Goal: Task Accomplishment & Management: Use online tool/utility

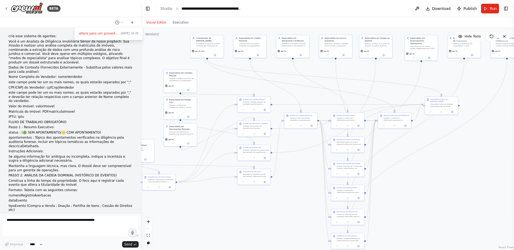
scroll to position [4392, 0]
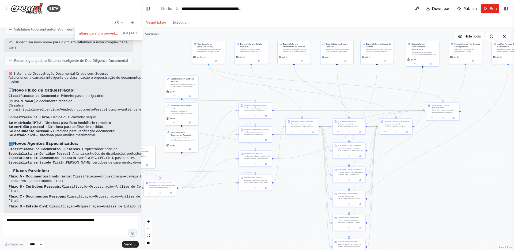
drag, startPoint x: 451, startPoint y: 176, endPoint x: 453, endPoint y: 182, distance: 6.0
click at [453, 182] on div ".deletable-edge-delete-btn { width: 20px; height: 20px; border: 0px solid #ffff…" at bounding box center [327, 139] width 373 height 222
click at [147, 9] on button "Toggle Left Sidebar" at bounding box center [148, 9] width 8 height 8
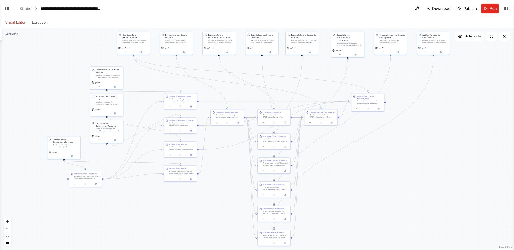
drag, startPoint x: 203, startPoint y: 91, endPoint x: 267, endPoint y: 82, distance: 64.7
click at [267, 82] on div ".deletable-edge-delete-btn { width: 20px; height: 20px; border: 0px solid #ffff…" at bounding box center [257, 139] width 514 height 222
click at [392, 13] on header "**********" at bounding box center [257, 8] width 514 height 17
click at [88, 11] on div "**********" at bounding box center [71, 8] width 60 height 5
click at [25, 6] on link "Studio" at bounding box center [26, 8] width 12 height 4
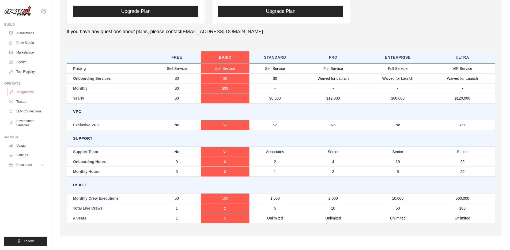
click at [28, 95] on link "Integrations" at bounding box center [27, 92] width 40 height 9
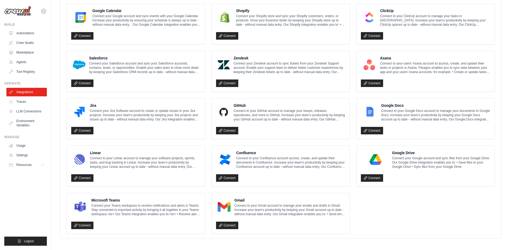
scroll to position [251, 0]
click at [21, 100] on link "Traces" at bounding box center [27, 102] width 40 height 9
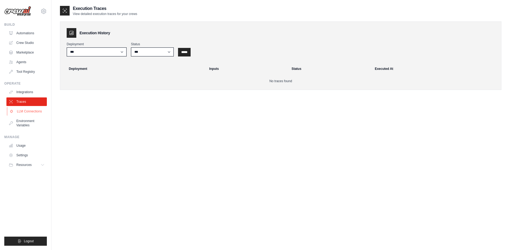
click at [24, 111] on link "LLM Connections" at bounding box center [27, 111] width 40 height 9
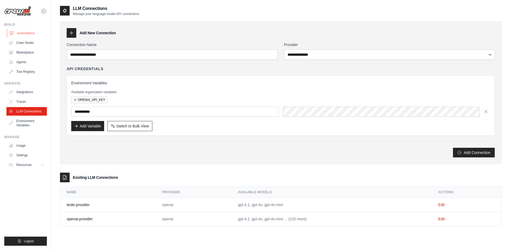
click at [28, 31] on link "Automations" at bounding box center [27, 33] width 40 height 9
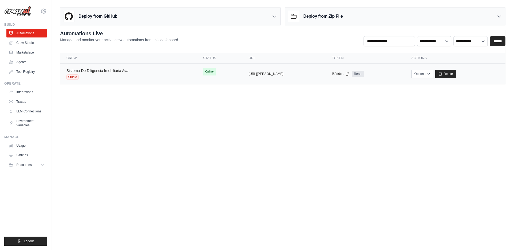
click at [123, 72] on link "Sistema De Diligencia Imobiliaria Ava..." at bounding box center [98, 71] width 65 height 4
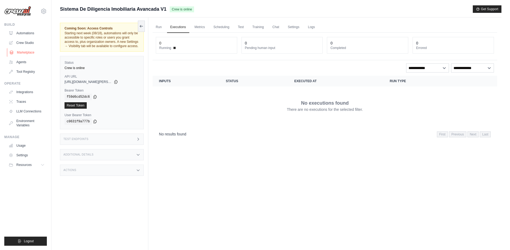
click at [29, 49] on link "Marketplace" at bounding box center [27, 52] width 40 height 9
click at [31, 45] on link "Crew Studio" at bounding box center [27, 43] width 40 height 9
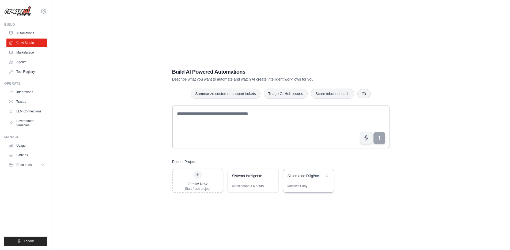
click at [295, 177] on div "Sistema de Diligência Jurídica Imobiliária" at bounding box center [306, 175] width 37 height 5
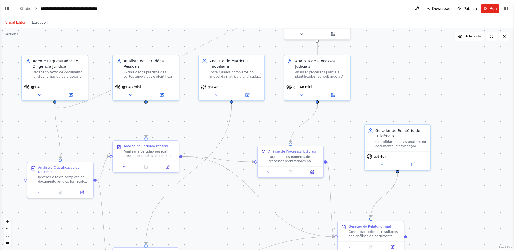
scroll to position [7724, 0]
click at [89, 6] on div "**********" at bounding box center [71, 8] width 60 height 5
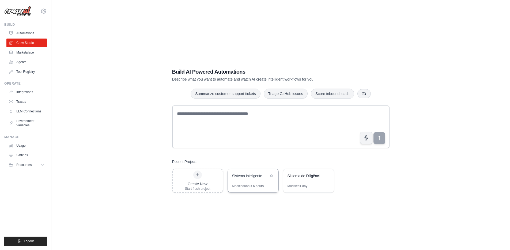
click at [256, 181] on div "Sistema Inteligente de Due Diligence Documental" at bounding box center [253, 176] width 51 height 15
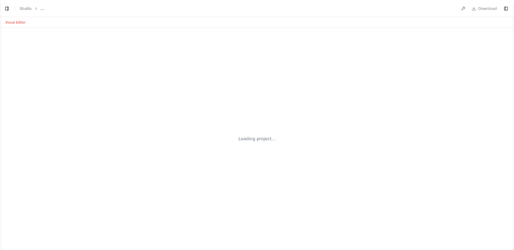
select select "****"
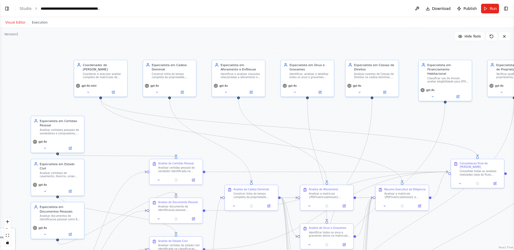
scroll to position [4152, 0]
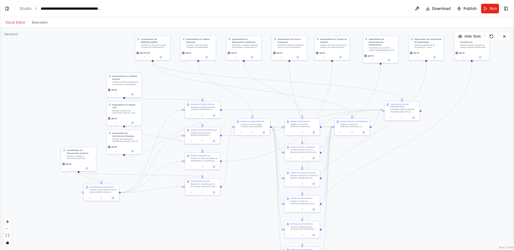
drag, startPoint x: 312, startPoint y: 141, endPoint x: 302, endPoint y: 83, distance: 59.3
click at [302, 83] on div ".deletable-edge-delete-btn { width: 20px; height: 20px; border: 0px solid #ffff…" at bounding box center [257, 139] width 514 height 222
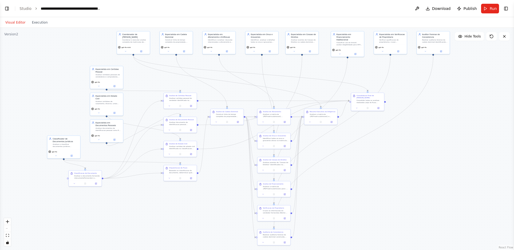
drag, startPoint x: 299, startPoint y: 85, endPoint x: 276, endPoint y: 82, distance: 22.7
click at [276, 82] on div ".deletable-edge-delete-btn { width: 20px; height: 20px; border: 0px solid #ffff…" at bounding box center [257, 139] width 514 height 222
click at [379, 99] on div "Consolidar todas as analises realizadas (seja do fluxo imobiliario completo ou …" at bounding box center [370, 101] width 26 height 4
click at [279, 184] on div "Analise de Financiamento" at bounding box center [273, 183] width 21 height 2
click at [284, 194] on icon at bounding box center [285, 194] width 2 height 2
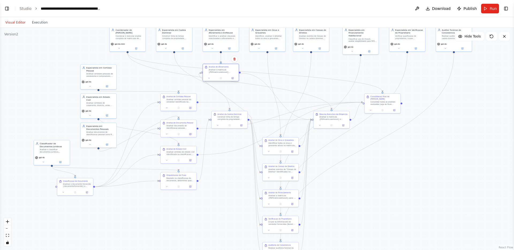
drag, startPoint x: 274, startPoint y: 119, endPoint x: 215, endPoint y: 73, distance: 74.9
click at [215, 73] on div "Analise de Aforamento Analisar a matricula {PDFmatriculaImovel} buscando especi…" at bounding box center [221, 69] width 36 height 11
drag, startPoint x: 183, startPoint y: 101, endPoint x: 166, endPoint y: 99, distance: 17.0
click at [166, 99] on div "Analisar certidao pessoal do vendedor identificada na classificacao. Extrair in…" at bounding box center [165, 97] width 28 height 5
drag, startPoint x: 276, startPoint y: 147, endPoint x: 265, endPoint y: 72, distance: 75.5
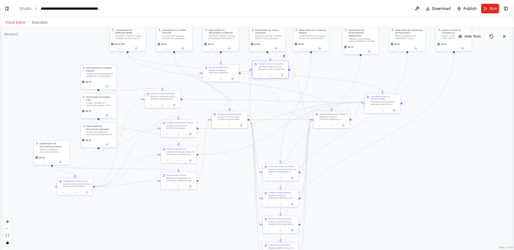
click at [265, 72] on div "Analise de Onus e Gravames Identificar todos os onus e gravames ativos na matri…" at bounding box center [270, 70] width 36 height 18
drag, startPoint x: 335, startPoint y: 117, endPoint x: 389, endPoint y: 159, distance: 67.7
click at [389, 159] on div "Analisar a matricula {PDFmatriculaImovel} e produzir resumo executivo com statu…" at bounding box center [386, 158] width 28 height 5
click at [282, 172] on div "Analisar eventos de "Cessao de Direitos" identificados na cadeia dominial da ma…" at bounding box center [284, 173] width 28 height 5
drag, startPoint x: 271, startPoint y: 69, endPoint x: 282, endPoint y: 150, distance: 81.4
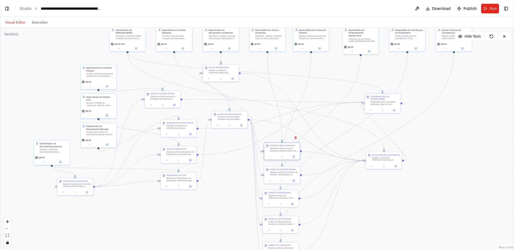
click at [282, 150] on div "Identificar todos os onus e gravames ativos na matricula {PDFmatriculaImovel}, …" at bounding box center [284, 149] width 28 height 5
drag, startPoint x: 223, startPoint y: 70, endPoint x: 282, endPoint y: 125, distance: 80.5
click at [282, 125] on div "Analisar a matricula {PDFmatriculaImovel} buscando especificamente por termos c…" at bounding box center [284, 126] width 28 height 5
drag, startPoint x: 222, startPoint y: 122, endPoint x: 216, endPoint y: 128, distance: 8.7
click at [216, 128] on div at bounding box center [224, 131] width 36 height 6
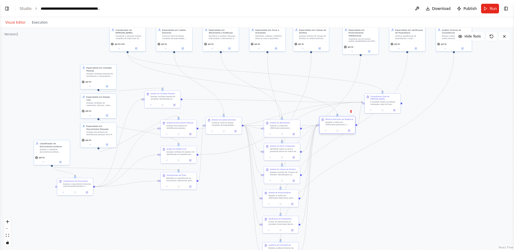
drag, startPoint x: 383, startPoint y: 161, endPoint x: 336, endPoint y: 127, distance: 58.1
click at [336, 127] on div "Resumo Executivo da Diligencia Analisar a matricula {PDFmatriculaImovel} e prod…" at bounding box center [337, 125] width 36 height 18
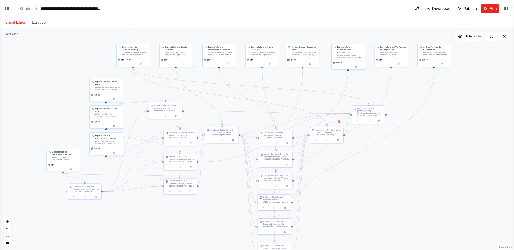
drag, startPoint x: 343, startPoint y: 191, endPoint x: 333, endPoint y: 197, distance: 12.3
click at [333, 197] on div ".deletable-edge-delete-btn { width: 20px; height: 20px; border: 0px solid #ffff…" at bounding box center [257, 139] width 514 height 222
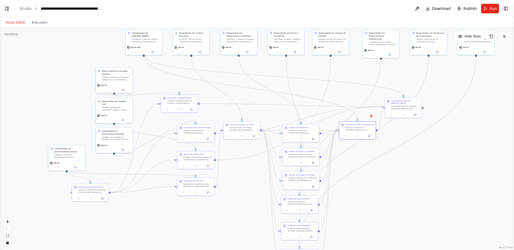
click at [105, 77] on div "Analisar certidoes pessoais de vendedores e compradores, extraindo informacoes …" at bounding box center [116, 78] width 29 height 5
click at [129, 63] on icon at bounding box center [128, 62] width 2 height 3
click at [117, 62] on button "Confirm" at bounding box center [112, 62] width 19 height 6
click at [128, 106] on div "Analisar certidoes de casamento, divorcio, uniao estavel e obito, verificando r…" at bounding box center [116, 108] width 29 height 5
click at [128, 94] on button at bounding box center [128, 91] width 7 height 7
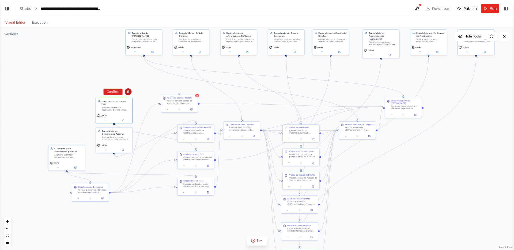
click at [125, 88] on button at bounding box center [128, 91] width 7 height 7
click at [128, 94] on button at bounding box center [128, 91] width 7 height 7
click at [112, 92] on button "Confirm" at bounding box center [112, 92] width 19 height 6
click at [197, 97] on div "Analise de Certidao Pessoal Analisar certidao pessoal do vendedor identificada …" at bounding box center [179, 100] width 36 height 11
click at [196, 91] on button at bounding box center [193, 89] width 7 height 7
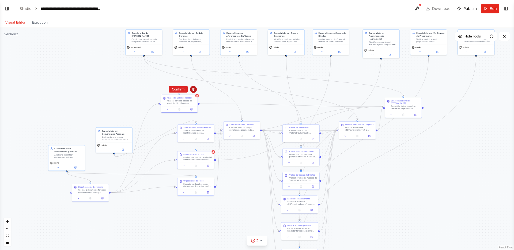
click at [190, 86] on button at bounding box center [193, 89] width 7 height 7
click at [193, 92] on button at bounding box center [193, 89] width 7 height 7
click at [179, 91] on button "Confirm" at bounding box center [178, 89] width 19 height 6
click at [206, 155] on div "Analise de Estado Civil" at bounding box center [197, 154] width 29 height 2
click at [210, 147] on icon at bounding box center [210, 145] width 2 height 3
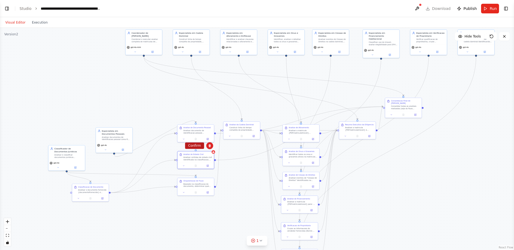
click at [197, 147] on button "Confirm" at bounding box center [194, 146] width 19 height 6
click at [82, 157] on div "Analisar e classificar documentos juridicos recebidos, determinando o tipo de d…" at bounding box center [68, 155] width 29 height 5
click at [81, 141] on button at bounding box center [80, 139] width 7 height 7
click at [67, 142] on button "Confirm" at bounding box center [65, 139] width 19 height 6
click at [106, 188] on div "Analisar o documento fornecido {documentoFornecido} e classificar em uma das se…" at bounding box center [92, 190] width 29 height 5
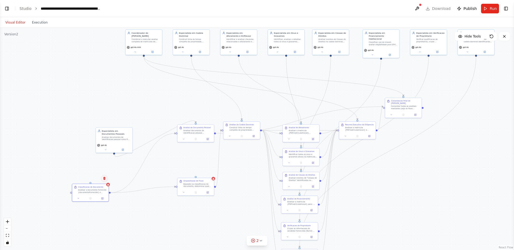
click at [105, 179] on icon at bounding box center [104, 178] width 3 height 3
click at [89, 179] on button "Confirm" at bounding box center [89, 178] width 19 height 6
click at [205, 185] on div "Baseado na classificacao do documento, determinar qual fluxo de analise deve se…" at bounding box center [197, 184] width 29 height 5
click at [211, 174] on button at bounding box center [209, 172] width 7 height 7
click at [197, 171] on button "Confirm" at bounding box center [194, 172] width 19 height 6
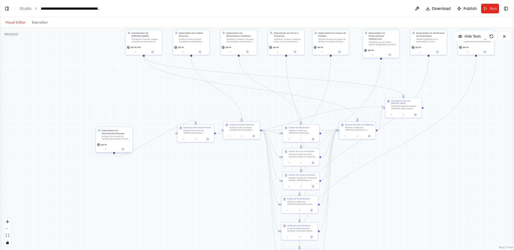
click at [125, 135] on div "Especialista em Documentos Pessoais Analisar documentos de identificacao pessoa…" at bounding box center [116, 134] width 29 height 11
click at [130, 121] on button at bounding box center [128, 121] width 7 height 7
click at [108, 123] on button "Confirm" at bounding box center [112, 121] width 19 height 6
click at [192, 133] on div "Analisar documento de identificacao pessoal identificado na classificacao. Veri…" at bounding box center [197, 131] width 29 height 5
click at [212, 119] on button at bounding box center [209, 119] width 7 height 7
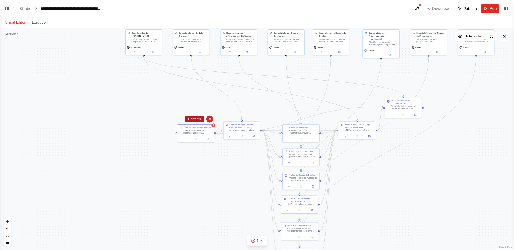
click at [197, 119] on button "Confirm" at bounding box center [194, 119] width 19 height 6
drag, startPoint x: 241, startPoint y: 129, endPoint x: 237, endPoint y: 131, distance: 3.6
click at [237, 131] on div "Construir linha do tempo completa da propriedade analisando a matricula {PDFmat…" at bounding box center [241, 131] width 29 height 5
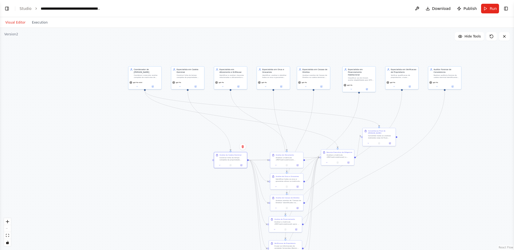
drag, startPoint x: 150, startPoint y: 91, endPoint x: 150, endPoint y: 120, distance: 29.2
click at [150, 120] on div ".deletable-edge-delete-btn { width: 20px; height: 20px; border: 0px solid #ffff…" at bounding box center [257, 139] width 514 height 222
click at [141, 76] on div "Coordenar e executar analise completa de matriculas de imoveis, produzindo um d…" at bounding box center [147, 76] width 26 height 4
click at [145, 118] on div ".deletable-edge-delete-btn { width: 20px; height: 20px; border: 0px solid #ffff…" at bounding box center [257, 139] width 514 height 222
click at [381, 135] on div "Consolidar todas as analises realizadas (seja do fluxo imobiliario completo ou …" at bounding box center [381, 136] width 26 height 4
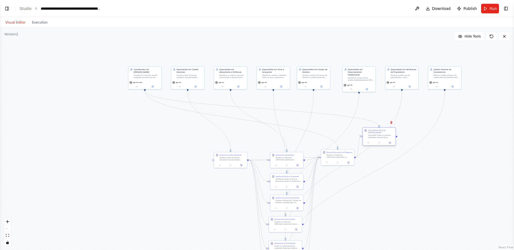
click at [381, 135] on div "Consolidar todas as analises realizadas (seja do fluxo imobiliario completo ou …" at bounding box center [381, 136] width 26 height 4
click at [389, 141] on button at bounding box center [389, 142] width 9 height 3
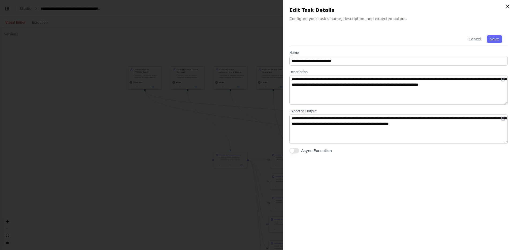
click at [508, 5] on icon "button" at bounding box center [508, 6] width 4 height 4
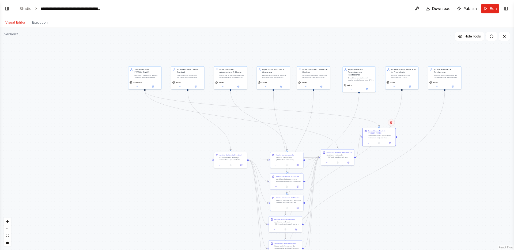
click at [390, 125] on button at bounding box center [391, 122] width 7 height 7
click at [379, 122] on button "Confirm" at bounding box center [376, 122] width 19 height 6
click at [338, 158] on div "Analisar a matricula {PDFmatriculaImovel} e produzir resumo executivo com statu…" at bounding box center [342, 158] width 26 height 4
click at [234, 158] on div "Construir linha do tempo completa da propriedade analisando a matricula {PDFmat…" at bounding box center [233, 158] width 26 height 4
click at [207, 182] on div ".deletable-edge-delete-btn { width: 20px; height: 20px; border: 0px solid #ffff…" at bounding box center [257, 139] width 514 height 222
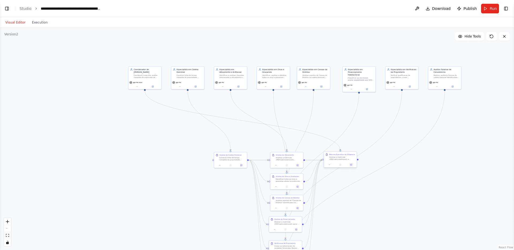
click at [341, 156] on div "Analisar a matricula {PDFmatriculaImovel} e produzir resumo executivo com statu…" at bounding box center [342, 158] width 26 height 4
click at [351, 163] on button at bounding box center [351, 164] width 9 height 3
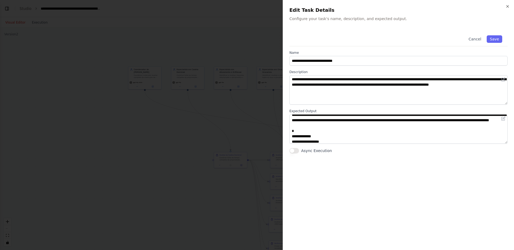
scroll to position [0, 0]
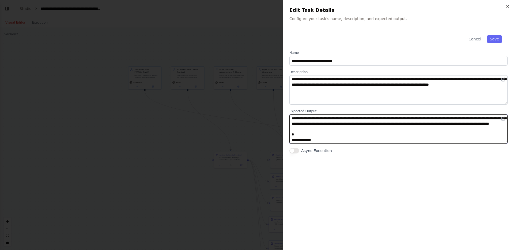
click at [314, 130] on textarea at bounding box center [399, 128] width 218 height 29
click at [342, 129] on textarea at bounding box center [399, 128] width 218 height 29
click at [357, 130] on textarea at bounding box center [399, 128] width 218 height 29
click at [494, 124] on textarea at bounding box center [399, 128] width 218 height 29
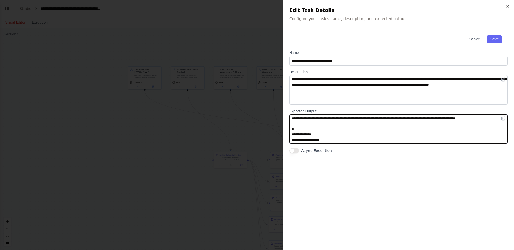
click at [304, 127] on textarea at bounding box center [399, 128] width 218 height 29
type textarea "**********"
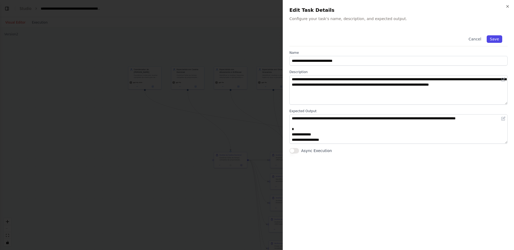
click at [495, 38] on button "Save" at bounding box center [495, 39] width 16 height 8
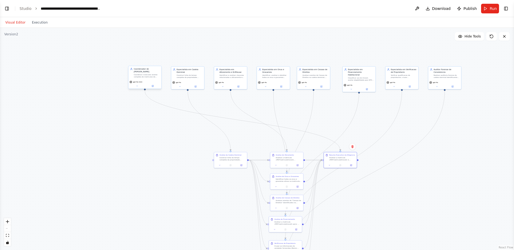
click at [142, 74] on div "Coordenar e executar analise completa de matriculas de imoveis, produzindo um d…" at bounding box center [147, 76] width 26 height 4
drag, startPoint x: 149, startPoint y: 76, endPoint x: 400, endPoint y: 190, distance: 275.2
click at [401, 190] on div "Coordenar e executar analise completa de matriculas de imoveis, produzindo um d…" at bounding box center [399, 191] width 26 height 4
drag, startPoint x: 345, startPoint y: 158, endPoint x: 416, endPoint y: 170, distance: 72.2
click at [416, 170] on div "Analisar a matricula {PDFmatriculaImovel} e produzir resumo executivo com statu…" at bounding box center [415, 169] width 26 height 4
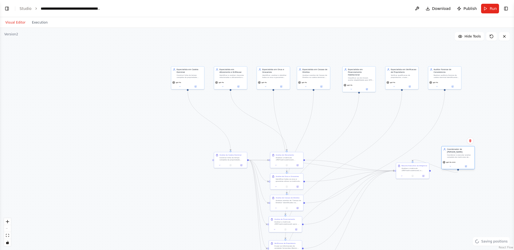
drag, startPoint x: 402, startPoint y: 192, endPoint x: 464, endPoint y: 157, distance: 72.1
click at [464, 157] on div "Coordenar e executar analise completa de matriculas de imoveis, produzindo um d…" at bounding box center [460, 156] width 26 height 4
drag, startPoint x: 413, startPoint y: 161, endPoint x: 431, endPoint y: 171, distance: 20.0
click at [430, 171] on div "Resumo Executivo da Diligencia Analisar a matricula {PDFmatriculaImovel} e prod…" at bounding box center [412, 170] width 33 height 16
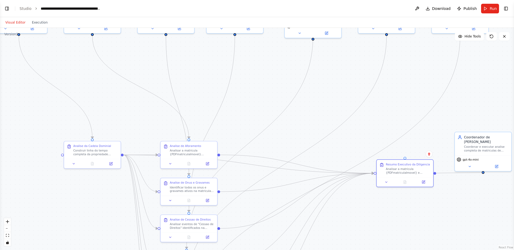
drag, startPoint x: 406, startPoint y: 156, endPoint x: 436, endPoint y: 173, distance: 35.4
click at [436, 173] on div ".deletable-edge-delete-btn { width: 20px; height: 20px; border: 0px solid #ffff…" at bounding box center [257, 139] width 514 height 222
click at [436, 203] on div ".deletable-edge-delete-btn { width: 20px; height: 20px; border: 0px solid #ffff…" at bounding box center [257, 139] width 514 height 222
drag, startPoint x: 483, startPoint y: 172, endPoint x: 427, endPoint y: 177, distance: 56.8
click at [335, 176] on div "Coordenador de Analise Imobiliaria Coordenar e executar analise completa de mat…" at bounding box center [113, 80] width 441 height 191
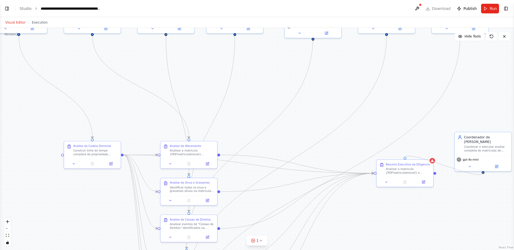
drag, startPoint x: 483, startPoint y: 173, endPoint x: 402, endPoint y: 158, distance: 82.3
click at [402, 158] on div ".deletable-edge-delete-btn { width: 20px; height: 20px; border: 0px solid #ffff…" at bounding box center [257, 139] width 514 height 222
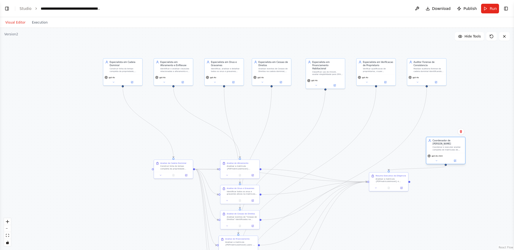
drag, startPoint x: 442, startPoint y: 166, endPoint x: 429, endPoint y: 149, distance: 21.4
click at [440, 149] on div "Coordenar e executar analise completa de matriculas de imoveis, produzindo um d…" at bounding box center [448, 148] width 31 height 5
drag, startPoint x: 394, startPoint y: 183, endPoint x: 444, endPoint y: 191, distance: 50.4
click at [444, 191] on div "Resumo Executivo da Diligencia Analisar a matricula {PDFmatriculaImovel} e prod…" at bounding box center [440, 187] width 40 height 19
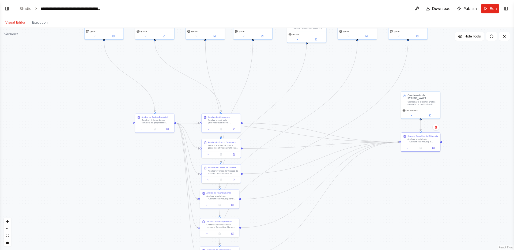
drag, startPoint x: 367, startPoint y: 143, endPoint x: 347, endPoint y: 100, distance: 46.7
click at [347, 100] on div ".deletable-edge-delete-btn { width: 20px; height: 20px; border: 0px solid #ffff…" at bounding box center [257, 139] width 514 height 222
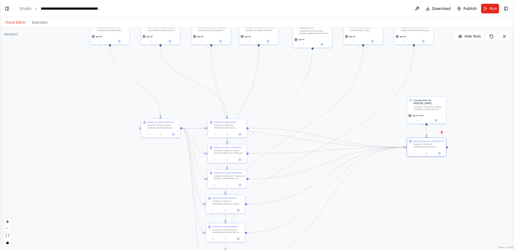
drag, startPoint x: 223, startPoint y: 70, endPoint x: 230, endPoint y: 72, distance: 7.1
click at [230, 72] on div ".deletable-edge-delete-btn { width: 20px; height: 20px; border: 0px solid #ffff…" at bounding box center [257, 139] width 514 height 222
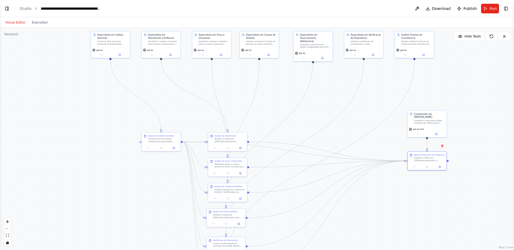
drag, startPoint x: 230, startPoint y: 72, endPoint x: 231, endPoint y: 86, distance: 14.2
click at [231, 86] on div ".deletable-edge-delete-btn { width: 20px; height: 20px; border: 0px solid #ffff…" at bounding box center [257, 139] width 514 height 222
drag, startPoint x: 168, startPoint y: 140, endPoint x: 173, endPoint y: 135, distance: 7.4
click at [173, 135] on div "Construir linha do tempo completa da propriedade analisando a matricula {PDFmat…" at bounding box center [166, 133] width 31 height 5
click at [177, 142] on icon at bounding box center [178, 142] width 2 height 2
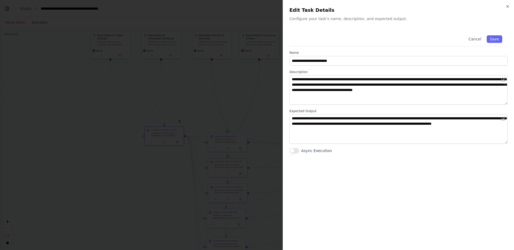
click at [264, 80] on div at bounding box center [257, 125] width 514 height 250
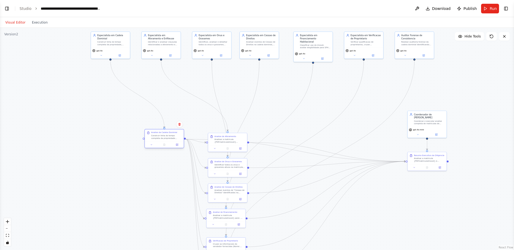
drag, startPoint x: 168, startPoint y: 136, endPoint x: 168, endPoint y: 140, distance: 4.0
click at [168, 140] on div "Analise da Cadeia Dominial Construir linha do tempo completa da propriedade ana…" at bounding box center [164, 135] width 39 height 12
click at [173, 144] on button at bounding box center [177, 145] width 11 height 4
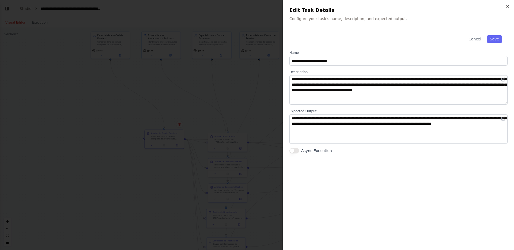
click at [155, 108] on div at bounding box center [257, 125] width 514 height 250
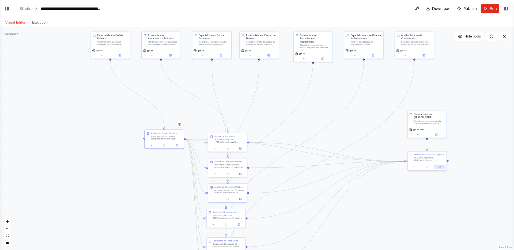
click at [441, 166] on icon at bounding box center [440, 167] width 2 height 2
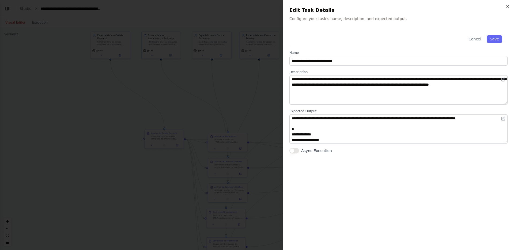
click at [247, 114] on div at bounding box center [257, 125] width 514 height 250
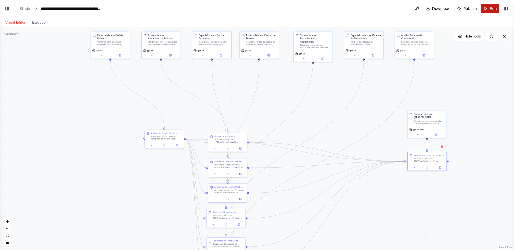
click at [485, 9] on button "Run" at bounding box center [490, 9] width 18 height 10
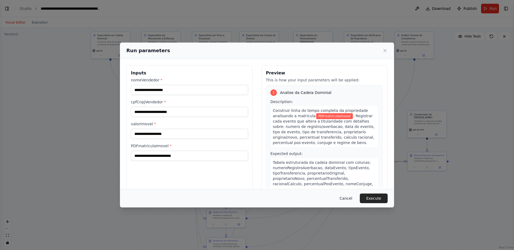
click at [348, 201] on button "Cancel" at bounding box center [346, 199] width 21 height 10
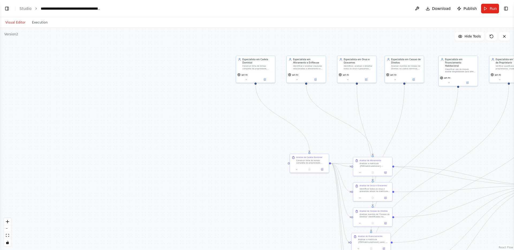
drag, startPoint x: 73, startPoint y: 72, endPoint x: 225, endPoint y: 96, distance: 153.6
click at [225, 96] on div ".deletable-edge-delete-btn { width: 20px; height: 20px; border: 0px solid #ffff…" at bounding box center [257, 139] width 514 height 222
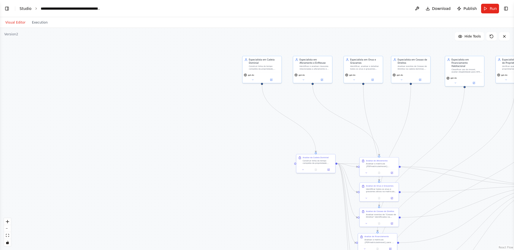
click at [25, 9] on link "Studio" at bounding box center [26, 8] width 12 height 4
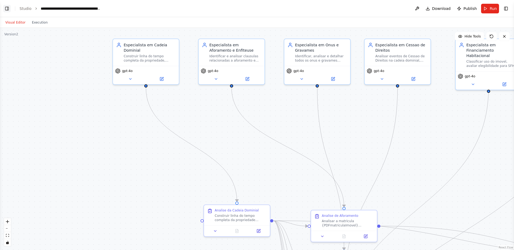
click at [6, 10] on button "Toggle Left Sidebar" at bounding box center [7, 9] width 8 height 8
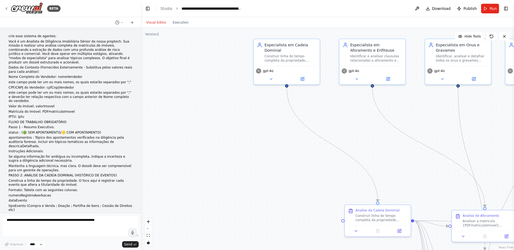
scroll to position [4392, 0]
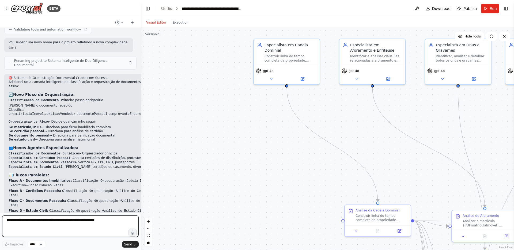
click at [29, 226] on textarea at bounding box center [70, 226] width 137 height 21
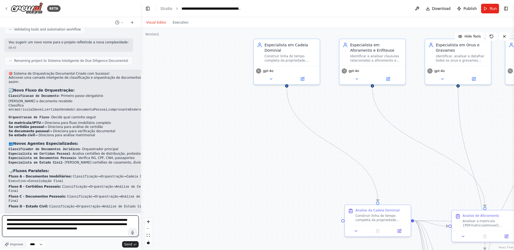
type textarea "**********"
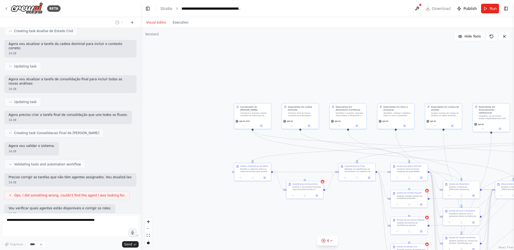
scroll to position [4921, 0]
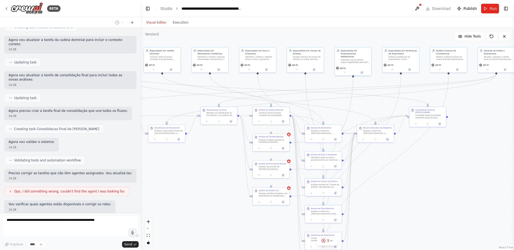
drag, startPoint x: 350, startPoint y: 211, endPoint x: 212, endPoint y: 155, distance: 149.2
click at [212, 155] on div ".deletable-edge-delete-btn { width: 20px; height: 20px; border: 0px solid #ffff…" at bounding box center [327, 139] width 373 height 222
drag, startPoint x: 505, startPoint y: 58, endPoint x: 167, endPoint y: 99, distance: 340.6
click at [167, 100] on div "Receber, organizar e validar todos os inputs fornecidos pelo usuario ({nomeVend…" at bounding box center [160, 102] width 29 height 5
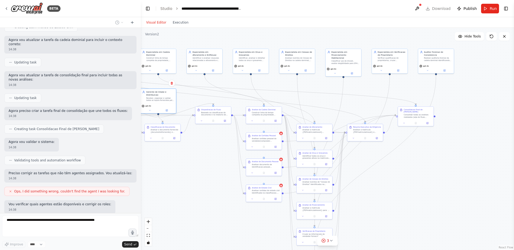
scroll to position [4953, 0]
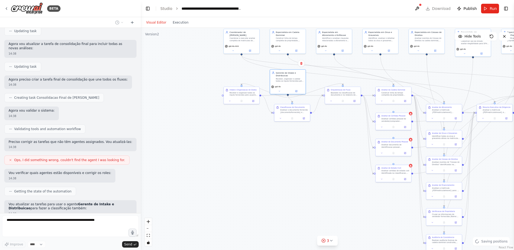
drag, startPoint x: 195, startPoint y: 152, endPoint x: 323, endPoint y: 132, distance: 128.8
click at [323, 132] on div ".deletable-edge-delete-btn { width: 20px; height: 20px; border: 0px solid #ffff…" at bounding box center [327, 139] width 373 height 222
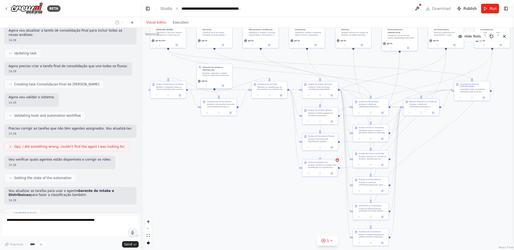
drag, startPoint x: 501, startPoint y: 163, endPoint x: 428, endPoint y: 158, distance: 73.9
click at [428, 158] on div ".deletable-edge-delete-btn { width: 20px; height: 20px; border: 0px solid #ffff…" at bounding box center [327, 139] width 373 height 222
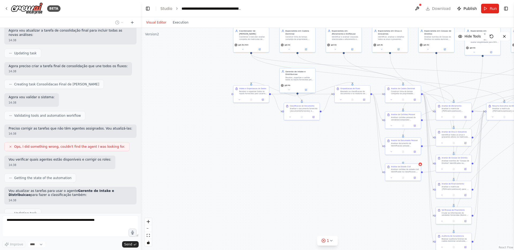
scroll to position [4980, 0]
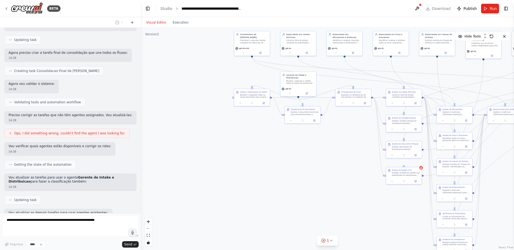
drag, startPoint x: 215, startPoint y: 171, endPoint x: 298, endPoint y: 179, distance: 83.5
click at [298, 179] on div ".deletable-edge-delete-btn { width: 20px; height: 20px; border: 0px solid #ffff…" at bounding box center [327, 139] width 373 height 222
drag, startPoint x: 299, startPoint y: 83, endPoint x: 254, endPoint y: 74, distance: 46.2
click at [254, 74] on div "Receber, organizar e validar todos os inputs fornecidos pelo usuario ({nomeVend…" at bounding box center [254, 73] width 28 height 5
drag, startPoint x: 254, startPoint y: 97, endPoint x: 253, endPoint y: 110, distance: 12.6
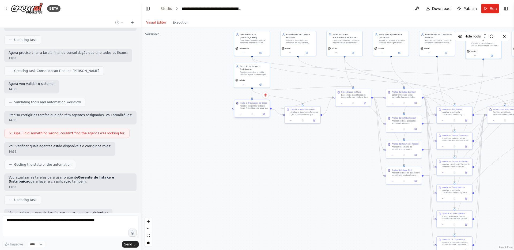
click at [253, 110] on div "Intake e Organizacao de Dados Receber e organizar todos os inputs fornecidos pe…" at bounding box center [252, 105] width 36 height 11
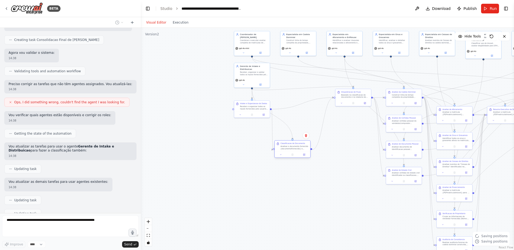
scroll to position [5011, 0]
drag, startPoint x: 301, startPoint y: 111, endPoint x: 302, endPoint y: 128, distance: 16.6
click at [302, 128] on div "Analisar o documento fornecido {documentoFornecido} e classificar em uma das se…" at bounding box center [306, 130] width 28 height 5
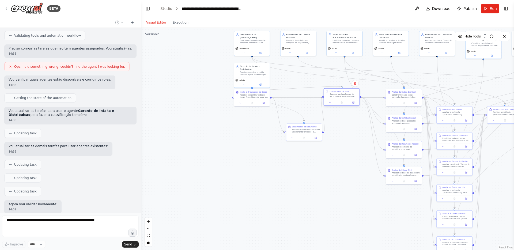
scroll to position [5051, 0]
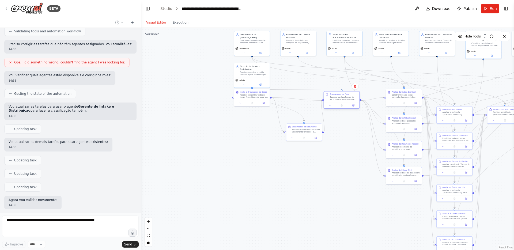
drag, startPoint x: 350, startPoint y: 99, endPoint x: 338, endPoint y: 102, distance: 12.1
click at [338, 102] on div "Orquestracao de Fluxo Baseado na classificacao do documento e no relatorio de i…" at bounding box center [342, 97] width 36 height 11
drag, startPoint x: 257, startPoint y: 98, endPoint x: 257, endPoint y: 108, distance: 9.6
click at [257, 108] on div "Intake e Organizacao de Dados Receber e organizar todos os inputs fornecidos pe…" at bounding box center [252, 102] width 36 height 11
drag, startPoint x: 344, startPoint y: 98, endPoint x: 342, endPoint y: 106, distance: 8.7
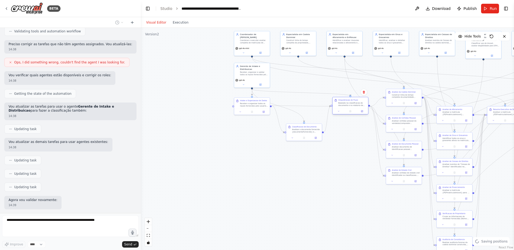
click at [342, 106] on div "Orquestracao de Fluxo Baseado na classificacao do documento e no relatorio de i…" at bounding box center [351, 102] width 36 height 11
click at [256, 84] on button at bounding box center [260, 83] width 16 height 3
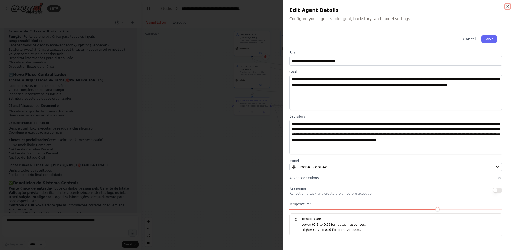
scroll to position [5321, 0]
click at [248, 145] on div at bounding box center [257, 125] width 514 height 250
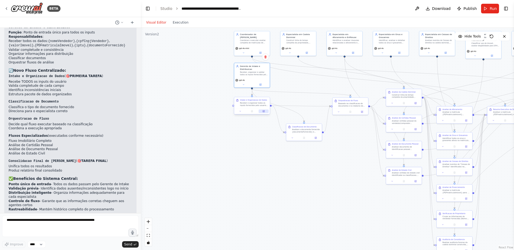
click at [265, 112] on icon at bounding box center [264, 111] width 2 height 2
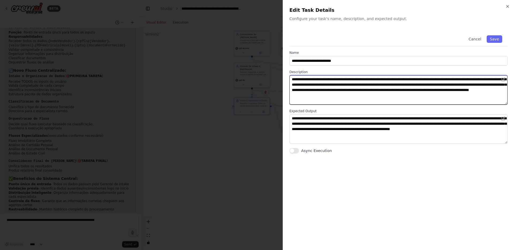
drag, startPoint x: 292, startPoint y: 78, endPoint x: 376, endPoint y: 91, distance: 84.8
click at [376, 91] on textarea "**********" at bounding box center [399, 89] width 218 height 29
drag, startPoint x: 377, startPoint y: 90, endPoint x: 477, endPoint y: 96, distance: 99.5
click at [477, 96] on textarea "**********" at bounding box center [399, 89] width 218 height 29
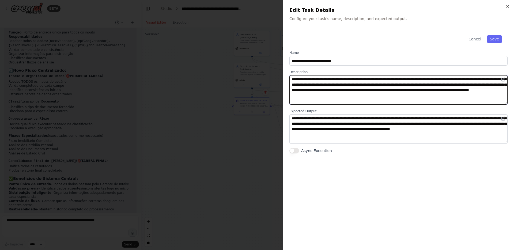
click at [477, 96] on textarea "**********" at bounding box center [399, 89] width 218 height 29
click at [452, 92] on textarea "**********" at bounding box center [399, 89] width 218 height 29
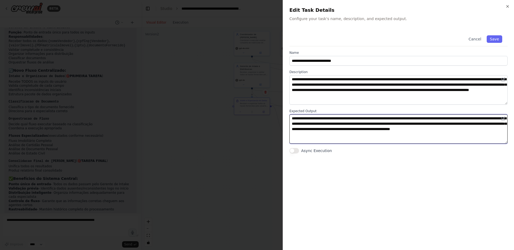
click at [310, 125] on textarea "**********" at bounding box center [399, 128] width 218 height 29
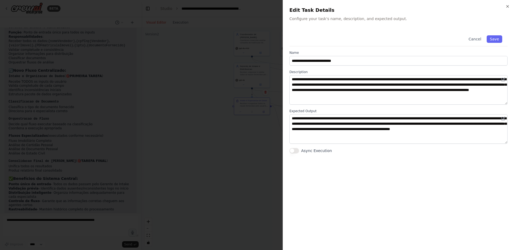
click at [242, 56] on div at bounding box center [257, 125] width 514 height 250
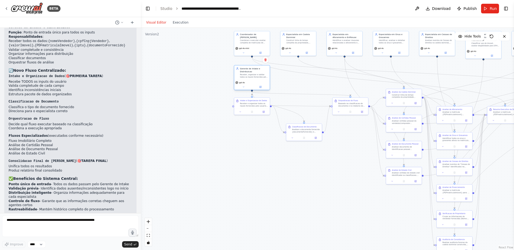
drag, startPoint x: 251, startPoint y: 76, endPoint x: 252, endPoint y: 78, distance: 3.0
click at [252, 78] on div "Gerente de Intake e Distribuicao Receber, organizar e validar todos os inputs f…" at bounding box center [252, 72] width 36 height 14
drag, startPoint x: 253, startPoint y: 104, endPoint x: 254, endPoint y: 114, distance: 10.0
click at [254, 114] on div "Receber e organizar todos os inputs fornecidos pelo usuario: Nome do Vendedor (…" at bounding box center [254, 113] width 28 height 5
drag, startPoint x: 352, startPoint y: 105, endPoint x: 352, endPoint y: 113, distance: 8.6
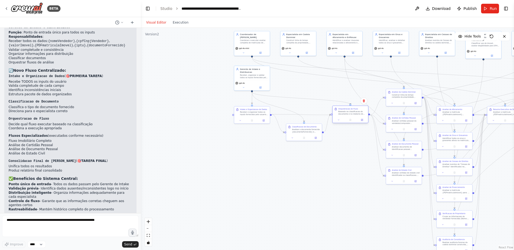
click at [352, 113] on div "Baseado na classificacao do documento e no relatorio de intake, determinar qual…" at bounding box center [353, 113] width 28 height 5
drag, startPoint x: 265, startPoint y: 79, endPoint x: 265, endPoint y: 85, distance: 6.2
click at [265, 85] on div "Gerente de Intake e Distribuicao Receber, organizar e validar todos os inputs f…" at bounding box center [252, 78] width 36 height 14
click at [260, 95] on div "gpt-4o" at bounding box center [252, 91] width 36 height 10
click at [261, 93] on icon at bounding box center [261, 93] width 2 height 2
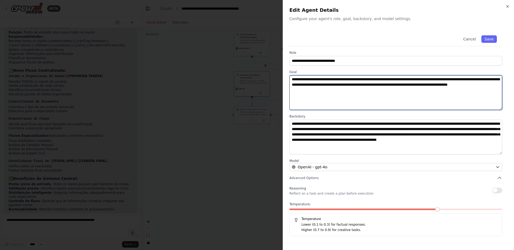
click at [402, 96] on textarea "**********" at bounding box center [396, 92] width 213 height 35
paste textarea "**********"
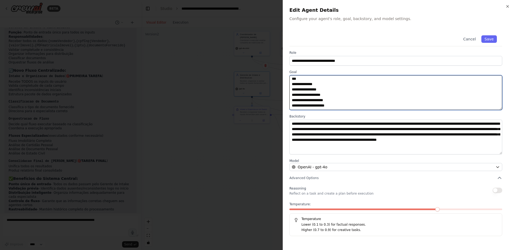
scroll to position [2, 0]
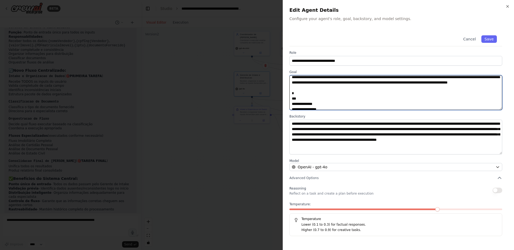
click at [308, 104] on textarea "**********" at bounding box center [396, 92] width 213 height 35
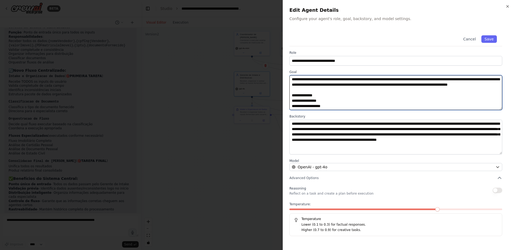
click at [317, 99] on textarea "**********" at bounding box center [396, 92] width 213 height 35
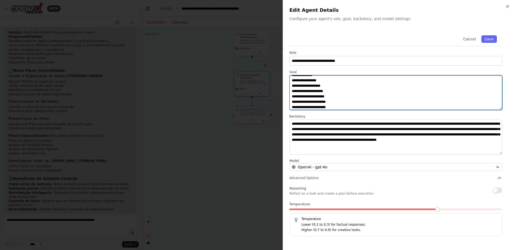
scroll to position [20, 0]
click at [297, 80] on textarea "**********" at bounding box center [396, 92] width 213 height 35
click at [331, 106] on textarea "**********" at bounding box center [396, 92] width 213 height 35
click at [340, 106] on textarea "**********" at bounding box center [396, 92] width 213 height 35
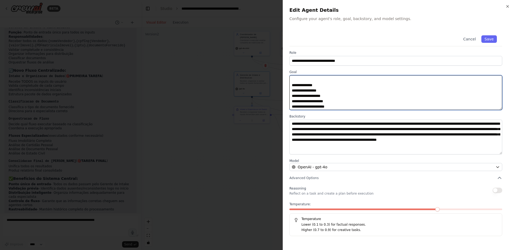
scroll to position [0, 0]
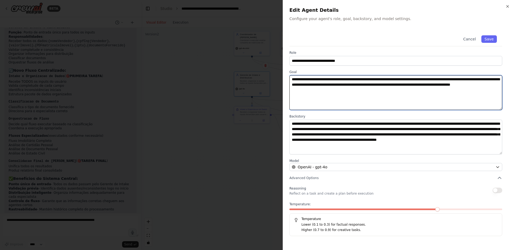
paste textarea "**********"
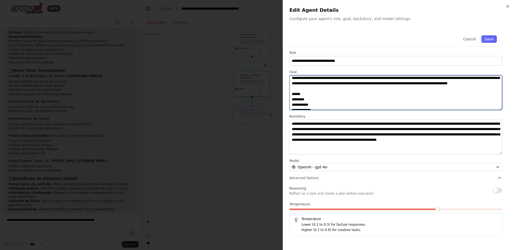
scroll to position [0, 0]
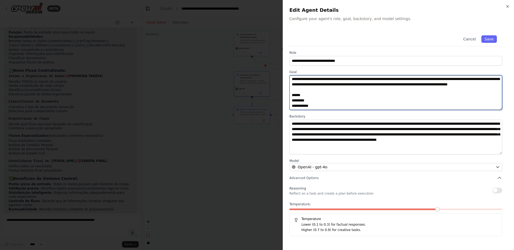
click at [305, 100] on textarea "**********" at bounding box center [396, 92] width 213 height 35
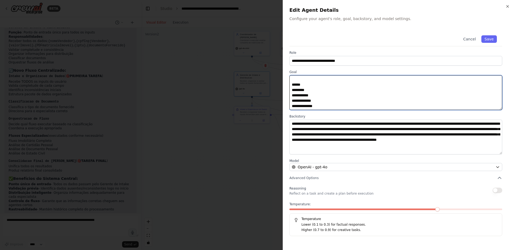
scroll to position [0, 0]
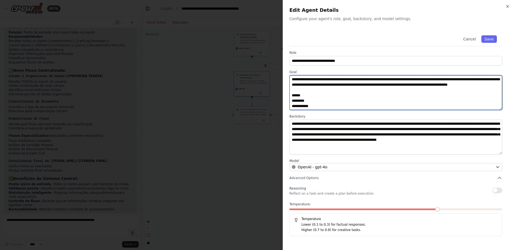
type textarea "**********"
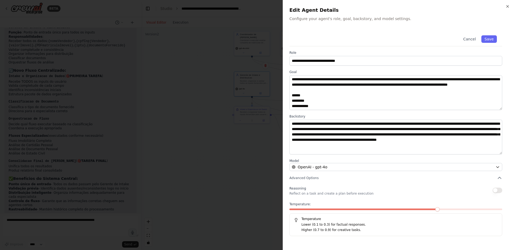
click at [208, 73] on div at bounding box center [257, 125] width 514 height 250
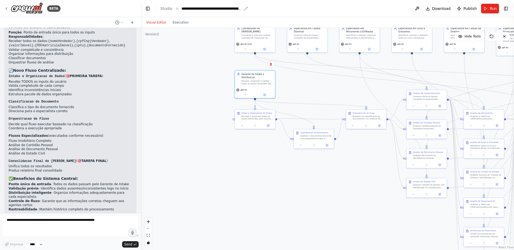
click at [211, 8] on div "**********" at bounding box center [212, 8] width 60 height 5
click at [205, 10] on div "**********" at bounding box center [230, 8] width 96 height 5
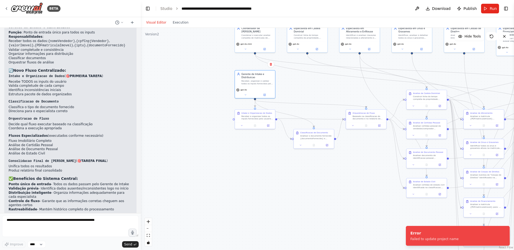
click at [191, 86] on div ".deletable-edge-delete-btn { width: 20px; height: 20px; border: 0px solid #ffff…" at bounding box center [327, 139] width 373 height 222
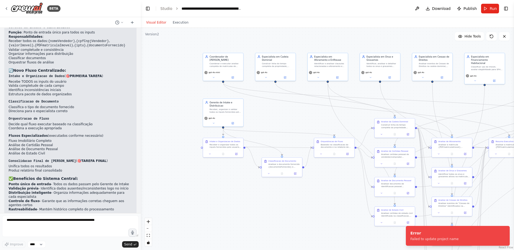
drag, startPoint x: 200, startPoint y: 60, endPoint x: 168, endPoint y: 89, distance: 42.7
click at [168, 89] on div ".deletable-edge-delete-btn { width: 20px; height: 20px; border: 0px solid #ffff…" at bounding box center [327, 139] width 373 height 222
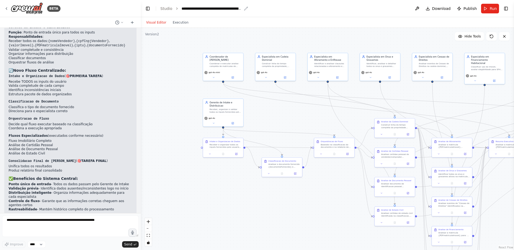
click at [245, 7] on icon "breadcrumb" at bounding box center [246, 8] width 4 height 4
click at [246, 10] on icon "breadcrumb" at bounding box center [246, 8] width 4 height 4
click at [224, 68] on div "Coordenador de Analise Imobiliaria Coordenar e executar analise completa de mat…" at bounding box center [223, 61] width 40 height 16
click at [233, 76] on icon at bounding box center [234, 77] width 2 height 2
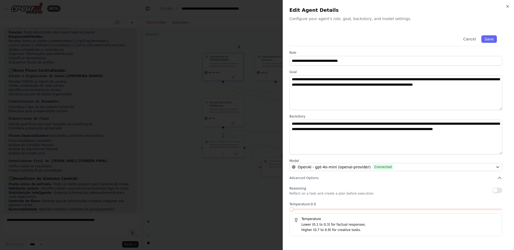
click at [176, 88] on div at bounding box center [257, 125] width 514 height 250
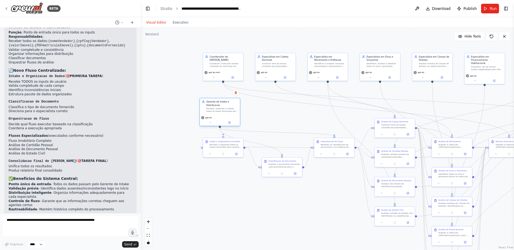
drag, startPoint x: 232, startPoint y: 108, endPoint x: 228, endPoint y: 108, distance: 4.1
click at [228, 108] on div "Receber, organizar e validar todos os inputs fornecidos pelo usuario ({nomeVend…" at bounding box center [223, 109] width 32 height 5
drag, startPoint x: 334, startPoint y: 147, endPoint x: 323, endPoint y: 142, distance: 11.6
click at [323, 142] on div "Baseado na classificacao do documento e no relatorio de intake, determinar qual…" at bounding box center [327, 142] width 32 height 5
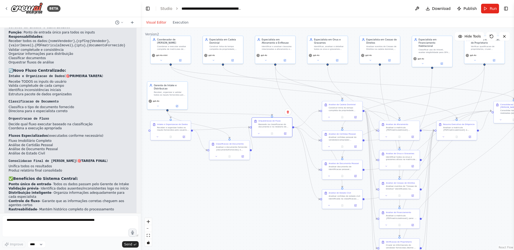
drag, startPoint x: 327, startPoint y: 184, endPoint x: 275, endPoint y: 167, distance: 55.2
click at [275, 167] on div ".deletable-edge-delete-btn { width: 20px; height: 20px; border: 0px solid #ffff…" at bounding box center [327, 139] width 373 height 222
click at [262, 126] on div "Baseado na classificacao do documento e no relatorio de intake, determinar qual…" at bounding box center [274, 124] width 32 height 5
click at [283, 135] on div at bounding box center [272, 133] width 40 height 7
click at [186, 136] on button at bounding box center [183, 136] width 11 height 4
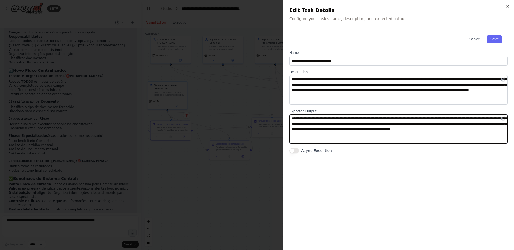
drag, startPoint x: 331, startPoint y: 129, endPoint x: 467, endPoint y: 131, distance: 135.3
click at [467, 131] on textarea "**********" at bounding box center [399, 128] width 218 height 29
click at [339, 136] on textarea "**********" at bounding box center [399, 128] width 218 height 29
drag, startPoint x: 333, startPoint y: 129, endPoint x: 466, endPoint y: 131, distance: 133.7
click at [466, 131] on textarea "**********" at bounding box center [399, 128] width 218 height 29
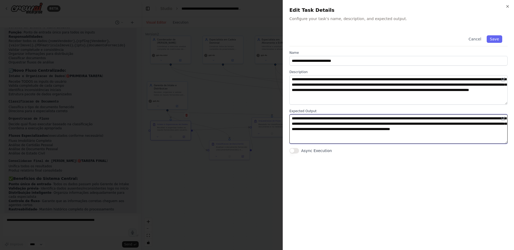
click at [399, 139] on textarea "**********" at bounding box center [399, 128] width 218 height 29
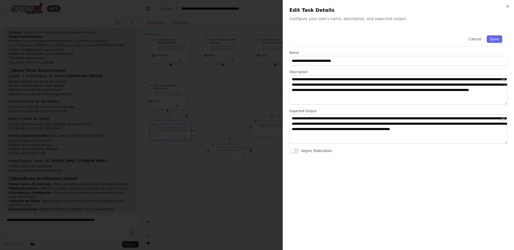
click at [239, 93] on div at bounding box center [257, 125] width 514 height 250
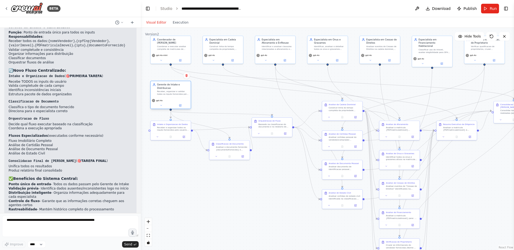
drag, startPoint x: 169, startPoint y: 93, endPoint x: 172, endPoint y: 92, distance: 3.5
click at [172, 92] on div "Receber, organizar e validar todos os inputs fornecidos pelo usuario ({nomeVend…" at bounding box center [173, 92] width 32 height 5
click at [182, 105] on button at bounding box center [180, 106] width 18 height 4
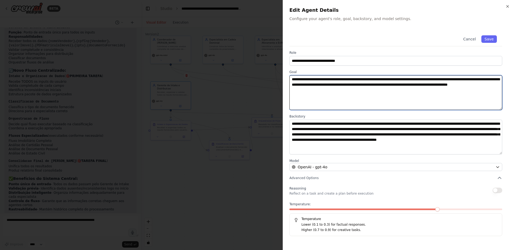
click at [376, 98] on textarea "**********" at bounding box center [396, 92] width 213 height 35
click at [384, 98] on textarea "**********" at bounding box center [396, 92] width 213 height 35
click at [410, 86] on textarea "**********" at bounding box center [396, 92] width 213 height 35
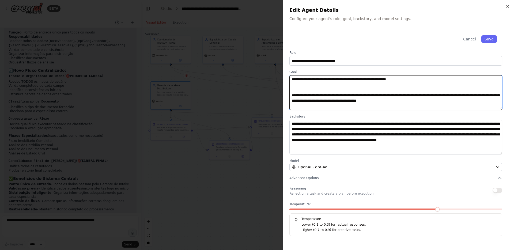
paste textarea "**********"
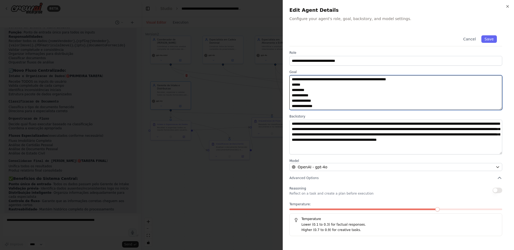
click at [292, 84] on textarea "**********" at bounding box center [396, 92] width 213 height 35
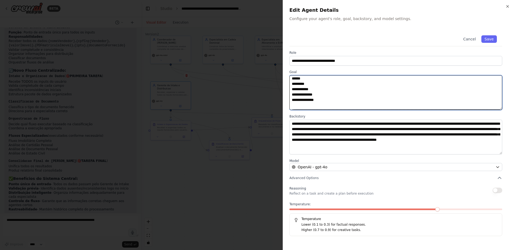
scroll to position [14, 0]
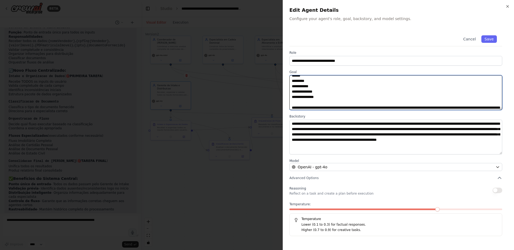
click at [360, 107] on textarea "**********" at bounding box center [396, 92] width 213 height 35
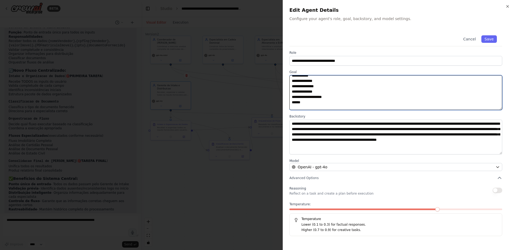
scroll to position [31, 0]
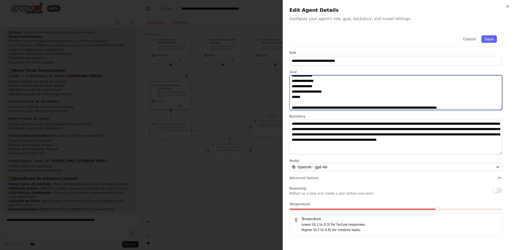
click at [432, 109] on textarea "**********" at bounding box center [396, 92] width 213 height 35
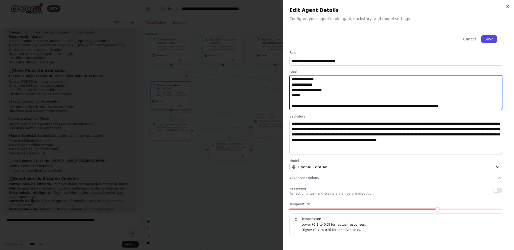
type textarea "**********"
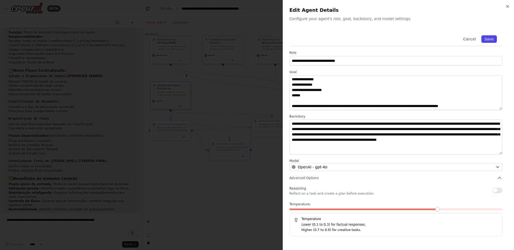
click at [487, 40] on button "Save" at bounding box center [490, 39] width 16 height 8
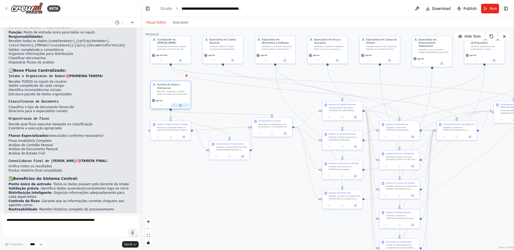
click at [182, 107] on button at bounding box center [180, 106] width 18 height 4
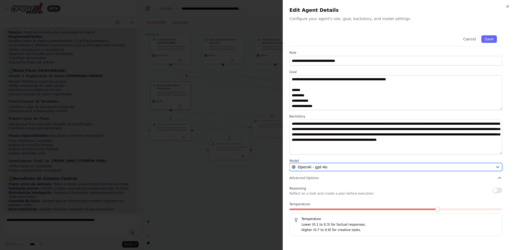
click at [391, 168] on div "OpenAI - gpt-4o" at bounding box center [393, 166] width 202 height 5
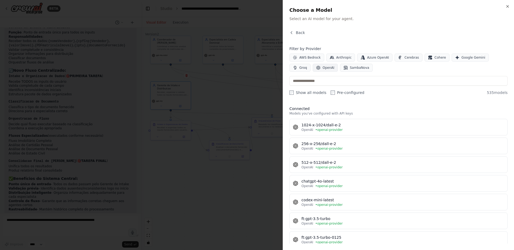
click at [323, 66] on span "OpenAI" at bounding box center [329, 68] width 12 height 4
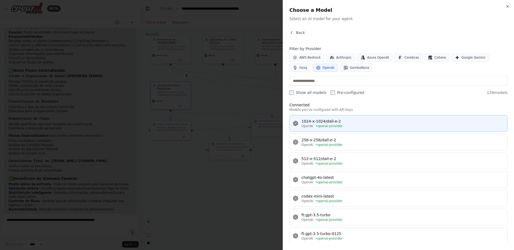
scroll to position [0, 0]
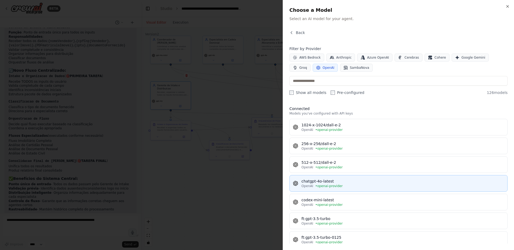
click at [349, 182] on div "chatgpt-4o-latest" at bounding box center [403, 181] width 203 height 5
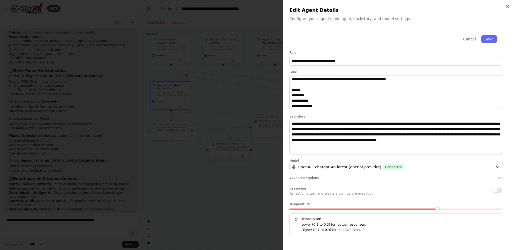
click at [292, 209] on span at bounding box center [364, 210] width 149 height 2
click at [491, 40] on button "Save" at bounding box center [490, 39] width 16 height 8
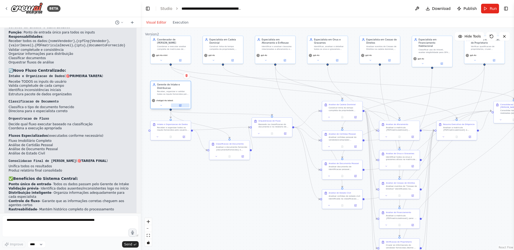
click at [183, 106] on button at bounding box center [180, 106] width 18 height 4
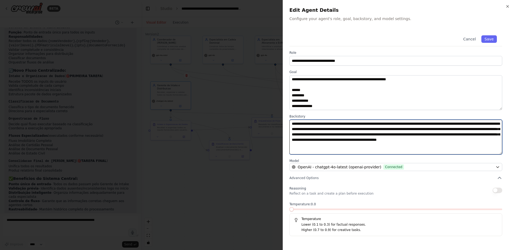
click at [305, 121] on textarea "**********" at bounding box center [396, 137] width 213 height 35
type textarea "**********"
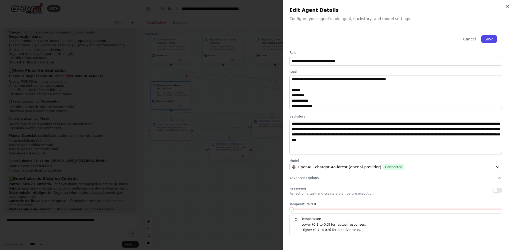
click at [491, 43] on button "Save" at bounding box center [490, 39] width 16 height 8
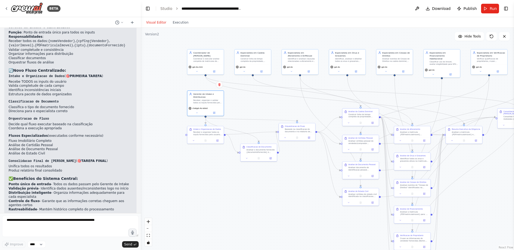
drag, startPoint x: 222, startPoint y: 96, endPoint x: 256, endPoint y: 104, distance: 35.1
click at [257, 104] on div ".deletable-edge-delete-btn { width: 20px; height: 20px; border: 0px solid #ffff…" at bounding box center [327, 139] width 373 height 222
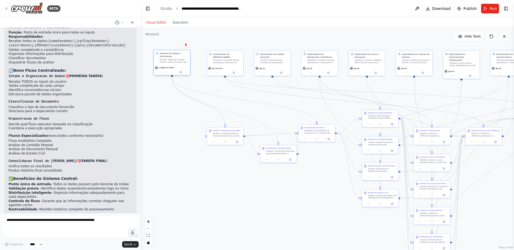
drag, startPoint x: 199, startPoint y: 98, endPoint x: 164, endPoint y: 57, distance: 54.2
click at [164, 57] on div "Gerente de Intake e Distribuicao" at bounding box center [174, 55] width 29 height 6
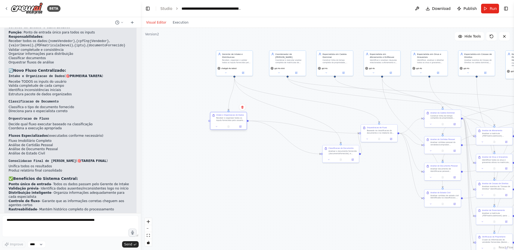
drag, startPoint x: 224, startPoint y: 133, endPoint x: 226, endPoint y: 119, distance: 13.9
click at [226, 119] on div "Receber e organizar todos os inputs fornecidos pelo usuario: Nome do Vendedor (…" at bounding box center [230, 119] width 29 height 5
drag, startPoint x: 376, startPoint y: 129, endPoint x: 367, endPoint y: 112, distance: 18.7
click at [367, 112] on div "Baseado na classificacao do documento e no relatorio de intake, determinar qual…" at bounding box center [372, 113] width 29 height 5
drag, startPoint x: 333, startPoint y: 153, endPoint x: 289, endPoint y: 144, distance: 45.4
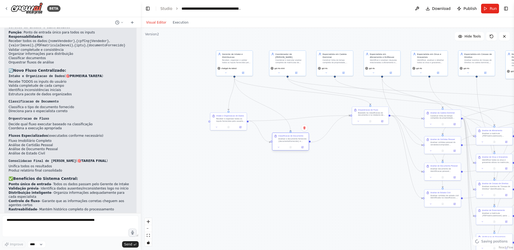
click at [289, 143] on div "Analisar o documento fornecido {documentoFornecido} e classificar em uma das se…" at bounding box center [292, 140] width 29 height 5
drag, startPoint x: 233, startPoint y: 118, endPoint x: 240, endPoint y: 102, distance: 18.1
click at [240, 102] on div "Receber e organizar todos os inputs fornecidos pelo usuario: Nome do Vendedor (…" at bounding box center [236, 101] width 29 height 5
click at [237, 104] on div "Receber e organizar todos os inputs fornecidos pelo usuario: Nome do Vendedor (…" at bounding box center [236, 101] width 29 height 5
click at [249, 111] on div at bounding box center [234, 109] width 36 height 6
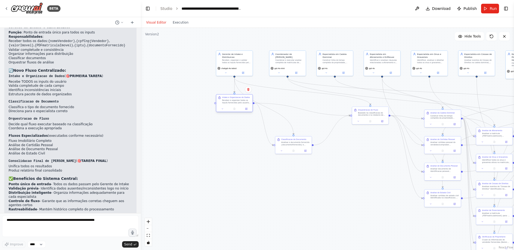
click at [249, 111] on div at bounding box center [234, 109] width 36 height 6
click at [248, 109] on button at bounding box center [246, 108] width 10 height 3
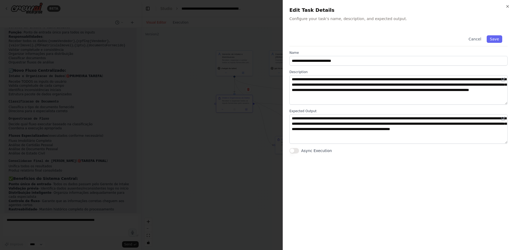
click at [219, 104] on div at bounding box center [257, 125] width 514 height 250
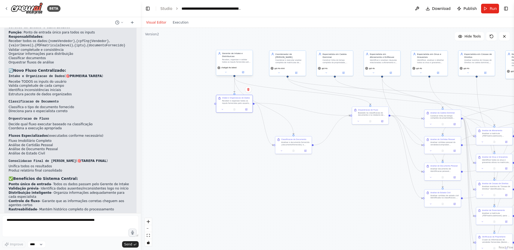
click at [243, 74] on div "chatgpt-4o-latest" at bounding box center [234, 70] width 36 height 10
click at [244, 72] on icon at bounding box center [243, 72] width 2 height 2
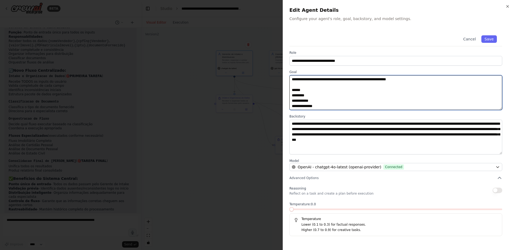
click at [307, 83] on textarea "**********" at bounding box center [396, 92] width 213 height 35
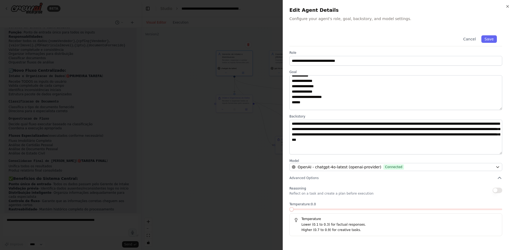
click at [189, 136] on div at bounding box center [257, 125] width 514 height 250
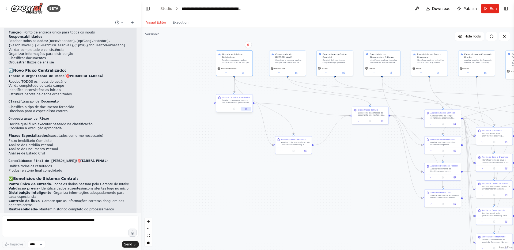
click at [247, 110] on icon at bounding box center [246, 109] width 2 height 2
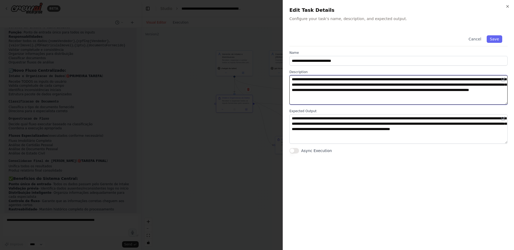
click at [399, 80] on textarea "**********" at bounding box center [399, 89] width 218 height 29
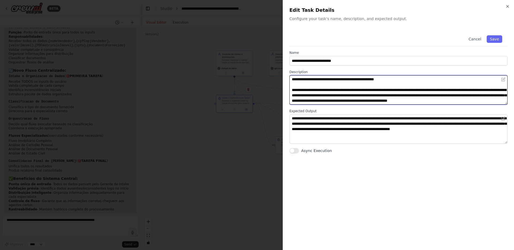
scroll to position [5, 0]
click at [480, 89] on textarea "**********" at bounding box center [399, 89] width 218 height 29
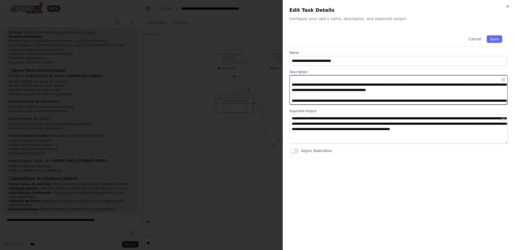
paste textarea "**********"
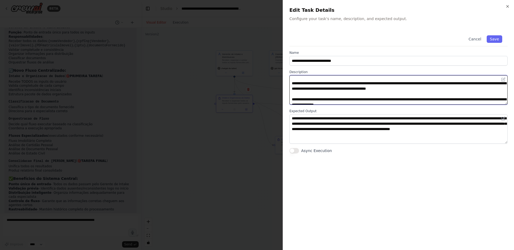
scroll to position [0, 0]
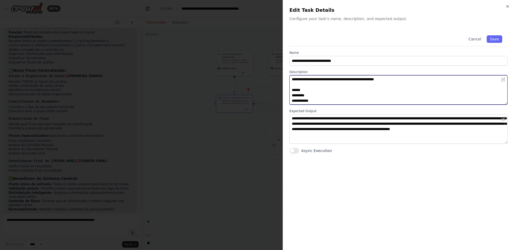
paste textarea "**********"
click at [395, 78] on textarea "**********" at bounding box center [399, 89] width 218 height 29
click at [326, 88] on textarea "**********" at bounding box center [399, 89] width 218 height 29
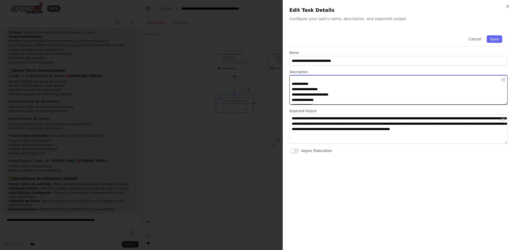
click at [312, 93] on textarea "**********" at bounding box center [399, 89] width 218 height 29
click at [311, 93] on textarea "**********" at bounding box center [399, 89] width 218 height 29
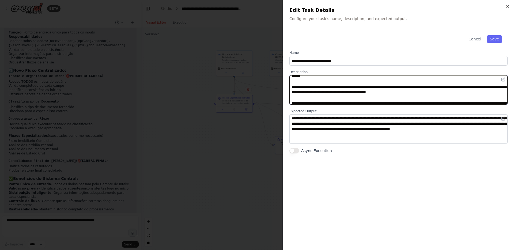
scroll to position [55, 0]
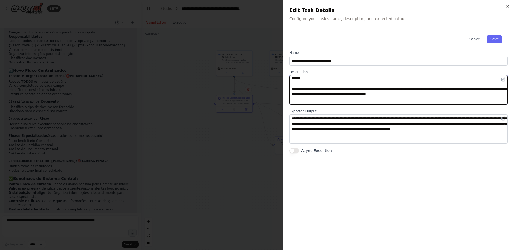
paste textarea "**********"
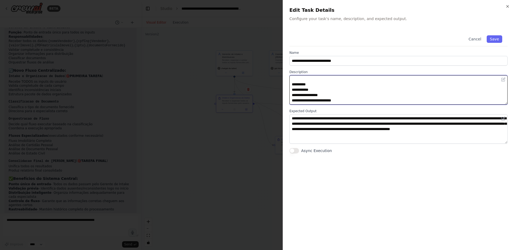
scroll to position [0, 0]
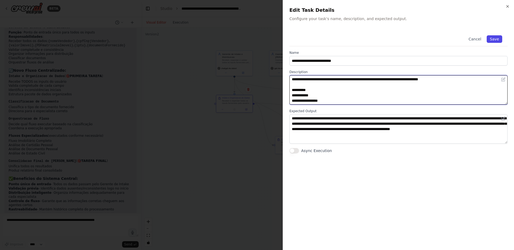
type textarea "**********"
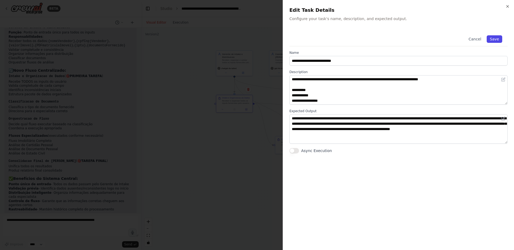
click at [496, 39] on button "Save" at bounding box center [495, 39] width 16 height 8
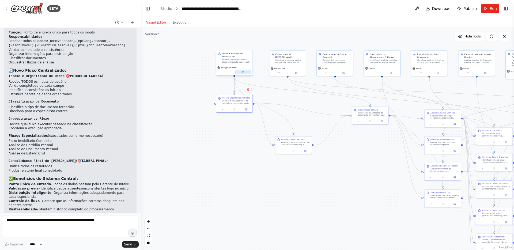
click at [244, 71] on icon at bounding box center [243, 72] width 2 height 2
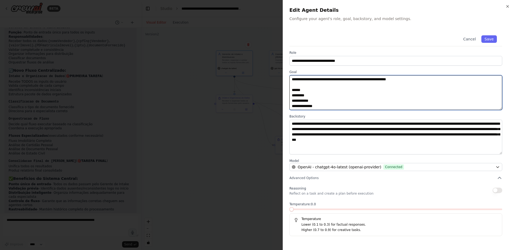
click at [320, 100] on textarea "**********" at bounding box center [396, 92] width 213 height 35
drag, startPoint x: 303, startPoint y: 102, endPoint x: 292, endPoint y: 91, distance: 16.1
click at [292, 91] on textarea "**********" at bounding box center [396, 92] width 213 height 35
type textarea "**********"
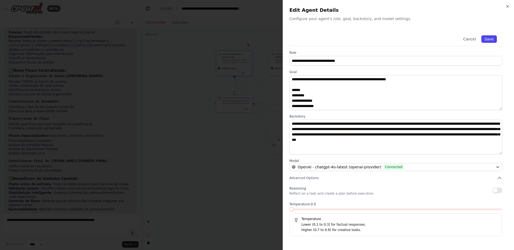
click at [489, 40] on button "Save" at bounding box center [490, 39] width 16 height 8
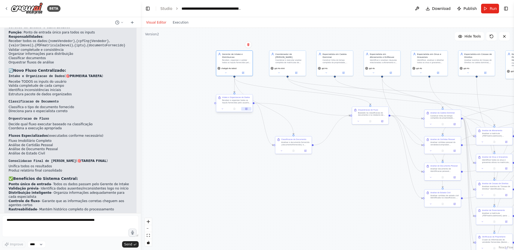
click at [246, 110] on icon at bounding box center [246, 109] width 2 height 2
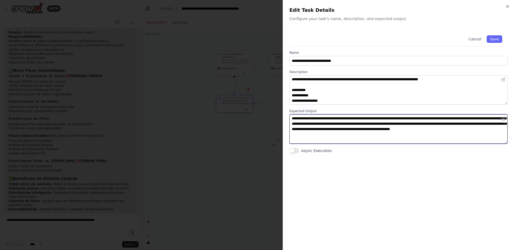
click at [370, 125] on textarea "**********" at bounding box center [399, 128] width 218 height 29
click at [376, 134] on textarea "**********" at bounding box center [399, 128] width 218 height 29
click at [350, 122] on textarea "**********" at bounding box center [399, 128] width 218 height 29
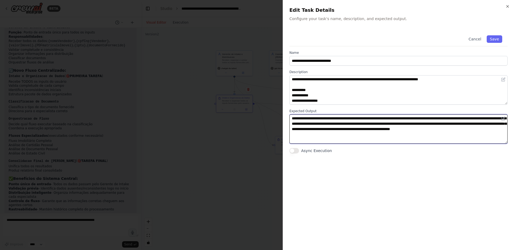
click at [350, 122] on textarea "**********" at bounding box center [399, 128] width 218 height 29
click at [367, 122] on textarea "**********" at bounding box center [399, 128] width 218 height 29
click at [365, 119] on textarea "**********" at bounding box center [399, 128] width 218 height 29
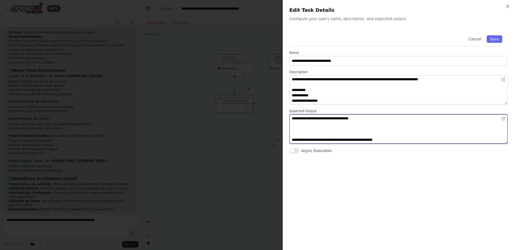
paste textarea "**********"
type textarea "**********"
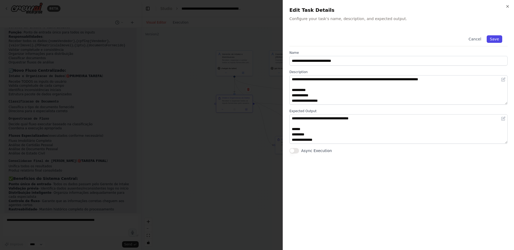
click at [490, 39] on button "Save" at bounding box center [495, 39] width 16 height 8
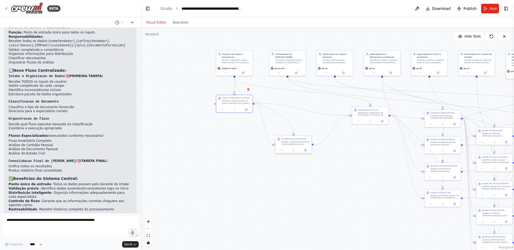
click at [302, 146] on div "Classificacao de Documento Analisar o documento fornecido {documentoFornecido} …" at bounding box center [293, 141] width 36 height 11
click at [308, 130] on icon at bounding box center [307, 130] width 2 height 3
click at [298, 132] on button "Confirm" at bounding box center [292, 131] width 19 height 6
drag, startPoint x: 378, startPoint y: 113, endPoint x: 324, endPoint y: 136, distance: 58.4
click at [324, 136] on div "Baseado na classificacao do documento e no relatorio de intake, determinar qual…" at bounding box center [319, 137] width 29 height 5
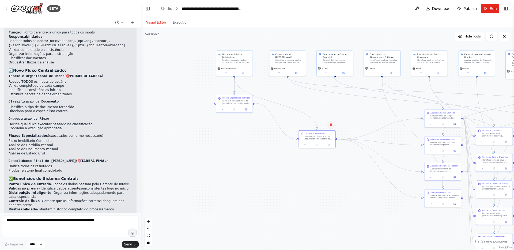
click at [331, 125] on icon at bounding box center [330, 124] width 3 height 3
click at [317, 125] on button "Confirm" at bounding box center [315, 125] width 19 height 6
drag, startPoint x: 239, startPoint y: 61, endPoint x: 237, endPoint y: 49, distance: 12.4
click at [237, 49] on div "Receber, organizar e validar todos os inputs fornecidos pelo usuario: {name} {c…" at bounding box center [233, 49] width 29 height 5
drag, startPoint x: 230, startPoint y: 51, endPoint x: 239, endPoint y: 63, distance: 15.5
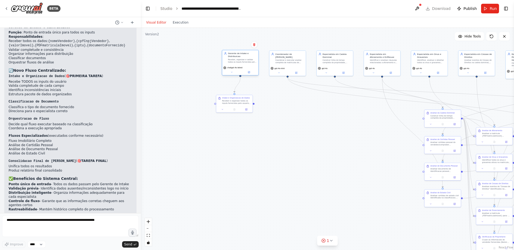
click at [239, 63] on div "Gerente de Intake e Distribuicao Receber, organizar e validar todos os inputs f…" at bounding box center [240, 57] width 36 height 15
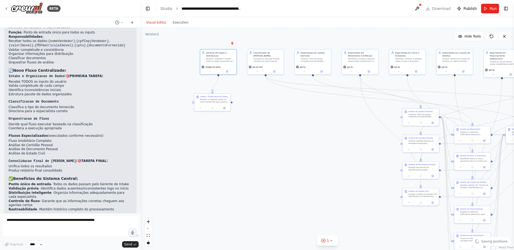
drag, startPoint x: 272, startPoint y: 83, endPoint x: 250, endPoint y: 81, distance: 22.0
click at [250, 81] on div ".deletable-edge-delete-btn { width: 20px; height: 20px; border: 0px solid #ffff…" at bounding box center [327, 139] width 373 height 222
drag, startPoint x: 220, startPoint y: 101, endPoint x: 224, endPoint y: 103, distance: 5.1
click at [224, 103] on div "Receber e organizar todos os inputs fornecidos pelo usuario sobre o(s) vendedor…" at bounding box center [220, 103] width 29 height 5
click at [238, 105] on div ".deletable-edge-delete-btn { width: 20px; height: 20px; border: 0px solid #ffff…" at bounding box center [327, 139] width 373 height 222
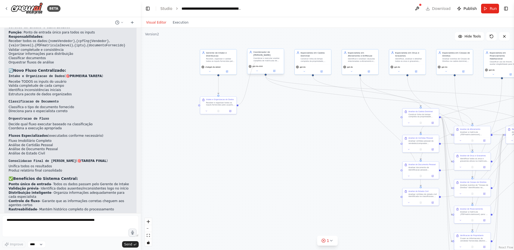
drag, startPoint x: 238, startPoint y: 105, endPoint x: 259, endPoint y: 60, distance: 49.6
click at [259, 60] on div "Coordenador de Analise Imobiliaria Coordenar e executar analise completa de mat…" at bounding box center [336, 95] width 206 height 123
drag, startPoint x: 199, startPoint y: 105, endPoint x: 267, endPoint y: 73, distance: 75.2
click at [267, 73] on div "Coordenador de Analise Imobiliaria Coordenar e executar analise completa de mat…" at bounding box center [336, 95] width 206 height 123
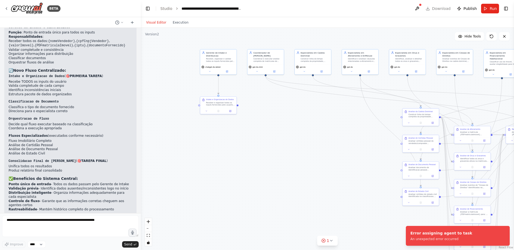
click at [241, 131] on div ".deletable-edge-delete-btn { width: 20px; height: 20px; border: 0px solid #ffff…" at bounding box center [327, 139] width 373 height 222
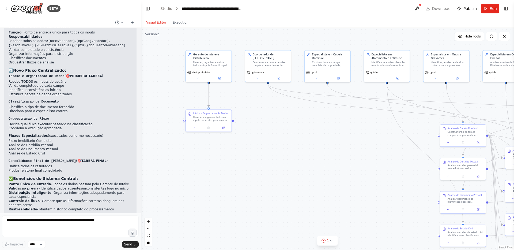
drag, startPoint x: 267, startPoint y: 88, endPoint x: 257, endPoint y: 110, distance: 24.2
click at [257, 110] on div ".deletable-edge-delete-btn { width: 20px; height: 20px; border: 0px solid #ffff…" at bounding box center [327, 139] width 373 height 222
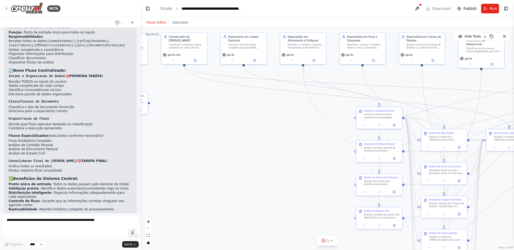
drag, startPoint x: 310, startPoint y: 161, endPoint x: 227, endPoint y: 143, distance: 85.7
click at [227, 143] on div ".deletable-edge-delete-btn { width: 20px; height: 20px; border: 0px solid #ffff…" at bounding box center [327, 139] width 373 height 222
click at [377, 113] on div "Construir linha do tempo completa da propriedade analisando a matricula {PDFmat…" at bounding box center [382, 115] width 36 height 6
click at [397, 100] on icon at bounding box center [398, 101] width 2 height 3
click at [386, 100] on button "Confirm" at bounding box center [382, 101] width 19 height 6
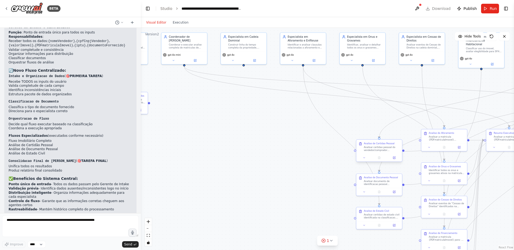
click at [396, 147] on div "Analisar certidao pessoal do vendedor/comprador identificada na classificacao. …" at bounding box center [382, 149] width 36 height 6
click at [398, 136] on button at bounding box center [398, 134] width 7 height 7
click at [389, 135] on button "Confirm" at bounding box center [382, 135] width 19 height 6
click at [387, 180] on div "Analisar documento de identificacao pessoal identificado na classificacao. Veri…" at bounding box center [382, 182] width 36 height 6
click at [398, 171] on button at bounding box center [398, 168] width 7 height 7
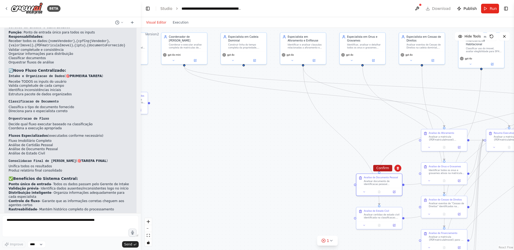
click at [387, 171] on button "Confirm" at bounding box center [382, 168] width 19 height 6
click at [386, 212] on div "Analise de Estado Civil Analisar certidao de estado civil identificada na class…" at bounding box center [382, 214] width 36 height 10
click at [399, 202] on icon at bounding box center [398, 201] width 2 height 3
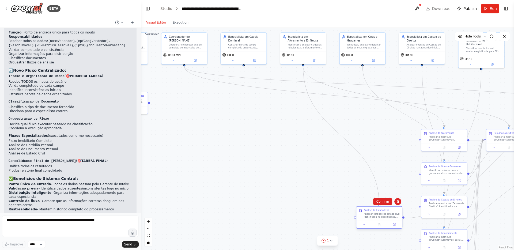
click at [387, 216] on div "Analisar certidao de estado civil identificada na classificacao. Extrair inform…" at bounding box center [382, 216] width 36 height 6
click at [387, 205] on div ".deletable-edge-delete-btn { width: 20px; height: 20px; border: 0px solid #ffff…" at bounding box center [327, 139] width 373 height 222
click at [389, 213] on div "Analisar certidao de estado civil identificada na classificacao. Extrair inform…" at bounding box center [382, 216] width 36 height 6
click at [396, 203] on button at bounding box center [398, 201] width 7 height 7
click at [384, 201] on button "Confirm" at bounding box center [382, 201] width 19 height 6
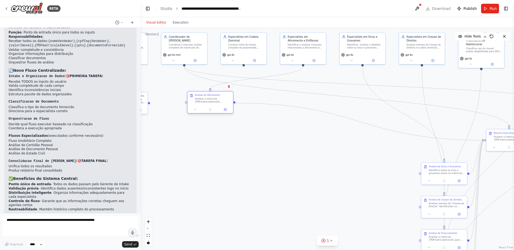
drag, startPoint x: 454, startPoint y: 137, endPoint x: 221, endPoint y: 100, distance: 236.0
click at [221, 100] on div "Analisar a matricula {PDFmatriculaImovel} buscando especificamente por termos c…" at bounding box center [213, 101] width 36 height 6
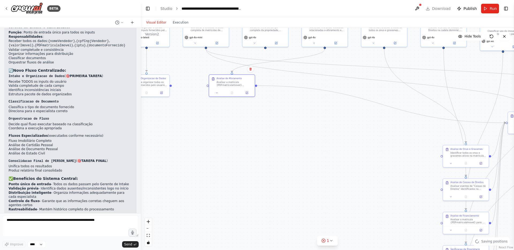
drag, startPoint x: 232, startPoint y: 154, endPoint x: 253, endPoint y: 137, distance: 27.8
click at [253, 137] on div ".deletable-edge-delete-btn { width: 20px; height: 20px; border: 0px solid #ffff…" at bounding box center [327, 139] width 373 height 222
drag, startPoint x: 473, startPoint y: 157, endPoint x: 239, endPoint y: 117, distance: 237.5
click at [239, 117] on div "Analise de Onus e Gravames Identificar todos os onus e gravames ativos na matri…" at bounding box center [232, 111] width 46 height 14
drag, startPoint x: 471, startPoint y: 191, endPoint x: 238, endPoint y: 144, distance: 237.6
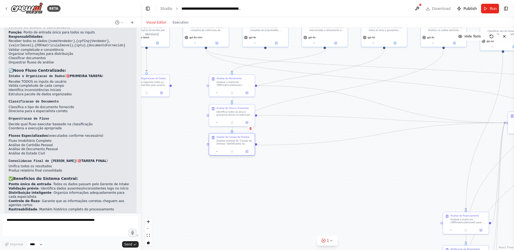
click at [238, 144] on div "Analise de Cessao de Direitos Analisar eventos de "Cessao de Direitos" identifi…" at bounding box center [232, 141] width 46 height 14
drag, startPoint x: 466, startPoint y: 220, endPoint x: 232, endPoint y: 170, distance: 238.8
click at [232, 170] on div "Analisar a matricula {PDFmatriculaImovel} para: 1) Classificar o uso do imovel …" at bounding box center [235, 172] width 36 height 6
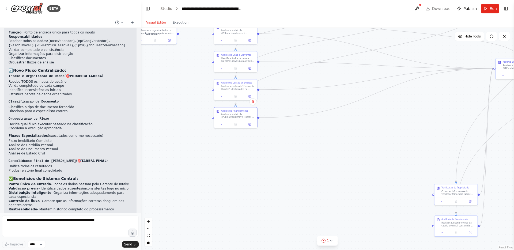
drag, startPoint x: 448, startPoint y: 233, endPoint x: 436, endPoint y: 160, distance: 74.1
click at [436, 160] on div ".deletable-edge-delete-btn { width: 20px; height: 20px; border: 0px solid #ffff…" at bounding box center [327, 139] width 373 height 222
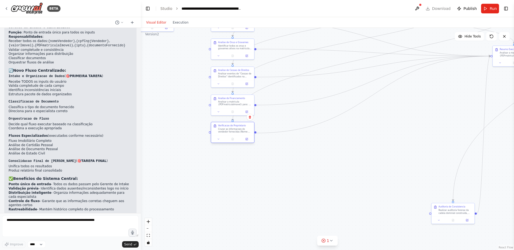
drag, startPoint x: 453, startPoint y: 177, endPoint x: 234, endPoint y: 126, distance: 225.3
click at [234, 126] on div "Verificacao de Proprietario Cruzar as informacoes do vendedor fornecidas (Nome:…" at bounding box center [235, 128] width 34 height 9
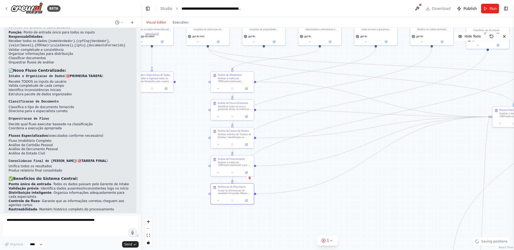
drag, startPoint x: 283, startPoint y: 152, endPoint x: 283, endPoint y: 211, distance: 58.9
click at [283, 211] on div ".deletable-edge-delete-btn { width: 20px; height: 20px; border: 0px solid #ffff…" at bounding box center [327, 139] width 373 height 222
drag, startPoint x: 235, startPoint y: 190, endPoint x: 306, endPoint y: 193, distance: 70.8
click at [306, 193] on div "Cruzar as informacoes do vendedor fornecidas (Nome: {nomeVendedor}, CPF/CNPJ: {…" at bounding box center [305, 195] width 34 height 6
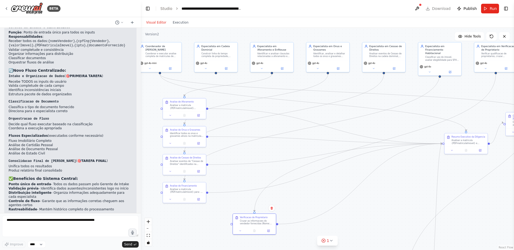
drag, startPoint x: 249, startPoint y: 198, endPoint x: 201, endPoint y: 225, distance: 54.9
click at [201, 225] on div ".deletable-edge-delete-btn { width: 20px; height: 20px; border: 0px solid #ffff…" at bounding box center [327, 139] width 373 height 222
drag, startPoint x: 500, startPoint y: 56, endPoint x: 197, endPoint y: 54, distance: 302.2
click at [197, 54] on div "Verificar qualificacao de proprietarios, cruzar informacoes do vendedor {nomeVe…" at bounding box center [198, 55] width 34 height 6
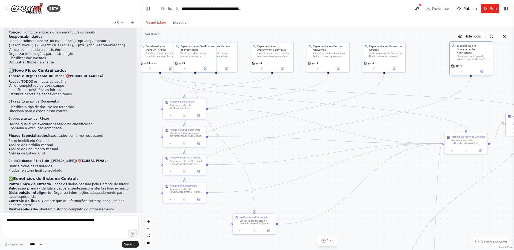
drag, startPoint x: 443, startPoint y: 57, endPoint x: 478, endPoint y: 57, distance: 35.6
click at [478, 57] on div "Classificar uso do imovel, avaliar elegibilidade para SFH, analisar uso de FGTS…" at bounding box center [474, 58] width 34 height 6
drag, startPoint x: 399, startPoint y: 60, endPoint x: 423, endPoint y: 59, distance: 24.1
click at [423, 59] on div "gpt-4o" at bounding box center [425, 65] width 43 height 12
drag, startPoint x: 323, startPoint y: 50, endPoint x: 372, endPoint y: 49, distance: 49.3
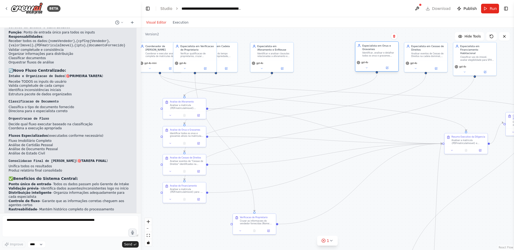
click at [372, 49] on div "Especialista em Onus e Gravames" at bounding box center [379, 47] width 34 height 7
drag, startPoint x: 275, startPoint y: 51, endPoint x: 330, endPoint y: 50, distance: 55.2
click at [330, 50] on div "Especialista em Aforamento e Enfiteuse Identificar e analisar clausulas relacio…" at bounding box center [330, 50] width 34 height 13
drag, startPoint x: 230, startPoint y: 50, endPoint x: 289, endPoint y: 51, distance: 58.9
click at [289, 51] on div "Especialista em Cadeia Dominial Construir linha do tempo completa da propriedad…" at bounding box center [278, 50] width 34 height 13
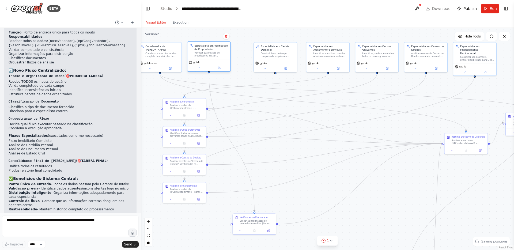
drag, startPoint x: 202, startPoint y: 55, endPoint x: 217, endPoint y: 54, distance: 14.7
click at [217, 54] on div "Verificar qualificacao de proprietarios, cruzar informacoes do vendedor {nomeVe…" at bounding box center [211, 55] width 34 height 6
click at [250, 120] on div ".deletable-edge-delete-btn { width: 20px; height: 20px; border: 0px solid #ffff…" at bounding box center [327, 139] width 373 height 222
drag, startPoint x: 279, startPoint y: 57, endPoint x: 261, endPoint y: 58, distance: 18.0
click at [261, 58] on div "Especialista em Cadeia Dominial Construir linha do tempo completa da propriedad…" at bounding box center [258, 50] width 43 height 17
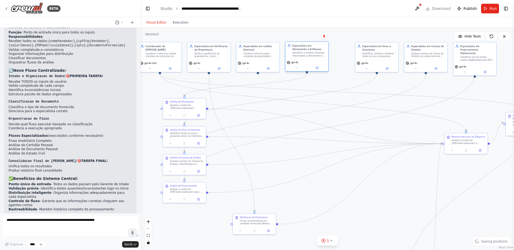
drag, startPoint x: 327, startPoint y: 53, endPoint x: 306, endPoint y: 55, distance: 20.7
click at [306, 55] on div "Identificar e analisar clausulas relacionadas a aforamento e enfiteuse, avalian…" at bounding box center [310, 55] width 34 height 6
drag, startPoint x: 373, startPoint y: 57, endPoint x: 353, endPoint y: 58, distance: 20.6
click at [353, 58] on div "Especialista em Onus e Gravames Identificar, analisar e detalhar todos os onus …" at bounding box center [356, 50] width 43 height 17
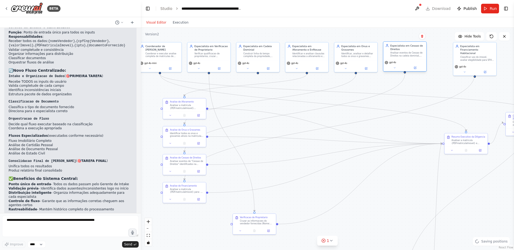
drag, startPoint x: 421, startPoint y: 58, endPoint x: 401, endPoint y: 58, distance: 19.6
click at [401, 58] on div "Especialista em Cessao de Direitos Analisar eventos de Cessao de Direitos na ca…" at bounding box center [405, 50] width 43 height 17
drag, startPoint x: 467, startPoint y: 57, endPoint x: 445, endPoint y: 58, distance: 22.0
click at [445, 58] on div "Especialista em Financiamento Habitacional Classificar uso do imovel, avaliar e…" at bounding box center [454, 52] width 43 height 21
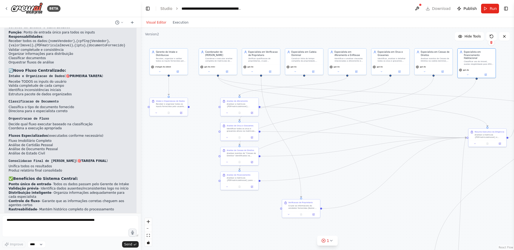
drag, startPoint x: 215, startPoint y: 208, endPoint x: 268, endPoint y: 185, distance: 57.8
click at [268, 193] on div ".deletable-edge-delete-btn { width: 20px; height: 20px; border: 0px solid #ffff…" at bounding box center [327, 139] width 373 height 222
drag, startPoint x: 232, startPoint y: 178, endPoint x: 230, endPoint y: 202, distance: 24.5
click at [230, 202] on div "Analisar a matricula {PDFmatriculaImovel} para: 1) Classificar o uso do imovel …" at bounding box center [239, 201] width 30 height 5
drag, startPoint x: 237, startPoint y: 156, endPoint x: 237, endPoint y: 174, distance: 17.7
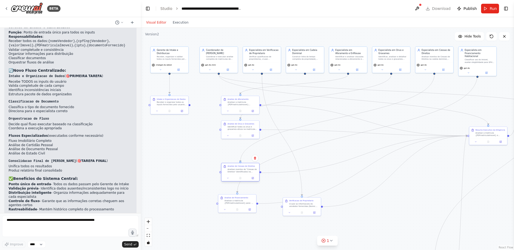
click at [237, 174] on div "Analise de Cessao de Direitos Analisar eventos de "Cessao de Direitos" identifi…" at bounding box center [240, 172] width 39 height 19
drag, startPoint x: 238, startPoint y: 126, endPoint x: 238, endPoint y: 139, distance: 13.1
click at [238, 139] on div "Identificar todos os onus e gravames ativos na matricula {PDFmatriculaImovel}, …" at bounding box center [243, 139] width 30 height 5
drag, startPoint x: 238, startPoint y: 137, endPoint x: 239, endPoint y: 147, distance: 9.4
click at [239, 147] on div "Identificar todos os onus e gravames ativos na matricula {PDFmatriculaImovel}, …" at bounding box center [243, 149] width 30 height 5
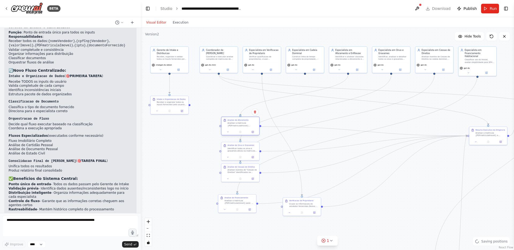
drag, startPoint x: 239, startPoint y: 103, endPoint x: 240, endPoint y: 123, distance: 20.4
click at [240, 123] on div "Analisar a matricula {PDFmatriculaImovel} buscando especificamente por termos c…" at bounding box center [243, 124] width 30 height 5
drag, startPoint x: 303, startPoint y: 207, endPoint x: 242, endPoint y: 107, distance: 117.8
click at [242, 107] on div "Verificacao de Proprietario Cruzar as informacoes do vendedor fornecidas (Nome:…" at bounding box center [241, 101] width 38 height 12
click at [245, 151] on div at bounding box center [241, 153] width 38 height 6
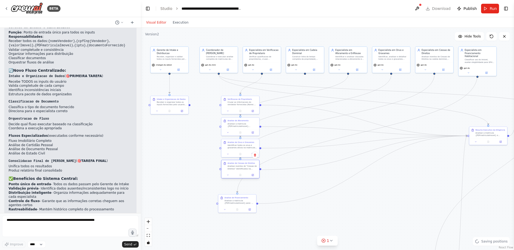
click at [244, 170] on div "Analise de Cessao de Direitos Analisar eventos de "Cessao de Direitos" identifi…" at bounding box center [241, 166] width 38 height 12
click at [241, 194] on div at bounding box center [241, 196] width 38 height 6
click at [240, 193] on div "Analise de Financiamento Analisar a matricula {PDFmatriculaImovel} para: 1) Cla…" at bounding box center [241, 188] width 38 height 12
click at [281, 219] on div ".deletable-edge-delete-btn { width: 20px; height: 20px; border: 0px solid #ffff…" at bounding box center [327, 139] width 373 height 222
click at [272, 69] on icon at bounding box center [271, 69] width 2 height 2
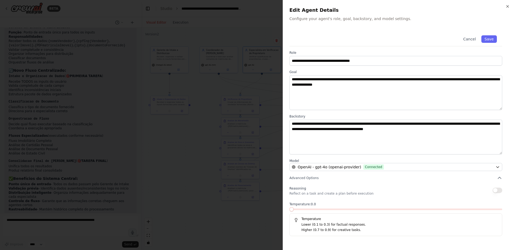
click at [231, 74] on div at bounding box center [257, 125] width 514 height 250
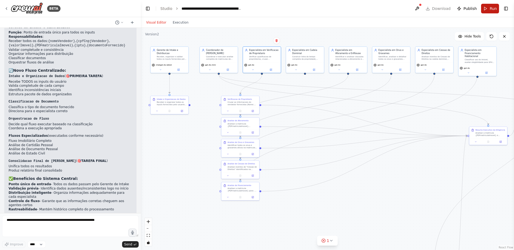
click at [490, 12] on button "Run" at bounding box center [490, 9] width 18 height 10
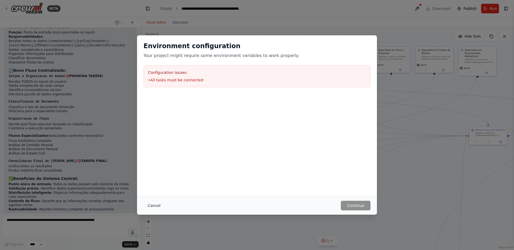
click at [153, 202] on button "Cancel" at bounding box center [154, 206] width 21 height 10
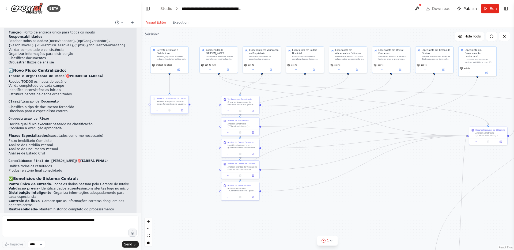
click at [182, 103] on div "Receber e organizar todos os inputs fornecidos pelo usuario sobre o(s) vendedor…" at bounding box center [172, 102] width 30 height 5
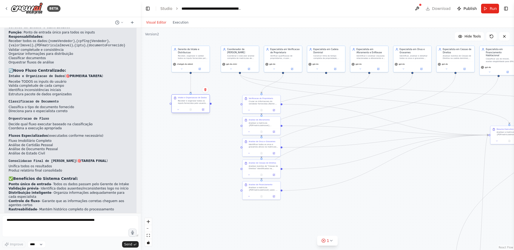
drag, startPoint x: 190, startPoint y: 105, endPoint x: 208, endPoint y: 104, distance: 18.0
click at [208, 104] on div ".deletable-edge-delete-btn { width: 20px; height: 20px; border: 0px solid #ffff…" at bounding box center [327, 139] width 373 height 222
drag, startPoint x: 207, startPoint y: 104, endPoint x: 238, endPoint y: 104, distance: 31.1
click at [238, 104] on div "Coordenador de Analise Imobiliaria Coordenar e executar analise completa de mat…" at bounding box center [309, 94] width 215 height 128
drag, startPoint x: 207, startPoint y: 104, endPoint x: 237, endPoint y: 125, distance: 36.8
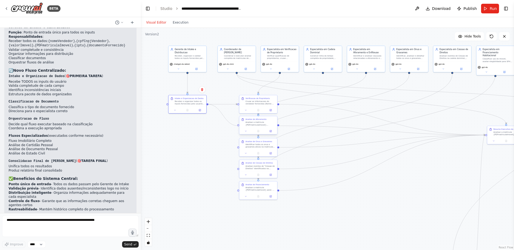
click at [237, 125] on div "Coordenador de Analise Imobiliaria Coordenar e executar analise completa de mat…" at bounding box center [309, 94] width 215 height 128
drag, startPoint x: 208, startPoint y: 104, endPoint x: 238, endPoint y: 148, distance: 53.5
click at [238, 148] on div "Coordenador de Analise Imobiliaria Coordenar e executar analise completa de mat…" at bounding box center [309, 94] width 215 height 128
drag, startPoint x: 206, startPoint y: 103, endPoint x: 244, endPoint y: 170, distance: 76.5
click at [244, 158] on div "Coordenador de Analise Imobiliaria Coordenar e executar analise completa de mat…" at bounding box center [309, 94] width 215 height 128
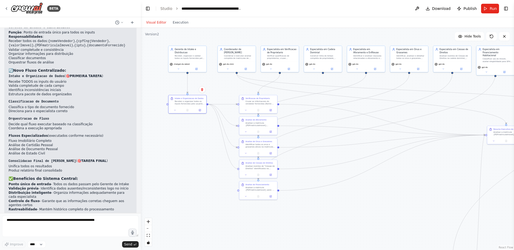
drag, startPoint x: 207, startPoint y: 104, endPoint x: 237, endPoint y: 170, distance: 71.8
click at [237, 170] on div ".deletable-edge-delete-btn { width: 20px; height: 20px; border: 0px solid #ffff…" at bounding box center [327, 139] width 373 height 222
drag, startPoint x: 208, startPoint y: 104, endPoint x: 238, endPoint y: 190, distance: 91.2
click at [238, 158] on div "Coordenador de Analise Imobiliaria Coordenar e executar analise completa de mat…" at bounding box center [309, 94] width 215 height 128
drag, startPoint x: 504, startPoint y: 133, endPoint x: 361, endPoint y: 148, distance: 144.1
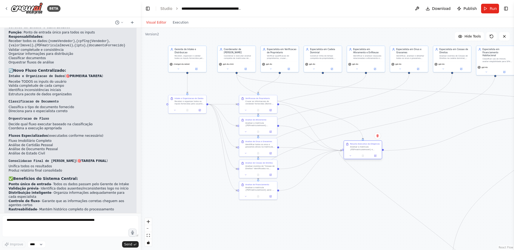
click at [361, 148] on div "Analisar a matricula {PDFmatriculaImovel} e produzir resumo executivo com statu…" at bounding box center [365, 148] width 30 height 5
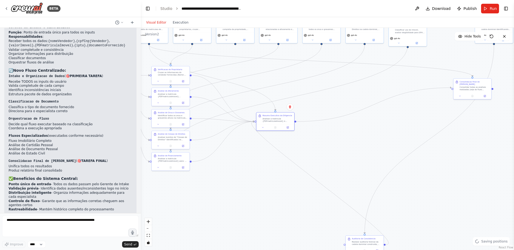
drag, startPoint x: 411, startPoint y: 171, endPoint x: 324, endPoint y: 143, distance: 92.2
click at [324, 143] on div ".deletable-edge-delete-btn { width: 20px; height: 20px; border: 0px solid #ffff…" at bounding box center [327, 139] width 373 height 222
drag, startPoint x: 476, startPoint y: 87, endPoint x: 359, endPoint y: 112, distance: 119.3
click at [359, 112] on div "Consolidar todas as analises realizadas (seja do fluxo imobiliario completo ou …" at bounding box center [358, 112] width 30 height 5
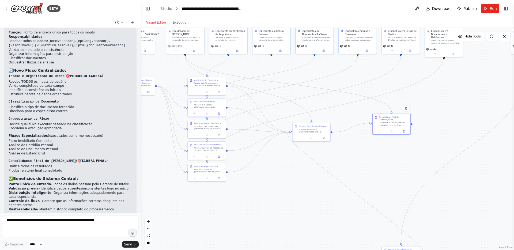
drag, startPoint x: 331, startPoint y: 146, endPoint x: 368, endPoint y: 156, distance: 38.3
click at [368, 156] on div ".deletable-edge-delete-btn { width: 20px; height: 20px; border: 0px solid #ffff…" at bounding box center [327, 139] width 373 height 222
click at [406, 110] on button at bounding box center [407, 107] width 7 height 7
click at [395, 107] on button "Confirm" at bounding box center [392, 108] width 19 height 6
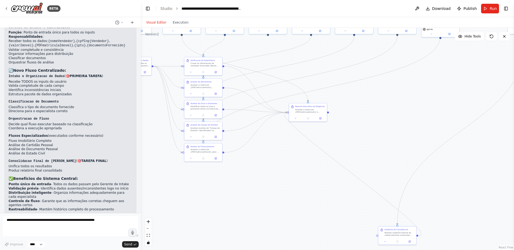
drag, startPoint x: 377, startPoint y: 170, endPoint x: 373, endPoint y: 151, distance: 19.8
click at [373, 151] on div ".deletable-edge-delete-btn { width: 20px; height: 20px; border: 0px solid #ffff…" at bounding box center [327, 139] width 373 height 222
drag, startPoint x: 388, startPoint y: 230, endPoint x: 360, endPoint y: 87, distance: 146.0
click at [360, 87] on div "Auditoria de Consistencia Realizar auditoria forense da cadeia dominial constru…" at bounding box center [372, 87] width 30 height 8
drag, startPoint x: 312, startPoint y: 112, endPoint x: 318, endPoint y: 122, distance: 11.8
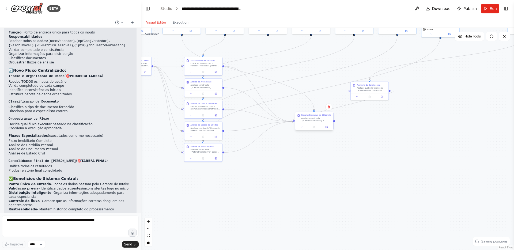
click at [318, 122] on div "Resumo Executivo da Diligencia Analisar a matricula {PDFmatriculaImovel} e prod…" at bounding box center [314, 118] width 38 height 12
drag, startPoint x: 357, startPoint y: 93, endPoint x: 383, endPoint y: 143, distance: 56.3
click at [222, 179] on div at bounding box center [204, 182] width 38 height 6
drag, startPoint x: 388, startPoint y: 139, endPoint x: 201, endPoint y: 173, distance: 190.4
click at [201, 173] on div "Realizar auditoria forense da cadeia dominial construida, identificando inconsi…" at bounding box center [206, 171] width 30 height 5
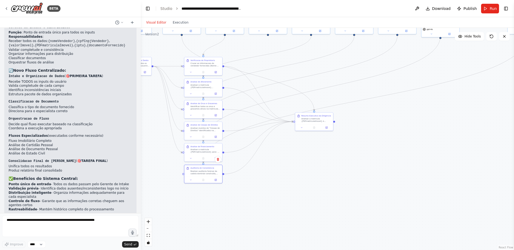
click at [348, 171] on div ".deletable-edge-delete-btn { width: 20px; height: 20px; border: 0px solid #ffff…" at bounding box center [327, 139] width 373 height 222
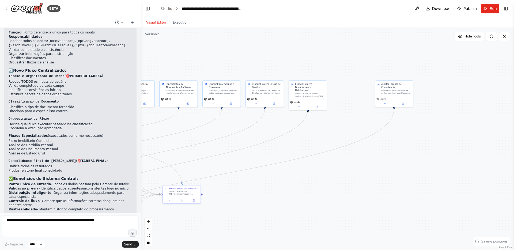
drag, startPoint x: 443, startPoint y: 117, endPoint x: 318, endPoint y: 183, distance: 141.8
click at [316, 188] on div ".deletable-edge-delete-btn { width: 20px; height: 20px; border: 0px solid #ffff…" at bounding box center [327, 139] width 373 height 222
drag, startPoint x: 395, startPoint y: 86, endPoint x: 351, endPoint y: 86, distance: 43.1
click at [351, 86] on div "Auditor Forense de Consistencia" at bounding box center [354, 83] width 30 height 6
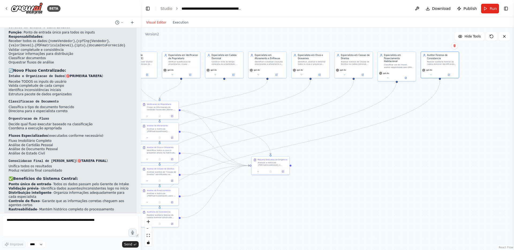
drag, startPoint x: 328, startPoint y: 151, endPoint x: 416, endPoint y: 124, distance: 92.3
click at [416, 124] on div ".deletable-edge-delete-btn { width: 20px; height: 20px; border: 0px solid #ffff…" at bounding box center [327, 139] width 373 height 222
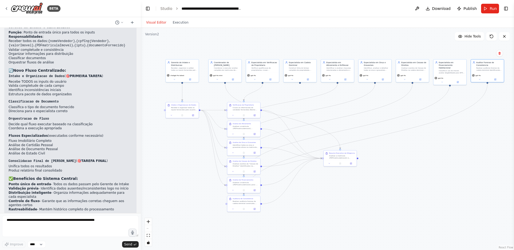
drag, startPoint x: 283, startPoint y: 202, endPoint x: 344, endPoint y: 194, distance: 61.0
click at [344, 194] on div ".deletable-edge-delete-btn { width: 20px; height: 20px; border: 0px solid #ffff…" at bounding box center [327, 139] width 373 height 222
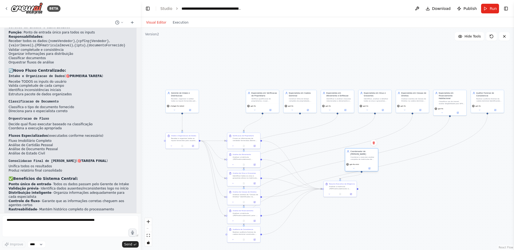
drag, startPoint x: 217, startPoint y: 68, endPoint x: 350, endPoint y: 156, distance: 159.2
click at [351, 156] on div "Coordenar e executar analise completa de matriculas de imoveis, produzindo um d…" at bounding box center [364, 158] width 26 height 4
drag, startPoint x: 342, startPoint y: 188, endPoint x: 342, endPoint y: 234, distance: 45.5
click at [342, 234] on div "Analisar a matricula {PDFmatriculaImovel} e produzir resumo executivo com statu…" at bounding box center [342, 233] width 26 height 4
drag, startPoint x: 362, startPoint y: 159, endPoint x: 342, endPoint y: 201, distance: 46.3
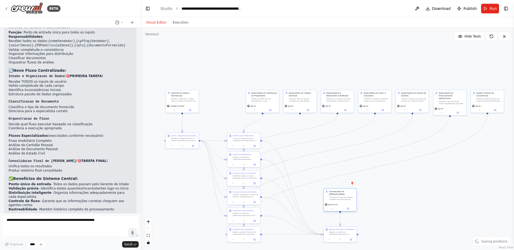
click at [342, 201] on div "Coordenador de Analise Imobiliaria Coordenar e executar analise completa de mat…" at bounding box center [340, 195] width 33 height 13
click at [384, 203] on div ".deletable-edge-delete-btn { width: 20px; height: 20px; border: 0px solid #ffff…" at bounding box center [327, 139] width 373 height 222
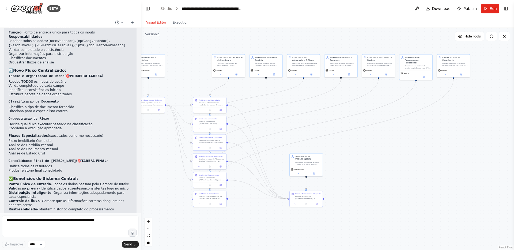
drag, startPoint x: 412, startPoint y: 208, endPoint x: 378, endPoint y: 172, distance: 49.3
click at [378, 172] on div ".deletable-edge-delete-btn { width: 20px; height: 20px; border: 0px solid #ffff…" at bounding box center [327, 139] width 373 height 222
drag, startPoint x: 152, startPoint y: 64, endPoint x: 194, endPoint y: 64, distance: 41.8
click at [194, 64] on div "Receber, organizar e validar todos os inputs fornecidos pelo usuario: {name} {c…" at bounding box center [193, 64] width 26 height 4
click at [360, 154] on div ".deletable-edge-delete-btn { width: 20px; height: 20px; border: 0px solid #ffff…" at bounding box center [327, 139] width 373 height 222
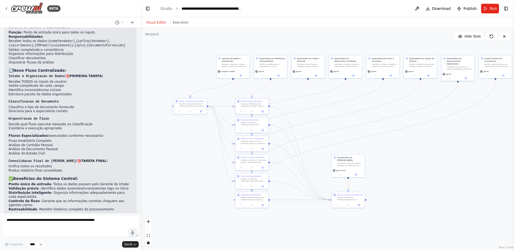
drag, startPoint x: 166, startPoint y: 148, endPoint x: 209, endPoint y: 149, distance: 42.6
click at [209, 149] on div ".deletable-edge-delete-btn { width: 20px; height: 20px; border: 0px solid #ffff…" at bounding box center [327, 139] width 373 height 222
drag, startPoint x: 234, startPoint y: 67, endPoint x: 191, endPoint y: 68, distance: 42.9
click at [191, 68] on div "Gerente de Intake e Distribuicao Receber, organizar e validar todos os inputs f…" at bounding box center [190, 64] width 33 height 13
drag, startPoint x: 271, startPoint y: 68, endPoint x: 227, endPoint y: 71, distance: 43.2
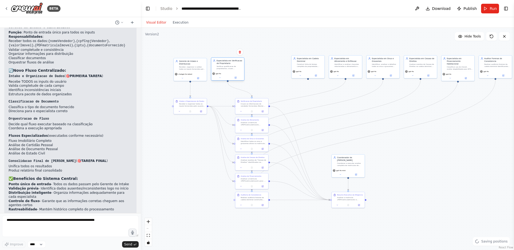
click at [227, 71] on div "Especialista em Verificacao de Proprietario Verificar qualificacao de proprieta…" at bounding box center [227, 64] width 33 height 13
drag, startPoint x: 305, startPoint y: 65, endPoint x: 261, endPoint y: 69, distance: 43.8
click at [261, 69] on div "Construir linha do tempo completa da propriedade, registrando cada evento que a…" at bounding box center [267, 67] width 26 height 4
drag, startPoint x: 346, startPoint y: 69, endPoint x: 302, endPoint y: 73, distance: 44.1
click at [302, 73] on div "gpt-4o" at bounding box center [302, 73] width 31 height 3
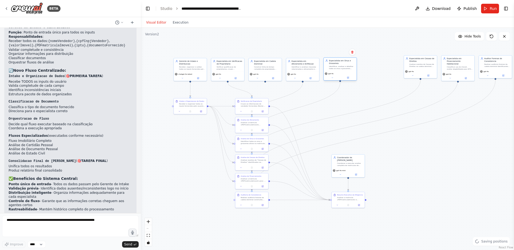
drag, startPoint x: 372, startPoint y: 67, endPoint x: 336, endPoint y: 70, distance: 36.3
click at [336, 70] on div "Especialista em Onus e Gravames Identificar, analisar e detalhar todos os onus …" at bounding box center [340, 64] width 33 height 13
drag, startPoint x: 425, startPoint y: 66, endPoint x: 382, endPoint y: 70, distance: 43.0
click at [382, 70] on div "Especialista em Cessao de Direitos Analisar eventos de Cessao de Direitos na ca…" at bounding box center [377, 64] width 33 height 13
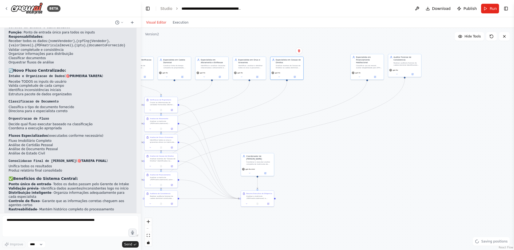
drag, startPoint x: 474, startPoint y: 121, endPoint x: 382, endPoint y: 119, distance: 91.6
click at [382, 119] on div ".deletable-edge-delete-btn { width: 20px; height: 20px; border: 0px solid #ffff…" at bounding box center [327, 139] width 373 height 222
drag, startPoint x: 369, startPoint y: 68, endPoint x: 326, endPoint y: 72, distance: 43.3
click at [326, 74] on div "gpt-4o" at bounding box center [324, 75] width 31 height 3
drag, startPoint x: 399, startPoint y: 69, endPoint x: 359, endPoint y: 72, distance: 40.0
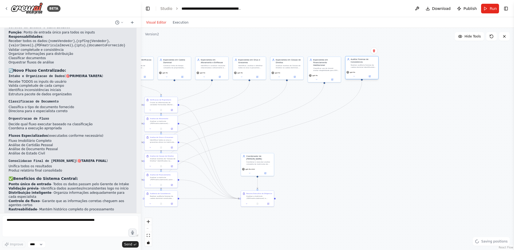
click at [359, 72] on div "gpt-4o" at bounding box center [362, 72] width 31 height 3
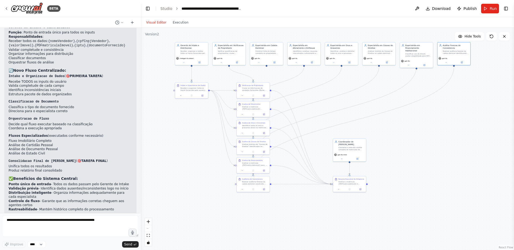
drag, startPoint x: 342, startPoint y: 173, endPoint x: 435, endPoint y: 159, distance: 94.1
click at [435, 159] on div ".deletable-edge-delete-btn { width: 20px; height: 20px; border: 0px solid #ffff…" at bounding box center [327, 139] width 373 height 222
drag, startPoint x: 210, startPoint y: 90, endPoint x: 238, endPoint y: 186, distance: 100.3
click at [238, 137] on div "Coordenador de Analise Imobiliaria Coordenar e executar analise completa de mat…" at bounding box center [298, 81] width 187 height 111
click at [494, 10] on span "Run" at bounding box center [493, 8] width 7 height 5
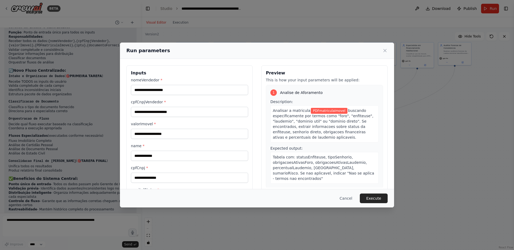
click at [316, 113] on div "Analisar a matricula PDFmatriculaImovel buscando especificamente por termos com…" at bounding box center [325, 124] width 108 height 37
click at [313, 118] on div "Analisar a matricula PDFmatriculaImovel buscando especificamente por termos com…" at bounding box center [325, 124] width 108 height 37
click at [313, 118] on span "buscando especificamente por termos como "foro", "enfiteuse", "laudemio", "domi…" at bounding box center [323, 123] width 101 height 31
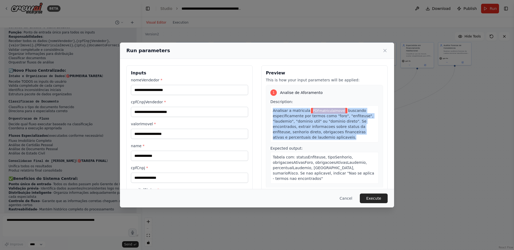
click at [313, 118] on span "buscando especificamente por termos como "foro", "enfiteuse", "laudemio", "domi…" at bounding box center [323, 123] width 101 height 31
click at [321, 121] on span "buscando especificamente por termos como "foro", "enfiteuse", "laudemio", "domi…" at bounding box center [323, 123] width 101 height 31
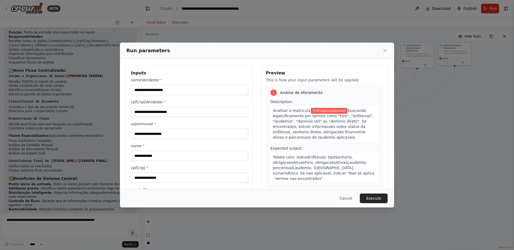
click at [317, 112] on span "PDFmatriculaImovel" at bounding box center [329, 111] width 37 height 6
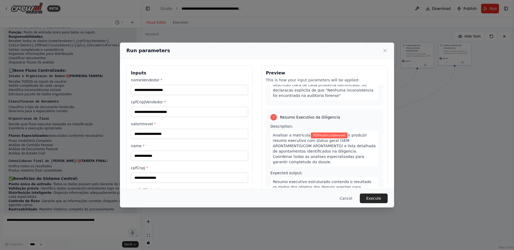
scroll to position [589, 0]
click at [352, 198] on button "Cancel" at bounding box center [346, 199] width 21 height 10
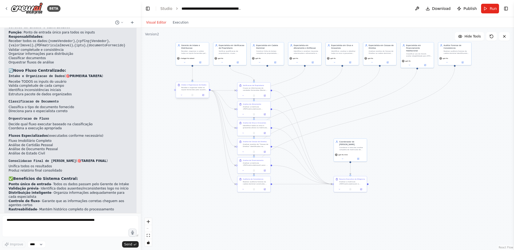
click at [198, 89] on div "Receber e organizar todos os inputs fornecidos pelo usuario sobre o(s) vendedor…" at bounding box center [194, 89] width 26 height 4
click at [204, 96] on icon at bounding box center [204, 95] width 2 height 2
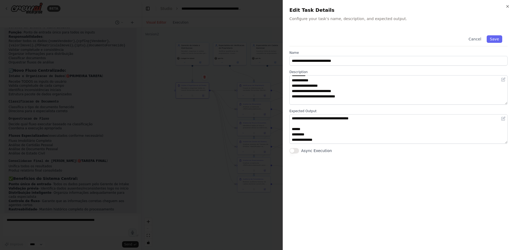
scroll to position [18, 0]
click at [191, 156] on div at bounding box center [257, 125] width 514 height 250
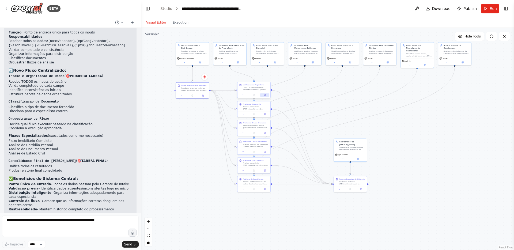
click at [266, 94] on button at bounding box center [264, 94] width 9 height 3
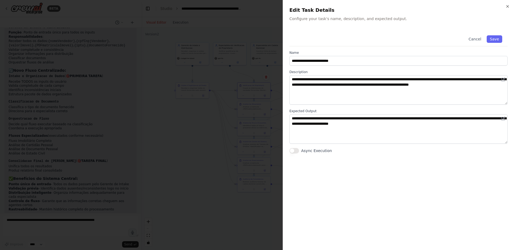
click at [204, 88] on div at bounding box center [257, 125] width 514 height 250
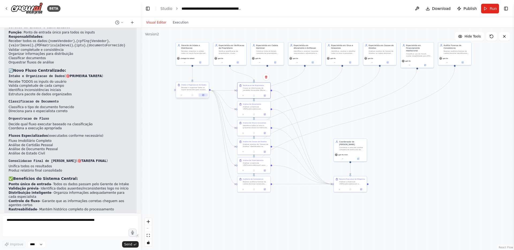
click at [203, 96] on icon at bounding box center [204, 95] width 2 height 2
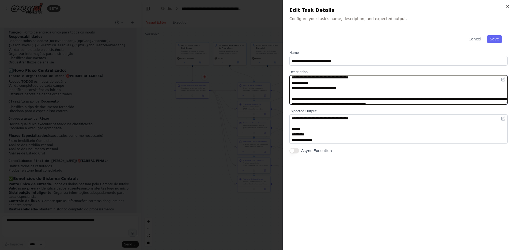
scroll to position [70, 0]
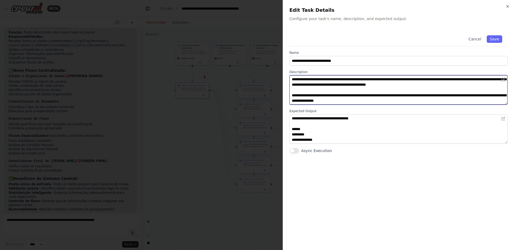
drag, startPoint x: 292, startPoint y: 91, endPoint x: 339, endPoint y: 86, distance: 47.4
click at [339, 86] on textarea "**********" at bounding box center [399, 89] width 218 height 29
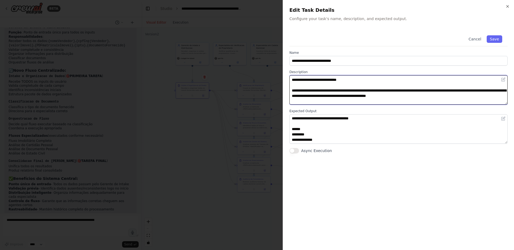
scroll to position [56, 0]
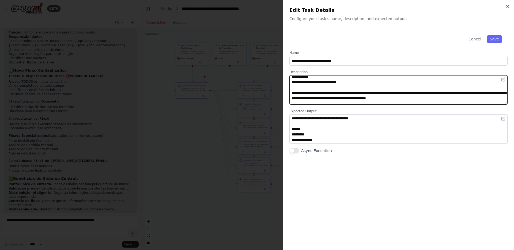
click at [340, 94] on textarea "**********" at bounding box center [399, 89] width 218 height 29
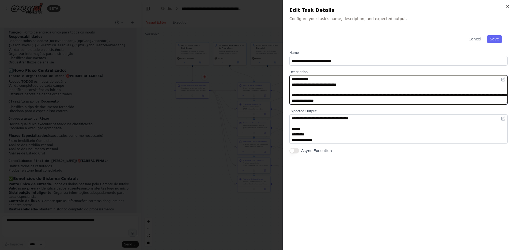
scroll to position [54, 0]
click at [363, 87] on textarea "**********" at bounding box center [399, 89] width 218 height 29
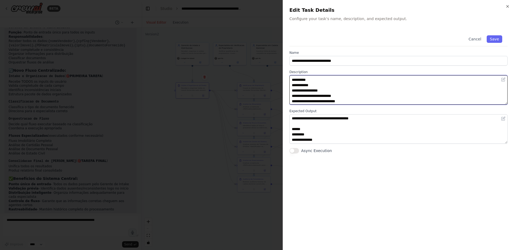
scroll to position [8, 0]
click at [291, 82] on textarea "**********" at bounding box center [399, 89] width 218 height 29
type textarea "**********"
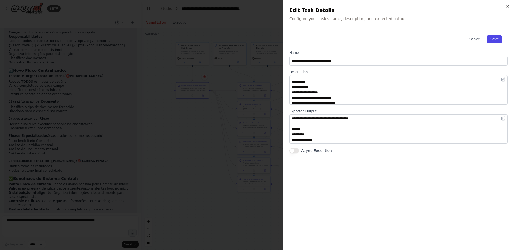
click at [495, 39] on button "Save" at bounding box center [495, 39] width 16 height 8
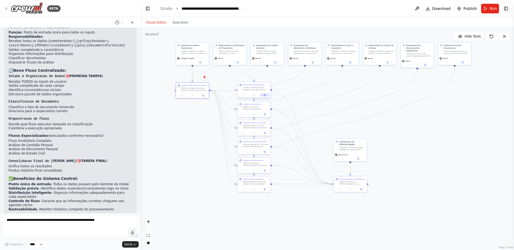
click at [266, 94] on button at bounding box center [264, 94] width 9 height 3
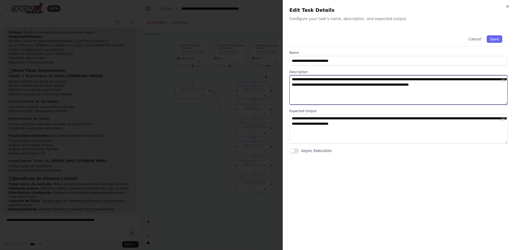
click at [324, 90] on textarea "**********" at bounding box center [399, 89] width 218 height 29
paste textarea "**********"
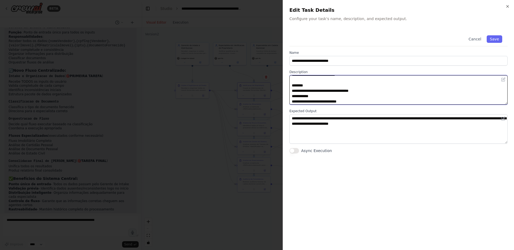
scroll to position [48, 0]
click at [294, 84] on textarea "**********" at bounding box center [399, 89] width 218 height 29
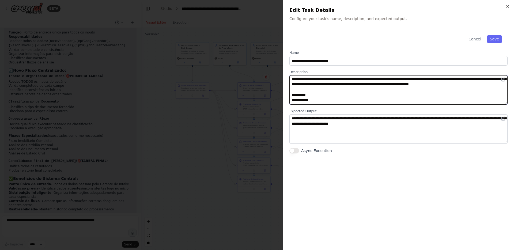
scroll to position [0, 0]
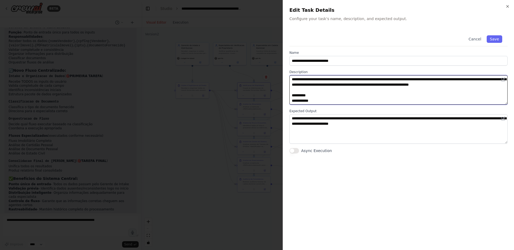
drag, startPoint x: 374, startPoint y: 78, endPoint x: 474, endPoint y: 81, distance: 99.9
click at [474, 81] on textarea "**********" at bounding box center [399, 89] width 218 height 29
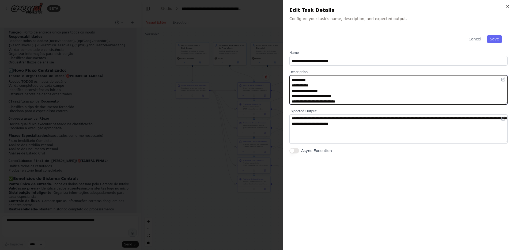
scroll to position [16, 0]
type textarea "**********"
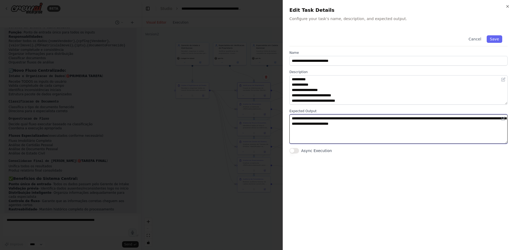
click at [340, 118] on textarea "**********" at bounding box center [399, 128] width 218 height 29
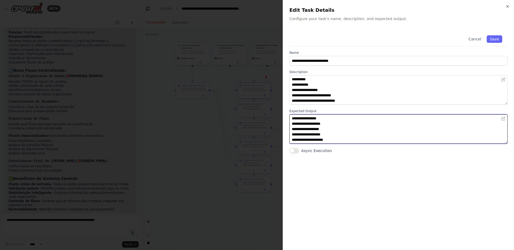
scroll to position [0, 0]
click at [340, 119] on textarea "**********" at bounding box center [399, 128] width 218 height 29
click at [293, 118] on textarea "**********" at bounding box center [399, 128] width 218 height 29
click at [337, 141] on textarea "**********" at bounding box center [399, 128] width 218 height 29
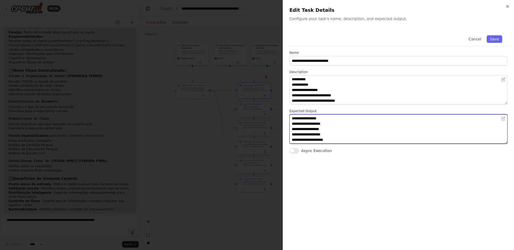
type textarea "**********"
paste textarea "**********"
drag, startPoint x: 376, startPoint y: 133, endPoint x: 293, endPoint y: 122, distance: 83.6
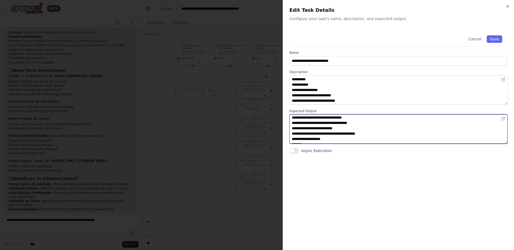
click at [293, 122] on textarea at bounding box center [399, 128] width 218 height 29
click at [300, 119] on textarea at bounding box center [399, 128] width 218 height 29
type textarea "**********"
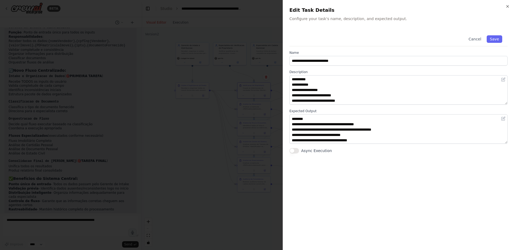
type button "on"
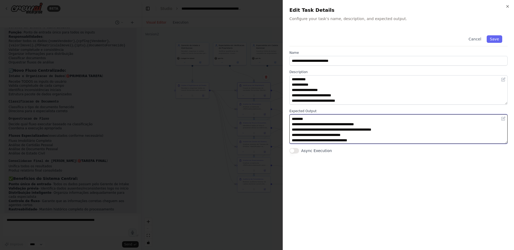
click at [293, 126] on textarea at bounding box center [399, 128] width 218 height 29
click at [292, 123] on textarea at bounding box center [399, 128] width 218 height 29
click at [328, 127] on textarea at bounding box center [399, 128] width 218 height 29
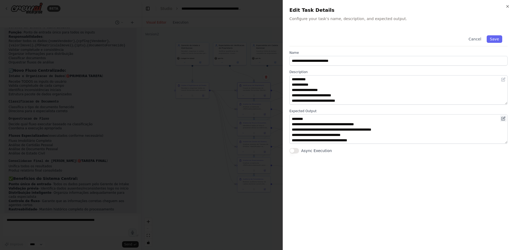
click at [504, 118] on icon at bounding box center [503, 119] width 4 height 4
click at [502, 119] on icon at bounding box center [503, 119] width 4 height 4
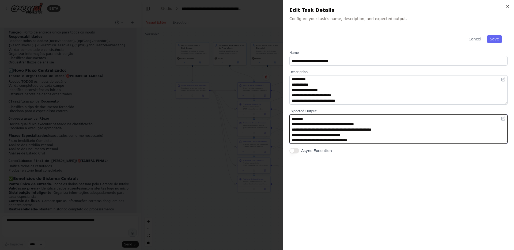
click at [338, 117] on textarea at bounding box center [399, 128] width 218 height 29
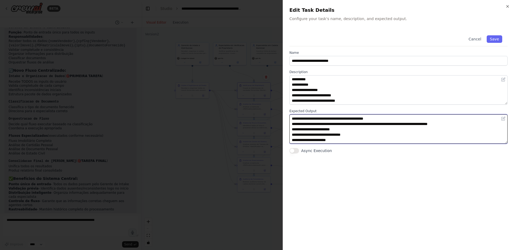
paste textarea "***"
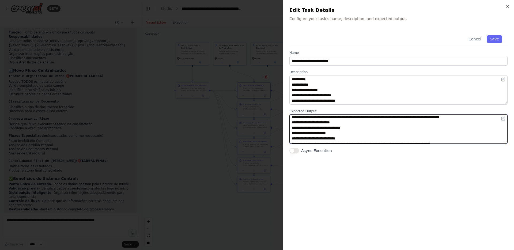
click at [340, 123] on textarea at bounding box center [399, 128] width 218 height 29
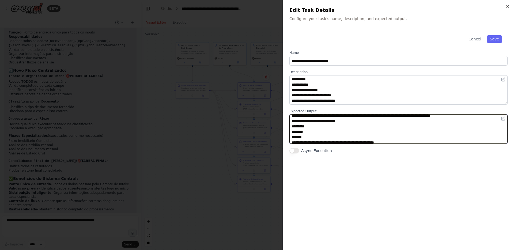
scroll to position [66, 0]
click at [297, 137] on textarea at bounding box center [399, 128] width 218 height 29
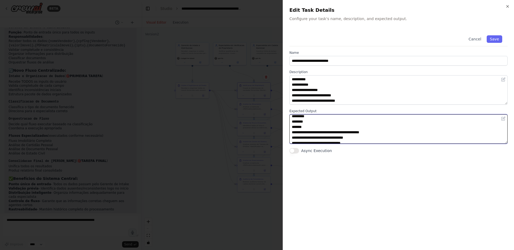
scroll to position [144, 0]
click at [319, 126] on textarea at bounding box center [399, 128] width 218 height 29
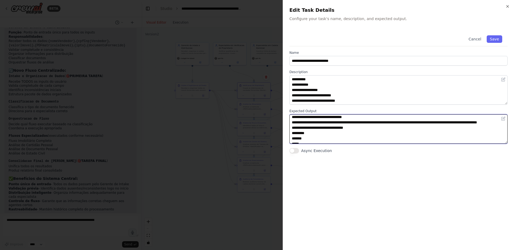
scroll to position [124, 0]
click at [342, 134] on textarea at bounding box center [399, 128] width 218 height 29
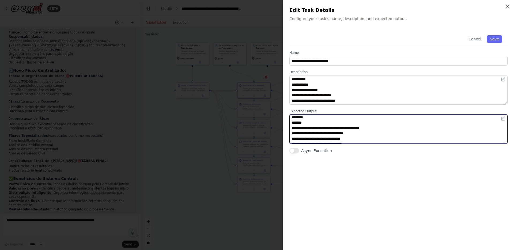
scroll to position [79, 0]
click at [375, 131] on textarea at bounding box center [399, 128] width 218 height 29
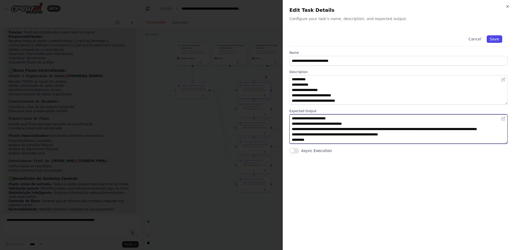
type textarea "**********"
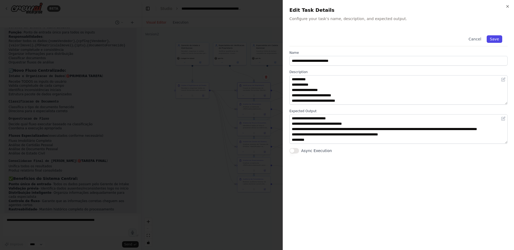
click at [502, 38] on button "Save" at bounding box center [495, 39] width 16 height 8
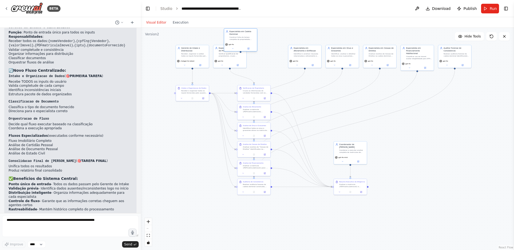
drag, startPoint x: 264, startPoint y: 52, endPoint x: 238, endPoint y: 38, distance: 29.6
click at [238, 38] on div "Construir linha do tempo completa da propriedade, registrando cada evento que a…" at bounding box center [243, 38] width 26 height 4
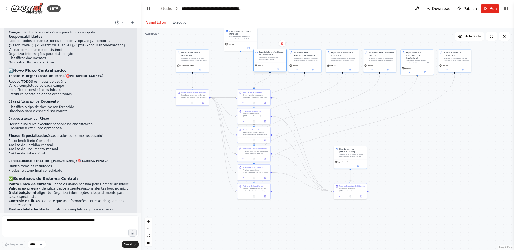
drag, startPoint x: 233, startPoint y: 59, endPoint x: 273, endPoint y: 60, distance: 40.2
click at [273, 60] on div "Verificar qualificacao de proprietarios, cruzar informacoes do vendedor {nomeVe…" at bounding box center [272, 59] width 26 height 4
drag, startPoint x: 245, startPoint y: 41, endPoint x: 238, endPoint y: 64, distance: 23.7
click at [238, 64] on div "gpt-4o" at bounding box center [232, 66] width 33 height 9
click at [267, 61] on div "Especialista em Verificacao de Proprietario Verificar qualificacao de proprieta…" at bounding box center [267, 55] width 33 height 13
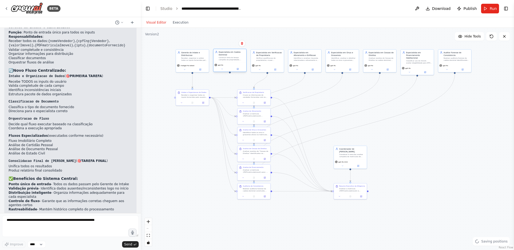
drag, startPoint x: 238, startPoint y: 58, endPoint x: 234, endPoint y: 59, distance: 3.3
click at [234, 59] on div "Construir linha do tempo completa da propriedade, registrando cada evento que a…" at bounding box center [232, 59] width 26 height 4
click at [230, 74] on div ".deletable-edge-delete-btn { width: 20px; height: 20px; border: 0px solid #ffff…" at bounding box center [327, 139] width 373 height 222
click at [229, 77] on div ".deletable-edge-delete-btn { width: 20px; height: 20px; border: 0px solid #ffff…" at bounding box center [327, 139] width 373 height 222
drag, startPoint x: 210, startPoint y: 97, endPoint x: 231, endPoint y: 73, distance: 31.9
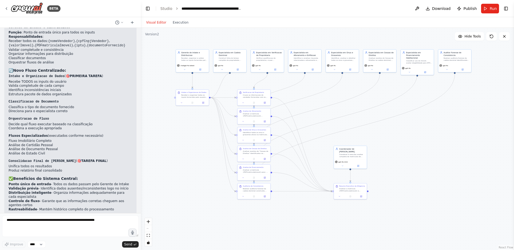
click at [231, 73] on div ".deletable-edge-delete-btn { width: 20px; height: 20px; border: 0px solid #ffff…" at bounding box center [327, 139] width 373 height 222
click at [222, 84] on div ".deletable-edge-delete-btn { width: 20px; height: 20px; border: 0px solid #ffff…" at bounding box center [327, 139] width 373 height 222
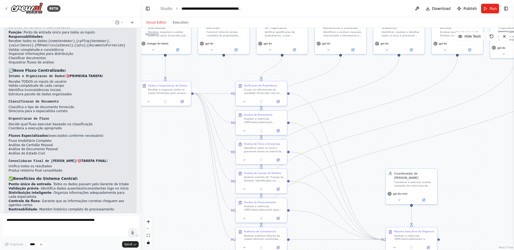
drag, startPoint x: 224, startPoint y: 90, endPoint x: 224, endPoint y: 84, distance: 5.9
click at [224, 84] on div ".deletable-edge-delete-btn { width: 20px; height: 20px; border: 0px solid #ffff…" at bounding box center [327, 139] width 373 height 222
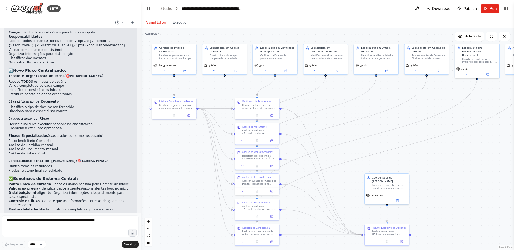
drag, startPoint x: 300, startPoint y: 73, endPoint x: 302, endPoint y: 89, distance: 15.6
click at [302, 89] on div ".deletable-edge-delete-btn { width: 20px; height: 20px; border: 0px solid #ffff…" at bounding box center [327, 139] width 373 height 222
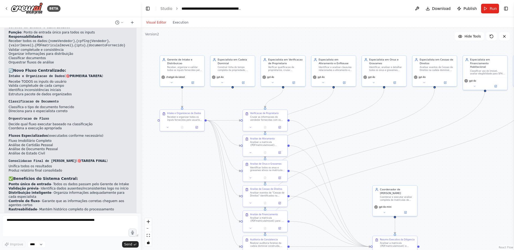
drag, startPoint x: 301, startPoint y: 86, endPoint x: 309, endPoint y: 97, distance: 14.0
click at [309, 97] on div ".deletable-edge-delete-btn { width: 20px; height: 20px; border: 0px solid #ffff…" at bounding box center [327, 139] width 373 height 222
drag, startPoint x: 287, startPoint y: 63, endPoint x: 287, endPoint y: 50, distance: 13.1
click at [287, 50] on div "Especialista em Verificacao de Proprietario" at bounding box center [285, 46] width 35 height 7
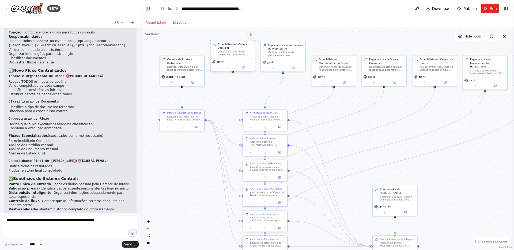
drag, startPoint x: 234, startPoint y: 74, endPoint x: 234, endPoint y: 60, distance: 14.5
click at [234, 60] on div "gpt-4o" at bounding box center [233, 61] width 42 height 3
click at [508, 9] on button "Toggle Right Sidebar" at bounding box center [507, 9] width 8 height 8
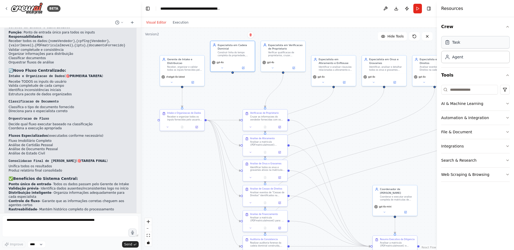
click at [462, 46] on div "Task" at bounding box center [475, 42] width 69 height 12
drag, startPoint x: 283, startPoint y: 99, endPoint x: 272, endPoint y: 88, distance: 15.9
click at [272, 88] on div "New Task" at bounding box center [267, 87] width 35 height 3
click at [297, 91] on div ".deletable-edge-delete-btn { width: 20px; height: 20px; border: 0px solid #ffff…" at bounding box center [289, 139] width 296 height 222
drag, startPoint x: 206, startPoint y: 120, endPoint x: 241, endPoint y: 94, distance: 43.6
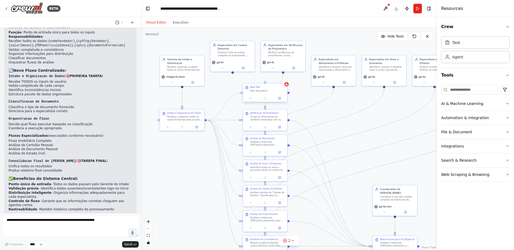
click at [241, 94] on div ".deletable-edge-delete-btn { width: 20px; height: 20px; border: 0px solid #ffff…" at bounding box center [289, 139] width 296 height 222
click at [233, 73] on div ".deletable-edge-delete-btn { width: 20px; height: 20px; border: 0px solid #ffff…" at bounding box center [289, 139] width 296 height 222
drag, startPoint x: 234, startPoint y: 72, endPoint x: 265, endPoint y: 82, distance: 33.6
click at [265, 82] on div "Coordenador de Analise Imobiliaria Coordenar e executar analise completa de mat…" at bounding box center [300, 108] width 200 height 150
click at [260, 91] on div "Task description" at bounding box center [268, 90] width 35 height 3
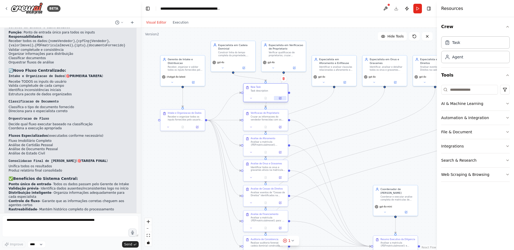
click at [280, 97] on icon at bounding box center [280, 98] width 2 height 2
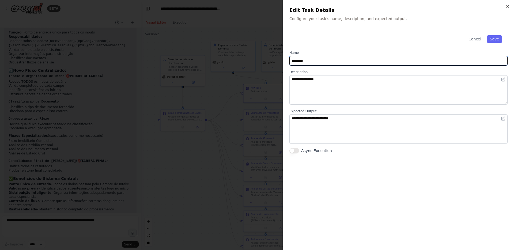
click at [328, 63] on input "********" at bounding box center [399, 61] width 218 height 10
type input "**********"
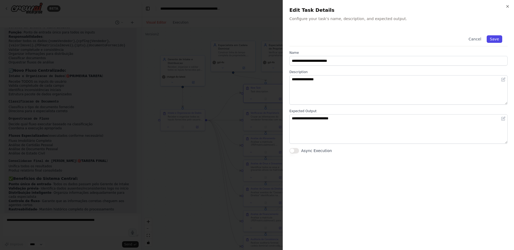
click at [489, 41] on button "Save" at bounding box center [495, 39] width 16 height 8
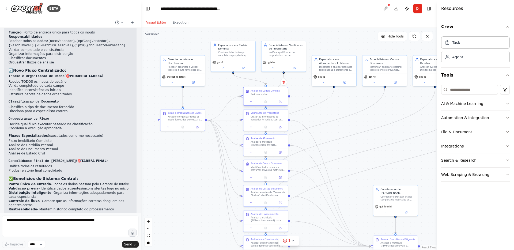
click at [276, 96] on div "Análise da Cadeia Dominial Task description" at bounding box center [265, 92] width 44 height 11
click at [234, 56] on div "Especialista em Cadeia Dominial Construir linha do tempo completa da propriedad…" at bounding box center [233, 49] width 44 height 18
drag, startPoint x: 192, startPoint y: 69, endPoint x: 192, endPoint y: 55, distance: 14.5
click at [192, 55] on div "Receber, organizar e validar todos os inputs fornecidos pelo usuario: {name} {c…" at bounding box center [185, 53] width 35 height 6
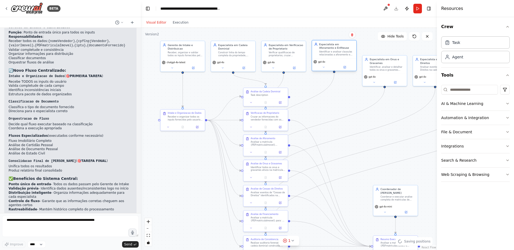
drag, startPoint x: 331, startPoint y: 68, endPoint x: 330, endPoint y: 52, distance: 16.1
click at [330, 52] on div "Identificar e analisar clausulas relacionadas a aforamento e enfiteuse, avalian…" at bounding box center [336, 53] width 35 height 6
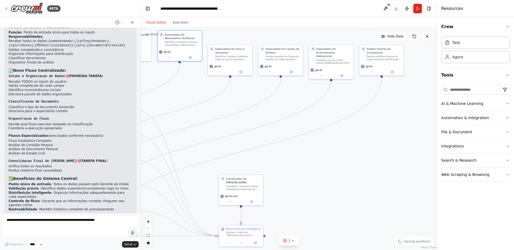
drag, startPoint x: 357, startPoint y: 106, endPoint x: 198, endPoint y: 97, distance: 159.1
click at [198, 97] on div ".deletable-edge-delete-btn { width: 20px; height: 20px; border: 0px solid #ffff…" at bounding box center [289, 139] width 296 height 222
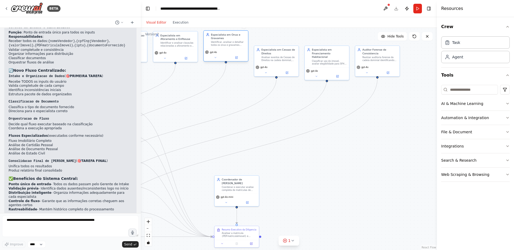
drag, startPoint x: 222, startPoint y: 55, endPoint x: 222, endPoint y: 40, distance: 14.7
click at [222, 41] on div "Identificar, analisar e detalhar todos os onus e gravames ativos registrados na…" at bounding box center [228, 44] width 35 height 6
drag, startPoint x: 274, startPoint y: 63, endPoint x: 275, endPoint y: 49, distance: 13.7
click at [275, 49] on div "Especialista em Cessao de Direitos Analisar eventos de Cessao de Direitos na ca…" at bounding box center [276, 45] width 45 height 31
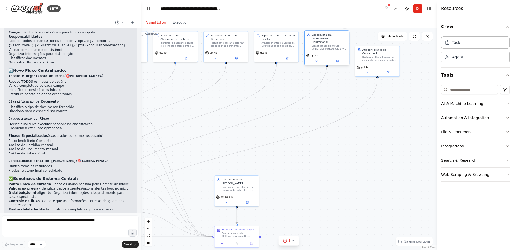
drag, startPoint x: 323, startPoint y: 63, endPoint x: 323, endPoint y: 48, distance: 14.5
click at [323, 52] on div "gpt-4o" at bounding box center [327, 58] width 44 height 12
drag, startPoint x: 378, startPoint y: 65, endPoint x: 377, endPoint y: 50, distance: 14.5
click at [377, 50] on div "gpt-4o" at bounding box center [378, 51] width 42 height 3
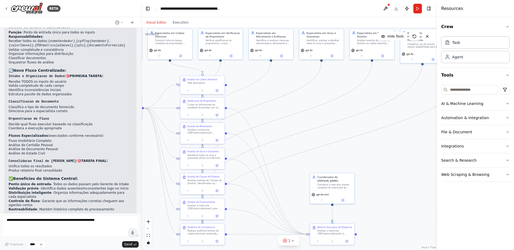
drag, startPoint x: 256, startPoint y: 100, endPoint x: 352, endPoint y: 97, distance: 95.7
click at [352, 97] on div ".deletable-edge-delete-btn { width: 20px; height: 20px; border: 0px solid #ffff…" at bounding box center [289, 139] width 296 height 222
drag, startPoint x: 335, startPoint y: 188, endPoint x: 315, endPoint y: 179, distance: 21.1
click at [315, 179] on div "Coordenar e executar analise completa de matriculas de imoveis, produzindo um d…" at bounding box center [316, 178] width 35 height 6
drag, startPoint x: 337, startPoint y: 231, endPoint x: 298, endPoint y: 226, distance: 39.2
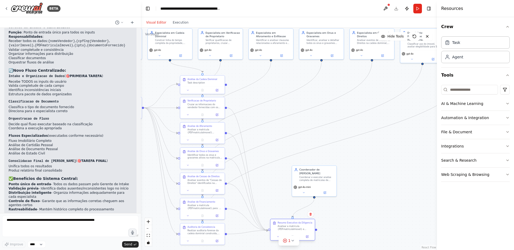
click at [298, 226] on div "Analisar a matricula {PDFmatriculaImovel} e produzir resumo executivo com statu…" at bounding box center [295, 228] width 35 height 6
drag, startPoint x: 312, startPoint y: 182, endPoint x: 290, endPoint y: 183, distance: 21.7
click at [290, 183] on div "Coordenador de Analise Imobiliaria Coordenar e executar analise completa de mat…" at bounding box center [292, 180] width 45 height 31
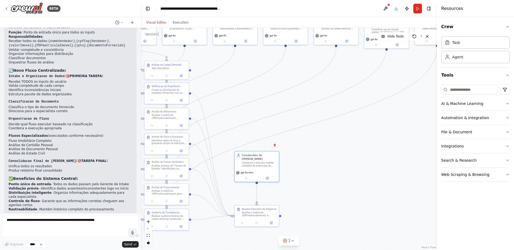
drag, startPoint x: 359, startPoint y: 194, endPoint x: 323, endPoint y: 180, distance: 38.7
click at [323, 180] on div ".deletable-edge-delete-btn { width: 20px; height: 20px; border: 0px solid #ffff…" at bounding box center [289, 139] width 296 height 222
click at [387, 9] on button at bounding box center [385, 9] width 9 height 10
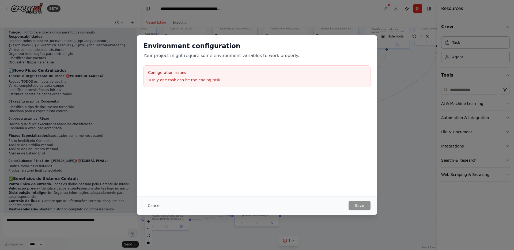
click at [199, 81] on li "• Only one task can be the ending task" at bounding box center [257, 79] width 218 height 5
click at [158, 207] on button "Cancel" at bounding box center [154, 206] width 21 height 10
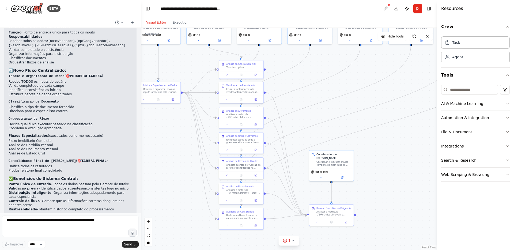
drag, startPoint x: 326, startPoint y: 173, endPoint x: 400, endPoint y: 172, distance: 74.7
click at [400, 172] on div ".deletable-edge-delete-btn { width: 20px; height: 20px; border: 0px solid #ffff…" at bounding box center [289, 139] width 296 height 222
drag, startPoint x: 265, startPoint y: 69, endPoint x: 309, endPoint y: 214, distance: 151.8
click at [309, 156] on div "Coordenador de Analise Imobiliaria Coordenar e executar analise completa de mat…" at bounding box center [275, 81] width 200 height 150
click at [392, 183] on div ".deletable-edge-delete-btn { width: 20px; height: 20px; border: 0px solid #ffff…" at bounding box center [289, 139] width 296 height 222
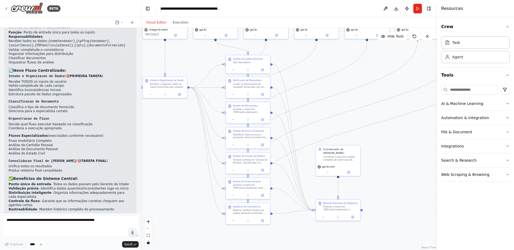
drag, startPoint x: 393, startPoint y: 158, endPoint x: 397, endPoint y: 153, distance: 6.1
click at [398, 153] on div ".deletable-edge-delete-btn { width: 20px; height: 20px; border: 0px solid #ffff…" at bounding box center [289, 139] width 296 height 222
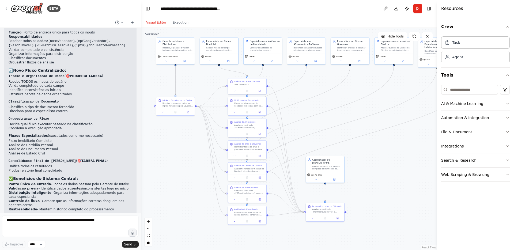
drag, startPoint x: 415, startPoint y: 148, endPoint x: 396, endPoint y: 157, distance: 21.8
click at [396, 157] on div ".deletable-edge-delete-btn { width: 20px; height: 20px; border: 0px solid #ffff…" at bounding box center [289, 139] width 296 height 222
click at [260, 112] on icon at bounding box center [260, 112] width 2 height 2
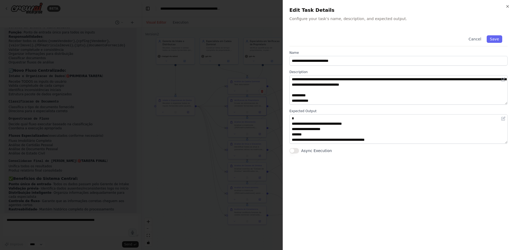
click at [252, 68] on div at bounding box center [257, 125] width 514 height 250
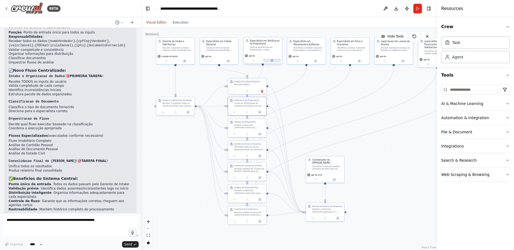
click at [271, 61] on icon at bounding box center [272, 60] width 2 height 2
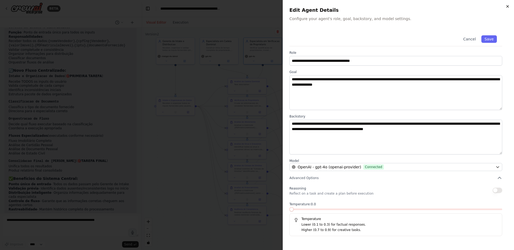
click at [506, 6] on icon "button" at bounding box center [508, 6] width 4 height 4
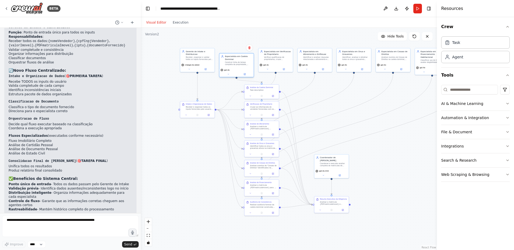
drag, startPoint x: 243, startPoint y: 64, endPoint x: 243, endPoint y: 71, distance: 7.0
click at [243, 71] on div "gpt-4o" at bounding box center [236, 70] width 32 height 3
drag, startPoint x: 197, startPoint y: 109, endPoint x: 171, endPoint y: 120, distance: 29.1
click at [171, 120] on div "Receber e organizar todos os inputs fornecidos pelo usuario sobre o(s) vendedor…" at bounding box center [174, 119] width 27 height 5
click at [253, 107] on div "Cruzar as informacoes do vendedor fornecidas com os dados da cadeia dominial pa…" at bounding box center [263, 108] width 27 height 5
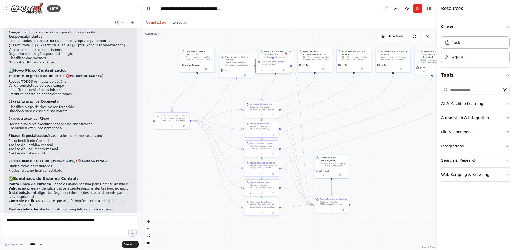
drag, startPoint x: 265, startPoint y: 92, endPoint x: 276, endPoint y: 68, distance: 26.5
click at [276, 68] on div at bounding box center [273, 71] width 34 height 6
drag, startPoint x: 272, startPoint y: 54, endPoint x: 232, endPoint y: 88, distance: 52.4
click at [232, 88] on div "Especialista em Verificacao de Proprietario" at bounding box center [238, 86] width 27 height 6
drag, startPoint x: 263, startPoint y: 106, endPoint x: 275, endPoint y: 89, distance: 21.1
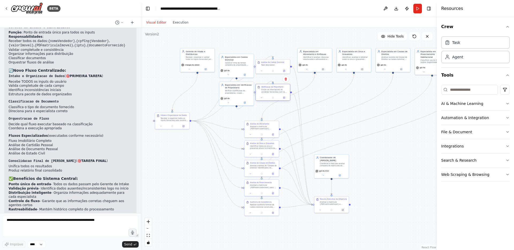
click at [275, 89] on div "Cruzar as informacoes do vendedor fornecidas com os dados da cadeia dominial pa…" at bounding box center [274, 91] width 27 height 5
drag, startPoint x: 328, startPoint y: 53, endPoint x: 248, endPoint y: 114, distance: 100.4
click at [248, 114] on div "Especialista em Aforamento e Enfiteuse" at bounding box center [238, 114] width 27 height 6
drag, startPoint x: 271, startPoint y: 125, endPoint x: 282, endPoint y: 117, distance: 13.8
click at [282, 117] on div "Analisar a matricula {PDFmatriculaImovel} buscando especificamente por termos c…" at bounding box center [274, 119] width 27 height 5
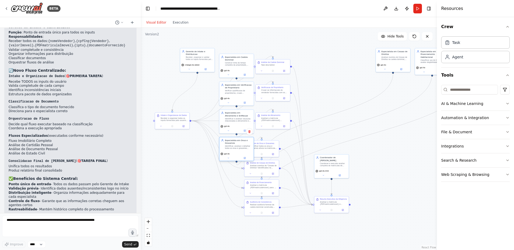
drag, startPoint x: 353, startPoint y: 56, endPoint x: 235, endPoint y: 145, distance: 148.1
click at [235, 145] on div "Identificar, analisar e detalhar todos os onus e gravames ativos registrados na…" at bounding box center [238, 147] width 27 height 5
drag, startPoint x: 241, startPoint y: 117, endPoint x: 388, endPoint y: 145, distance: 150.0
click at [388, 145] on div "Especialista em Aforamento e Enfiteuse Identificar e analisar clausulas relacio…" at bounding box center [386, 144] width 27 height 11
drag, startPoint x: 270, startPoint y: 119, endPoint x: 336, endPoint y: 116, distance: 66.8
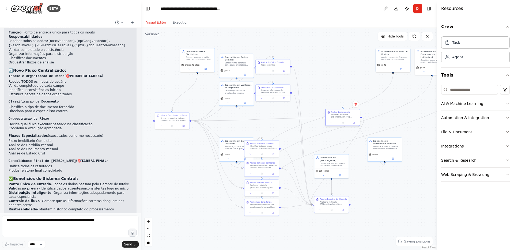
click at [336, 116] on div "Analisar a matricula {PDFmatriculaImovel} buscando especificamente por termos c…" at bounding box center [344, 116] width 27 height 5
drag, startPoint x: 231, startPoint y: 146, endPoint x: 231, endPoint y: 118, distance: 28.1
click at [231, 118] on div "Identificar, analisar e detalhar todos os onus e gravames ativos registrados na…" at bounding box center [238, 119] width 27 height 5
drag, startPoint x: 265, startPoint y: 148, endPoint x: 266, endPoint y: 144, distance: 3.9
click at [266, 144] on div "Identificar todos os onus e gravames ativos na matricula {PDFmatriculaImovel}, …" at bounding box center [263, 144] width 27 height 5
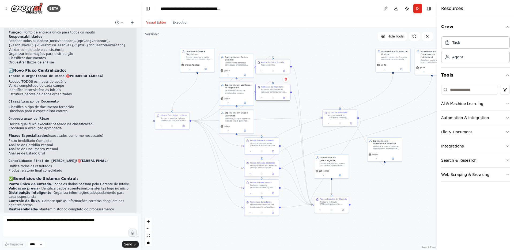
click at [277, 90] on div "Cruzar as informacoes do vendedor fornecidas com os dados da cadeia dominial pa…" at bounding box center [274, 91] width 27 height 5
drag, startPoint x: 261, startPoint y: 143, endPoint x: 273, endPoint y: 119, distance: 26.7
click at [273, 119] on div "Identificar todos os onus e gravames ativos na matricula {PDFmatriculaImovel}, …" at bounding box center [274, 119] width 27 height 5
drag, startPoint x: 397, startPoint y: 58, endPoint x: 241, endPoint y: 147, distance: 179.6
click at [241, 147] on div "Analisar eventos de Cessao de Direitos na cadeia dominial, identificando nature…" at bounding box center [238, 147] width 27 height 5
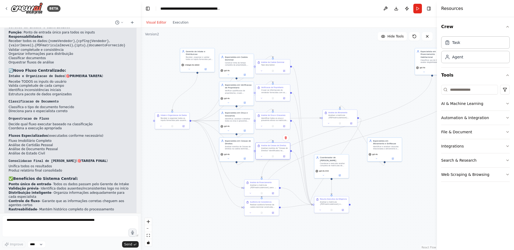
drag, startPoint x: 259, startPoint y: 169, endPoint x: 269, endPoint y: 151, distance: 20.5
click at [269, 151] on div "Analise de Cessao de Direitos Analisar eventos de "Cessao de Direitos" identifi…" at bounding box center [273, 148] width 34 height 11
drag, startPoint x: 429, startPoint y: 59, endPoint x: 229, endPoint y: 176, distance: 231.8
click at [229, 176] on div "Classificar uso do imovel, avaliar elegibilidade para SFH, analisar uso de FGTS…" at bounding box center [234, 178] width 27 height 5
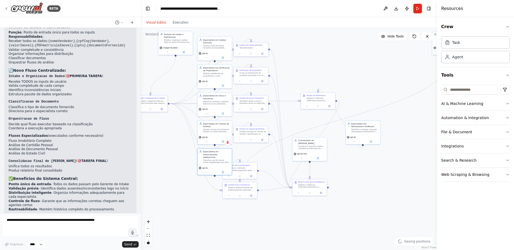
drag, startPoint x: 292, startPoint y: 178, endPoint x: 275, endPoint y: 161, distance: 24.4
click at [275, 161] on div ".deletable-edge-delete-btn { width: 20px; height: 20px; border: 0px solid #ffff…" at bounding box center [289, 139] width 296 height 222
drag, startPoint x: 249, startPoint y: 169, endPoint x: 260, endPoint y: 159, distance: 14.8
click at [260, 159] on div "Analisar a matricula {PDFmatriculaImovel} para: 1) Classificar o uso do imovel …" at bounding box center [252, 160] width 27 height 5
drag, startPoint x: 181, startPoint y: 46, endPoint x: 159, endPoint y: 54, distance: 22.7
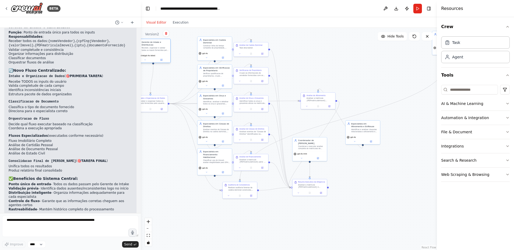
click at [159, 54] on div "chatgpt-4o-latest" at bounding box center [153, 58] width 34 height 10
drag, startPoint x: 248, startPoint y: 187, endPoint x: 278, endPoint y: 191, distance: 30.0
click at [278, 191] on div "Realizar auditoria forense da cadeia dominial construida, identificando inconsi…" at bounding box center [272, 191] width 27 height 5
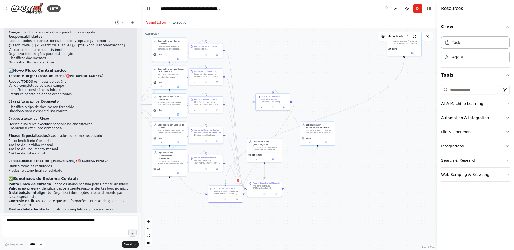
drag, startPoint x: 407, startPoint y: 98, endPoint x: 362, endPoint y: 99, distance: 45.3
click at [362, 99] on div ".deletable-edge-delete-btn { width: 20px; height: 20px; border: 0px solid #ffff…" at bounding box center [289, 139] width 296 height 222
drag, startPoint x: 403, startPoint y: 47, endPoint x: 169, endPoint y: 227, distance: 294.7
click at [169, 223] on div "gpt-4o" at bounding box center [172, 221] width 32 height 3
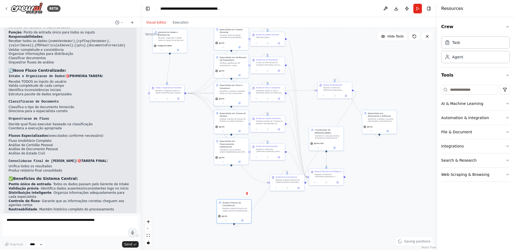
drag, startPoint x: 245, startPoint y: 226, endPoint x: 305, endPoint y: 214, distance: 61.6
click at [305, 214] on div ".deletable-edge-delete-btn { width: 20px; height: 20px; border: 0px solid #ffff…" at bounding box center [289, 139] width 296 height 222
drag, startPoint x: 334, startPoint y: 138, endPoint x: 334, endPoint y: 132, distance: 6.7
click at [334, 132] on div "Coordenar e executar analise completa de matriculas de imoveis, produzindo um d…" at bounding box center [333, 131] width 27 height 5
drag, startPoint x: 331, startPoint y: 177, endPoint x: 344, endPoint y: 111, distance: 67.3
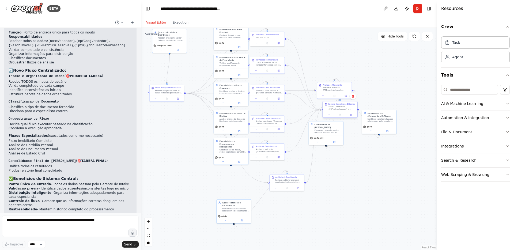
click at [344, 111] on div "Resumo Executivo da Diligencia Analisar a matricula {PDFmatriculaImovel} e prod…" at bounding box center [340, 106] width 34 height 11
drag, startPoint x: 382, startPoint y: 121, endPoint x: 233, endPoint y: 177, distance: 158.3
click at [233, 177] on div "Identificar e analisar clausulas relacionadas a aforamento e enfiteuse, avalian…" at bounding box center [233, 176] width 27 height 5
drag, startPoint x: 332, startPoint y: 88, endPoint x: 267, endPoint y: 175, distance: 109.2
click at [267, 175] on div "Analisar a matricula {PDFmatriculaImovel} buscando especificamente por termos c…" at bounding box center [269, 175] width 27 height 5
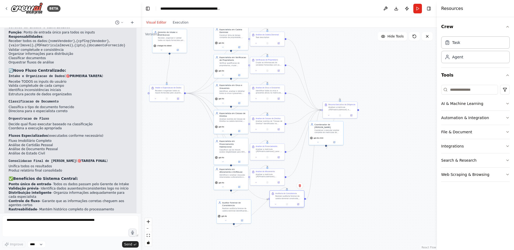
drag, startPoint x: 296, startPoint y: 181, endPoint x: 293, endPoint y: 203, distance: 21.4
click at [294, 200] on div "Realizar auditoria forense da cadeia dominial construida, identificando inconsi…" at bounding box center [288, 197] width 27 height 5
drag, startPoint x: 242, startPoint y: 208, endPoint x: 239, endPoint y: 203, distance: 5.8
click at [239, 203] on div "Realizar auditoria forense da cadeia dominial identificando inconsistencias log…" at bounding box center [233, 203] width 27 height 5
drag, startPoint x: 285, startPoint y: 204, endPoint x: 269, endPoint y: 205, distance: 16.4
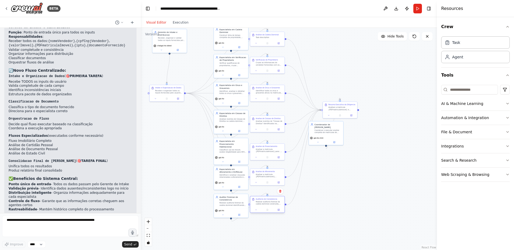
click at [269, 205] on div "Realizar auditoria forense da cadeia dominial construida, identificando inconsi…" at bounding box center [269, 203] width 27 height 5
click at [322, 201] on div ".deletable-edge-delete-btn { width: 20px; height: 20px; border: 0px solid #ffff…" at bounding box center [289, 139] width 296 height 222
drag, startPoint x: 333, startPoint y: 134, endPoint x: 348, endPoint y: 74, distance: 62.4
click at [348, 74] on div "Coordenador de Analise Imobiliaria Coordenar e executar analise completa de mat…" at bounding box center [340, 71] width 35 height 24
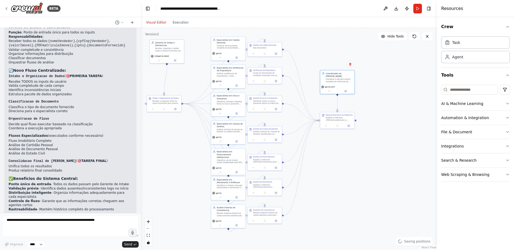
drag, startPoint x: 383, startPoint y: 144, endPoint x: 380, endPoint y: 152, distance: 8.5
click at [380, 152] on div ".deletable-edge-delete-btn { width: 20px; height: 20px; border: 0px solid #ffff…" at bounding box center [289, 139] width 296 height 222
drag, startPoint x: 166, startPoint y: 99, endPoint x: 167, endPoint y: 121, distance: 21.5
click at [167, 121] on div "Receber e organizar todos os inputs fornecidos pelo usuario sobre o(s) vendedor…" at bounding box center [166, 121] width 27 height 5
drag, startPoint x: 167, startPoint y: 121, endPoint x: 167, endPoint y: 114, distance: 6.2
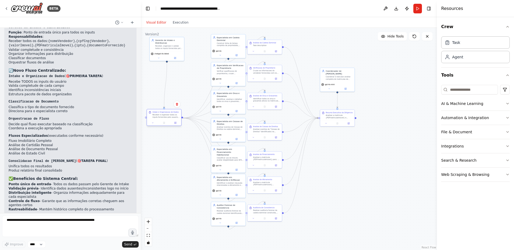
click at [167, 114] on div "Receber e organizar todos os inputs fornecidos pelo usuario sobre o(s) vendedor…" at bounding box center [166, 116] width 27 height 5
drag, startPoint x: 167, startPoint y: 114, endPoint x: 167, endPoint y: 109, distance: 5.6
click at [167, 109] on div "Receber e organizar todos os inputs fornecidos pelo usuario sobre o(s) vendedor…" at bounding box center [166, 110] width 27 height 5
drag, startPoint x: 167, startPoint y: 46, endPoint x: 164, endPoint y: 80, distance: 33.9
click at [164, 80] on div "Receber, organizar e validar todos os inputs fornecidos pelo usuario: {name} {c…" at bounding box center [166, 80] width 27 height 5
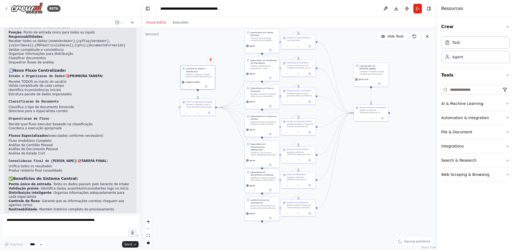
drag, startPoint x: 186, startPoint y: 98, endPoint x: 222, endPoint y: 92, distance: 36.4
click at [222, 92] on div ".deletable-edge-delete-btn { width: 20px; height: 20px; border: 0px solid #ffff…" at bounding box center [289, 139] width 296 height 222
drag, startPoint x: 200, startPoint y: 96, endPoint x: 182, endPoint y: 107, distance: 20.9
click at [182, 107] on div ".deletable-edge-delete-btn { width: 20px; height: 20px; border: 0px solid #ffff…" at bounding box center [289, 139] width 296 height 222
click at [203, 135] on div ".deletable-edge-delete-btn { width: 20px; height: 20px; border: 0px solid #ffff…" at bounding box center [289, 139] width 296 height 222
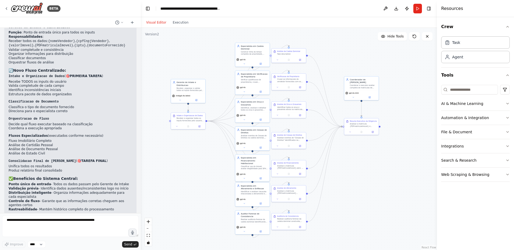
drag, startPoint x: 392, startPoint y: 169, endPoint x: 384, endPoint y: 172, distance: 8.8
click at [384, 172] on div ".deletable-edge-delete-btn { width: 20px; height: 20px; border: 0px solid #ffff…" at bounding box center [289, 139] width 296 height 222
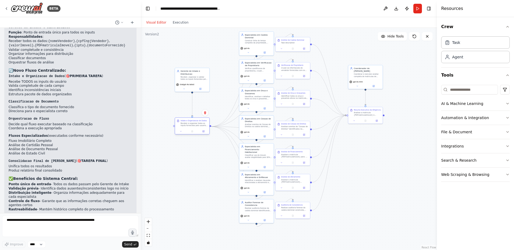
drag, startPoint x: 192, startPoint y: 108, endPoint x: 192, endPoint y: 125, distance: 17.1
click at [192, 125] on div "Receber e organizar todos os inputs fornecidos pelo usuario sobre o(s) vendedor…" at bounding box center [194, 124] width 27 height 5
drag, startPoint x: 185, startPoint y: 79, endPoint x: 184, endPoint y: 92, distance: 13.1
click at [184, 92] on div "Receber, organizar e validar todos os inputs fornecidos pelo usuario: {name} {c…" at bounding box center [194, 91] width 27 height 5
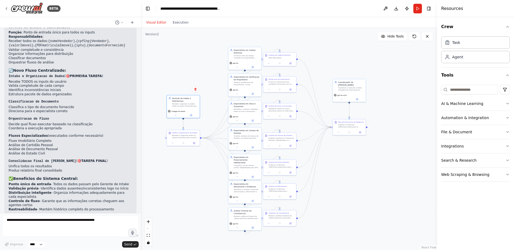
drag, startPoint x: 372, startPoint y: 148, endPoint x: 363, endPoint y: 161, distance: 15.5
click at [363, 161] on div ".deletable-edge-delete-btn { width: 20px; height: 20px; border: 0px solid #ffff…" at bounding box center [289, 139] width 296 height 222
click at [280, 139] on div "Analise de Cessao de Direitos Analisar eventos de "Cessao de Direitos" identifi…" at bounding box center [279, 135] width 33 height 10
click at [280, 164] on div "Analisar a matricula {PDFmatriculaImovel} para: 1) Classificar o uso do imovel …" at bounding box center [282, 163] width 26 height 4
click at [279, 188] on div "Analisar a matricula {PDFmatriculaImovel} buscando especificamente por termos c…" at bounding box center [282, 190] width 26 height 4
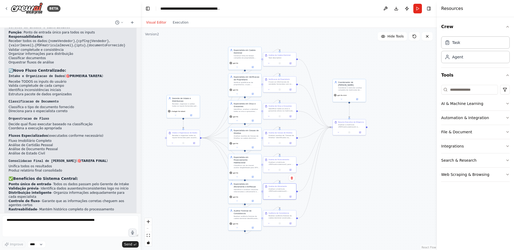
click at [333, 209] on div ".deletable-edge-delete-btn { width: 20px; height: 20px; border: 0px solid #ffff…" at bounding box center [289, 139] width 296 height 222
drag, startPoint x: 349, startPoint y: 128, endPoint x: 346, endPoint y: 126, distance: 3.3
click at [346, 126] on div "Resumo Executivo da Diligencia Analisar a matricula {PDFmatriculaImovel} e prod…" at bounding box center [346, 121] width 33 height 10
drag, startPoint x: 346, startPoint y: 126, endPoint x: 341, endPoint y: 126, distance: 5.1
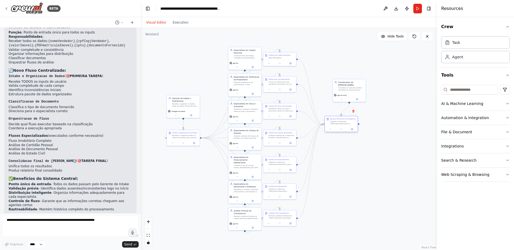
click at [341, 126] on div "Resumo Executivo da Diligencia Analisar a matricula {PDFmatriculaImovel} e prod…" at bounding box center [341, 124] width 33 height 16
click at [341, 126] on div at bounding box center [341, 129] width 33 height 6
drag, startPoint x: 341, startPoint y: 126, endPoint x: 332, endPoint y: 126, distance: 9.6
click at [332, 126] on div at bounding box center [330, 129] width 33 height 6
drag, startPoint x: 183, startPoint y: 137, endPoint x: 195, endPoint y: 137, distance: 12.3
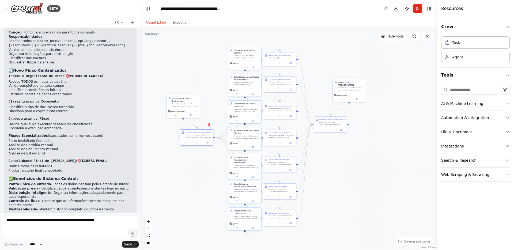
click at [195, 137] on div "Receber e organizar todos os inputs fornecidos pelo usuario sobre o(s) vendedor…" at bounding box center [199, 136] width 26 height 4
drag, startPoint x: 188, startPoint y: 105, endPoint x: 203, endPoint y: 107, distance: 14.8
click at [203, 107] on div "Receber, organizar e validar todos os inputs fornecidos pelo usuario: {name} {c…" at bounding box center [199, 107] width 26 height 4
click at [203, 107] on div "Receber, organizar e validar todos os inputs fornecidos pelo usuario: {name} {c…" at bounding box center [201, 107] width 26 height 4
click at [200, 107] on div "Receber, organizar e validar todos os inputs fornecidos pelo usuario: {name} {c…" at bounding box center [199, 107] width 26 height 4
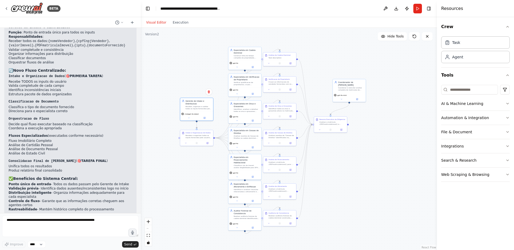
click at [356, 167] on div ".deletable-edge-delete-btn { width: 20px; height: 20px; border: 0px solid #ffff…" at bounding box center [289, 139] width 296 height 222
drag, startPoint x: 351, startPoint y: 90, endPoint x: 332, endPoint y: 100, distance: 21.0
click at [332, 100] on div "Coordenar e executar analise completa de matriculas de imoveis, produzindo um d…" at bounding box center [333, 99] width 26 height 4
click at [391, 107] on div ".deletable-edge-delete-btn { width: 20px; height: 20px; border: 0px solid #ffff…" at bounding box center [289, 139] width 296 height 222
drag, startPoint x: 330, startPoint y: 122, endPoint x: 365, endPoint y: 98, distance: 42.7
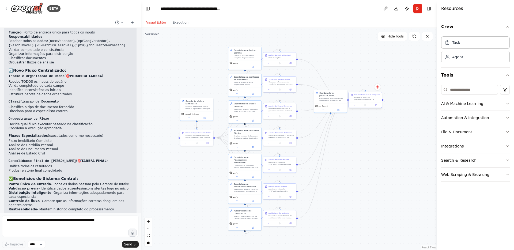
click at [365, 98] on div "Analisar a matricula {PDFmatriculaImovel} e produzir resumo executivo com statu…" at bounding box center [367, 98] width 26 height 4
drag, startPoint x: 337, startPoint y: 101, endPoint x: 334, endPoint y: 125, distance: 23.8
click at [334, 125] on div "Coordenador de Analise Imobiliaria Coordenar e executar analise completa de mat…" at bounding box center [328, 120] width 33 height 13
drag, startPoint x: 371, startPoint y: 96, endPoint x: 368, endPoint y: 122, distance: 25.9
click at [368, 122] on div "Resumo Executivo da Diligencia Analisar a matricula {PDFmatriculaImovel} e prod…" at bounding box center [365, 124] width 26 height 7
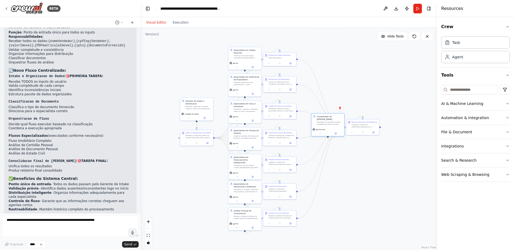
click at [332, 124] on div "Coordenar e executar analise completa de matriculas de imoveis, produzindo um d…" at bounding box center [330, 123] width 26 height 4
click at [362, 123] on div "Analisar a matricula {PDFmatriculaImovel} e produzir resumo executivo com statu…" at bounding box center [365, 123] width 26 height 4
click at [370, 172] on div ".deletable-edge-delete-btn { width: 20px; height: 20px; border: 0px solid #ffff…" at bounding box center [289, 139] width 296 height 222
drag, startPoint x: 332, startPoint y: 125, endPoint x: 326, endPoint y: 126, distance: 6.0
click at [326, 126] on div "Coordenador de Analise Imobiliaria Coordenar e executar analise completa de mat…" at bounding box center [322, 120] width 33 height 13
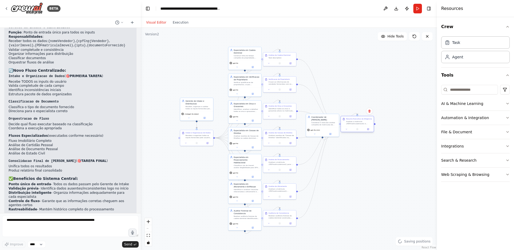
drag, startPoint x: 365, startPoint y: 124, endPoint x: 358, endPoint y: 124, distance: 6.7
click at [358, 124] on div "Analisar a matricula {PDFmatriculaImovel} e produzir resumo executivo com statu…" at bounding box center [359, 123] width 26 height 4
click at [354, 172] on div ".deletable-edge-delete-btn { width: 20px; height: 20px; border: 0px solid #ffff…" at bounding box center [289, 139] width 296 height 222
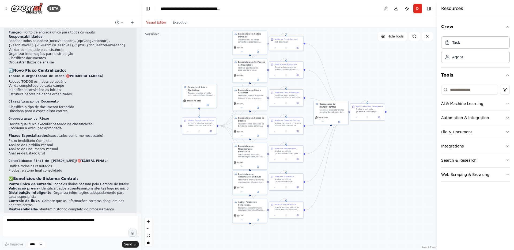
drag, startPoint x: 194, startPoint y: 195, endPoint x: 203, endPoint y: 185, distance: 13.4
click at [203, 185] on div ".deletable-edge-delete-btn { width: 20px; height: 20px; border: 0px solid #ffff…" at bounding box center [289, 139] width 296 height 222
click at [416, 10] on button "Run" at bounding box center [418, 9] width 9 height 10
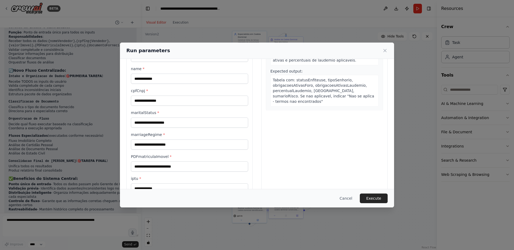
scroll to position [73, 0]
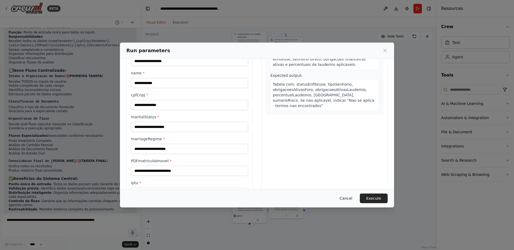
click at [348, 198] on button "Cancel" at bounding box center [346, 199] width 21 height 10
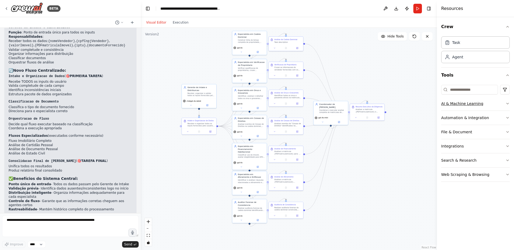
click at [458, 105] on button "AI & Machine Learning" at bounding box center [475, 104] width 69 height 14
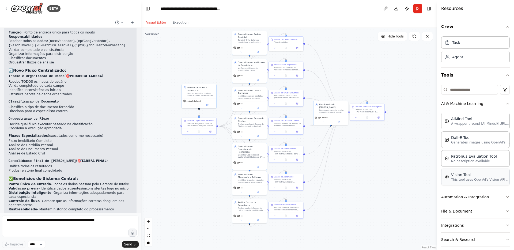
click at [468, 179] on p "This tool uses OpenAI's Vision API to describe the contents of an image." at bounding box center [480, 180] width 59 height 4
click at [488, 180] on p "This tool uses OpenAI's Vision API to describe the contents of an image." at bounding box center [480, 180] width 59 height 4
click at [411, 181] on button at bounding box center [409, 182] width 16 height 3
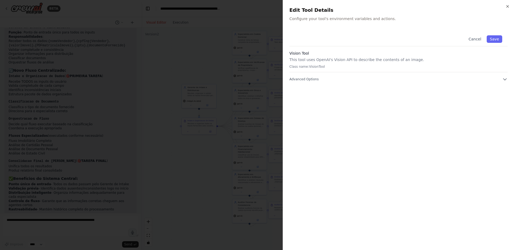
click at [321, 57] on div "Vision Tool This tool uses OpenAI's Vision API to describe the contents of an i…" at bounding box center [399, 62] width 218 height 22
click at [322, 59] on p "This tool uses OpenAI's Vision API to describe the contents of an image." at bounding box center [399, 59] width 218 height 5
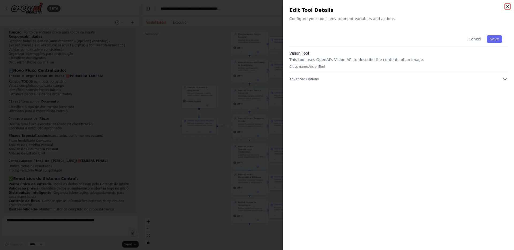
click at [507, 6] on icon "button" at bounding box center [508, 6] width 2 height 2
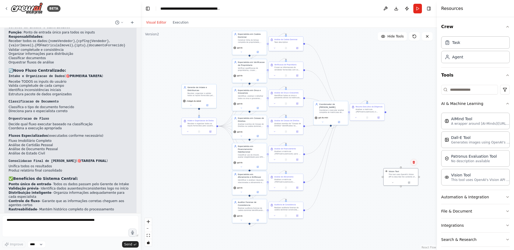
click at [414, 163] on icon at bounding box center [414, 162] width 3 height 3
click at [402, 162] on button "Confirm" at bounding box center [398, 162] width 19 height 6
drag, startPoint x: 413, startPoint y: 166, endPoint x: 379, endPoint y: 162, distance: 33.8
click at [388, 167] on button at bounding box center [387, 165] width 16 height 3
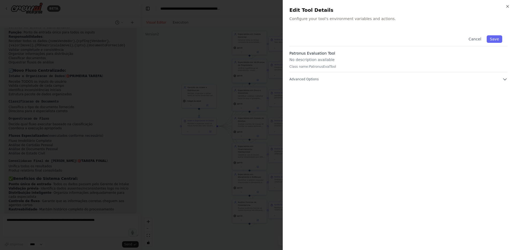
click at [314, 66] on p "Class name: PatronusEvalTool" at bounding box center [399, 67] width 218 height 4
click at [306, 54] on h3 "Patronus Evaluation Tool" at bounding box center [399, 53] width 218 height 5
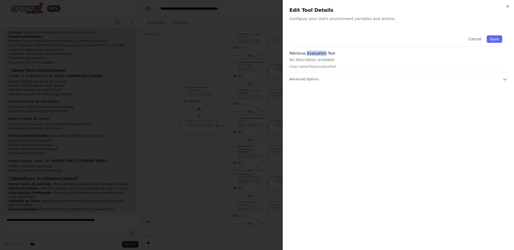
click at [306, 54] on h3 "Patronus Evaluation Tool" at bounding box center [399, 53] width 218 height 5
copy h3 "Patronus Evaluation Tool"
click at [498, 77] on button "Advanced Options" at bounding box center [399, 79] width 218 height 5
click at [506, 7] on icon "button" at bounding box center [508, 6] width 4 height 4
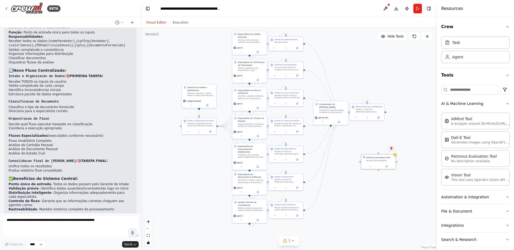
click at [391, 151] on button at bounding box center [391, 148] width 7 height 7
click at [381, 148] on button "Confirm" at bounding box center [376, 148] width 19 height 6
click at [467, 121] on div "AIMind Tool" at bounding box center [480, 118] width 59 height 5
drag, startPoint x: 405, startPoint y: 155, endPoint x: 389, endPoint y: 153, distance: 16.4
click at [389, 153] on div "A wrapper around [AI-Minds](https://mindsdb.com/minds). Useful for when you nee…" at bounding box center [394, 155] width 28 height 5
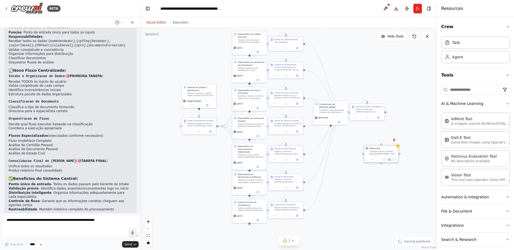
click at [388, 159] on button at bounding box center [390, 159] width 16 height 3
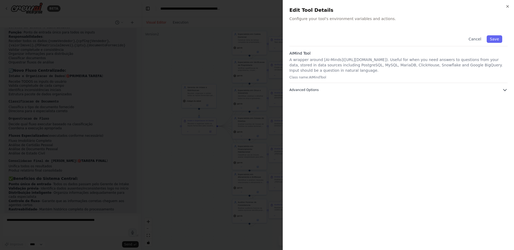
click at [507, 89] on icon "button" at bounding box center [505, 89] width 5 height 5
click at [508, 5] on icon "button" at bounding box center [508, 6] width 4 height 4
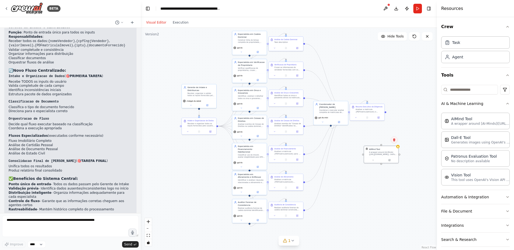
click at [395, 140] on icon at bounding box center [394, 139] width 3 height 3
click at [380, 140] on button "Confirm" at bounding box center [379, 140] width 19 height 6
click at [497, 102] on button "AI & Machine Learning" at bounding box center [475, 104] width 69 height 14
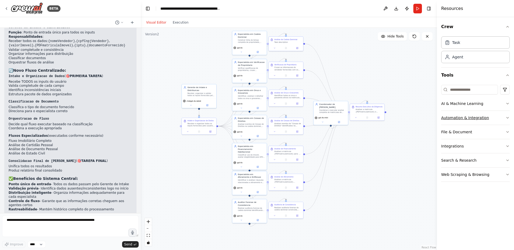
click at [491, 115] on button "Automation & Integration" at bounding box center [475, 118] width 69 height 14
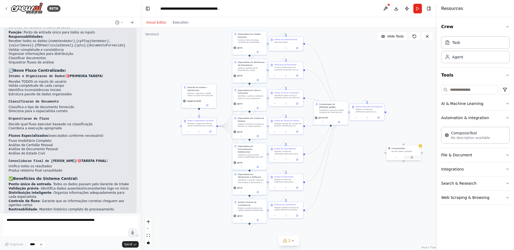
click at [412, 158] on icon at bounding box center [412, 158] width 2 height 2
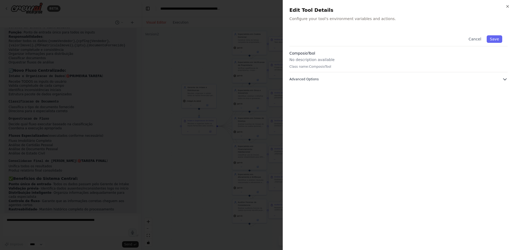
click at [480, 81] on button "Advanced Options" at bounding box center [399, 79] width 218 height 5
click at [508, 7] on icon "button" at bounding box center [508, 6] width 2 height 2
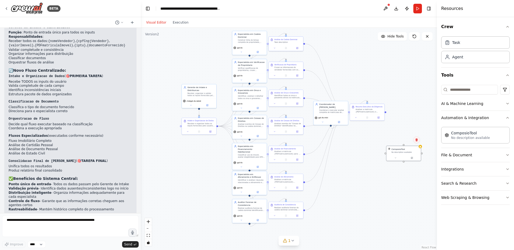
click at [417, 141] on icon at bounding box center [417, 139] width 2 height 3
click at [400, 138] on button "Confirm" at bounding box center [401, 140] width 19 height 6
click at [481, 153] on button "File & Document" at bounding box center [475, 155] width 69 height 14
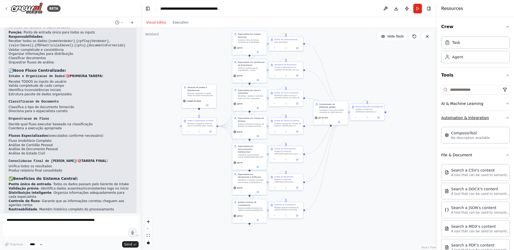
click at [481, 113] on button "Automation & Integration" at bounding box center [475, 118] width 69 height 14
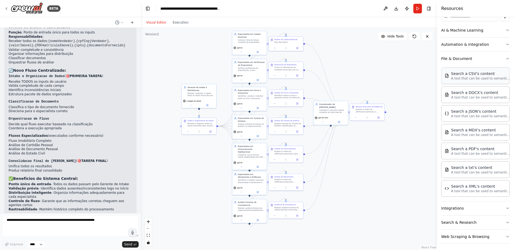
scroll to position [76, 0]
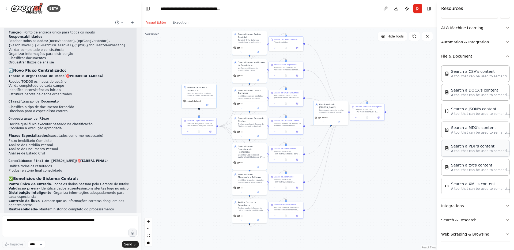
click at [477, 147] on div "Search a PDF's content" at bounding box center [480, 146] width 59 height 5
click at [477, 218] on button "Search & Research" at bounding box center [475, 220] width 69 height 14
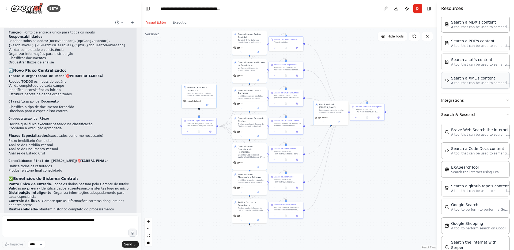
scroll to position [201, 0]
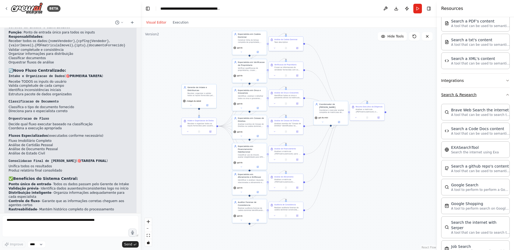
click at [484, 92] on button "Search & Research" at bounding box center [475, 95] width 69 height 14
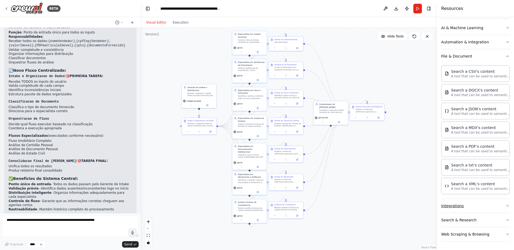
click at [467, 201] on button "Integrations" at bounding box center [475, 206] width 69 height 14
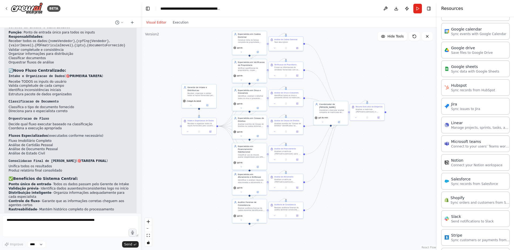
scroll to position [436, 0]
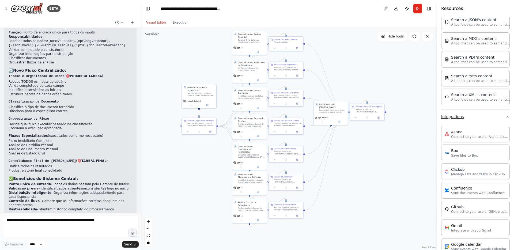
click at [477, 119] on button "Integrations" at bounding box center [475, 117] width 69 height 14
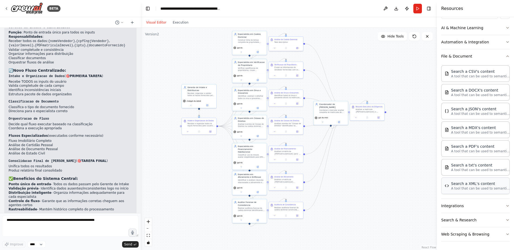
click at [472, 191] on div "Search a XML's content A tool that can be used to semantic search a query from …" at bounding box center [475, 186] width 69 height 17
drag, startPoint x: 334, startPoint y: 110, endPoint x: 328, endPoint y: 110, distance: 5.4
click at [328, 110] on div "Coordenar e executar analise completa de matriculas de imoveis, produzindo um d…" at bounding box center [327, 110] width 27 height 5
drag, startPoint x: 368, startPoint y: 112, endPoint x: 361, endPoint y: 112, distance: 6.2
click at [361, 112] on div "Analisar a matricula {PDFmatriculaImovel} e produzir resumo executivo com statu…" at bounding box center [363, 110] width 27 height 5
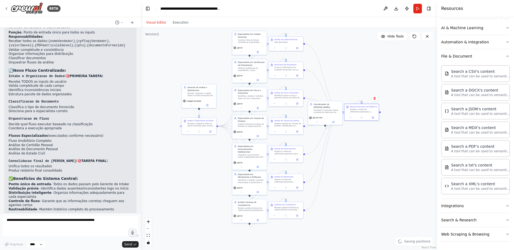
click at [366, 155] on div ".deletable-edge-delete-btn { width: 20px; height: 20px; border: 0px solid #ffff…" at bounding box center [289, 139] width 296 height 222
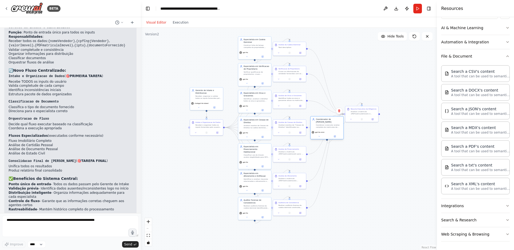
drag, startPoint x: 330, startPoint y: 116, endPoint x: 331, endPoint y: 129, distance: 13.1
click at [331, 129] on div "Coordenador de Analise Imobiliaria Coordenar e executar analise completa de mat…" at bounding box center [327, 123] width 33 height 13
drag, startPoint x: 363, startPoint y: 113, endPoint x: 363, endPoint y: 127, distance: 14.2
click at [363, 127] on div "Analisar a matricula {PDFmatriculaImovel} e produzir resumo executivo com statu…" at bounding box center [364, 125] width 26 height 4
click at [363, 153] on div ".deletable-edge-delete-btn { width: 20px; height: 20px; border: 0px solid #ffff…" at bounding box center [289, 139] width 296 height 222
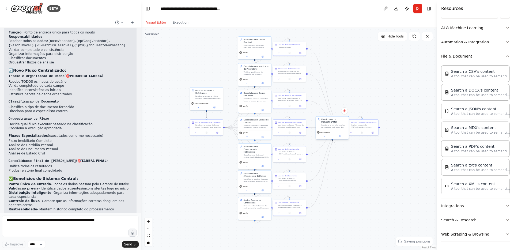
drag, startPoint x: 334, startPoint y: 124, endPoint x: 340, endPoint y: 124, distance: 5.4
click at [340, 124] on div "Coordenar e executar analise completa de matriculas de imoveis, produzindo um d…" at bounding box center [334, 126] width 26 height 4
drag, startPoint x: 359, startPoint y: 126, endPoint x: 363, endPoint y: 127, distance: 4.3
click at [363, 127] on div "Analisar a matricula {PDFmatriculaImovel} e produzir resumo executivo com statu…" at bounding box center [369, 125] width 26 height 4
click at [369, 168] on div ".deletable-edge-delete-btn { width: 20px; height: 20px; border: 0px solid #ffff…" at bounding box center [289, 139] width 296 height 222
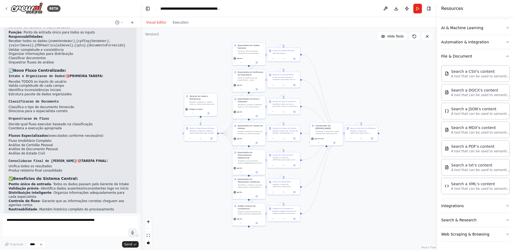
drag, startPoint x: 370, startPoint y: 73, endPoint x: 364, endPoint y: 78, distance: 8.3
click at [364, 78] on div ".deletable-edge-delete-btn { width: 20px; height: 20px; border: 0px solid #ffff…" at bounding box center [289, 139] width 296 height 222
click at [482, 113] on p "A tool that can be used to semantic search a query from a JSON's content." at bounding box center [480, 113] width 59 height 4
click at [399, 113] on icon at bounding box center [399, 114] width 2 height 2
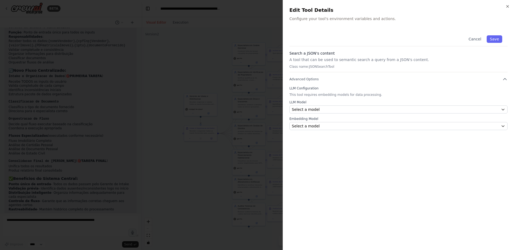
click at [329, 58] on p "A tool that can be used to semantic search a query from a JSON's content." at bounding box center [399, 59] width 218 height 5
click at [501, 77] on button "Advanced Options" at bounding box center [399, 79] width 218 height 5
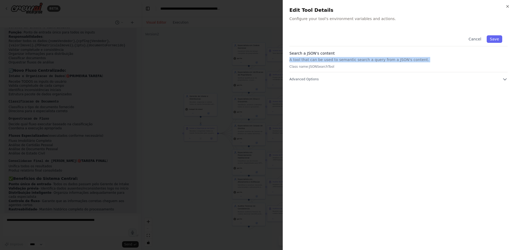
click at [405, 46] on div "Cancel Save" at bounding box center [399, 38] width 218 height 16
click at [504, 79] on icon "button" at bounding box center [505, 80] width 3 height 2
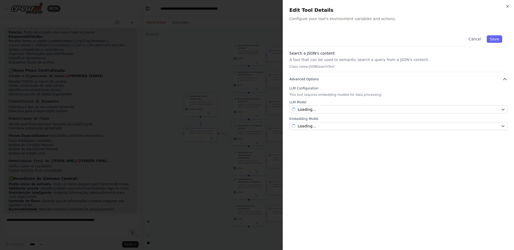
click at [504, 78] on icon "button" at bounding box center [505, 79] width 5 height 5
click at [504, 79] on icon "button" at bounding box center [505, 80] width 3 height 2
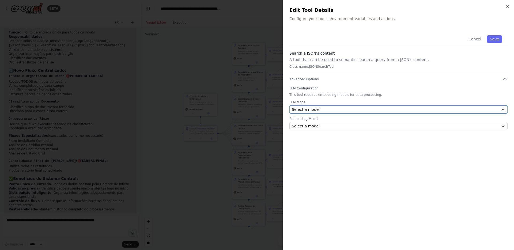
click at [504, 106] on button "Select a model" at bounding box center [399, 110] width 218 height 8
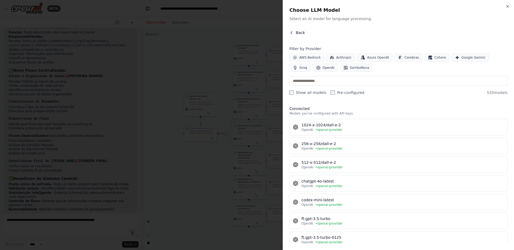
click at [293, 31] on icon "button" at bounding box center [292, 33] width 4 height 4
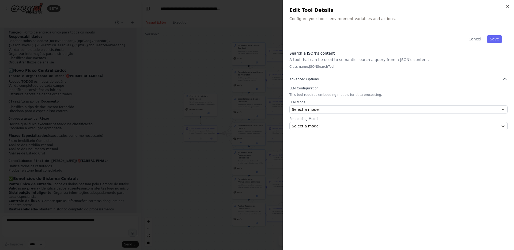
click at [502, 77] on button "Advanced Options" at bounding box center [399, 79] width 218 height 5
click at [480, 38] on button "Cancel" at bounding box center [475, 39] width 19 height 8
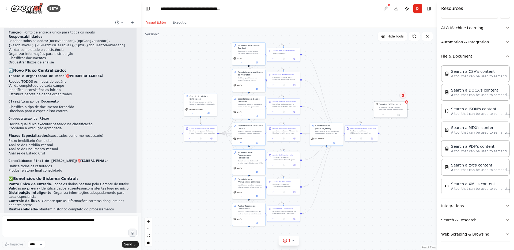
click at [402, 95] on icon at bounding box center [403, 95] width 3 height 3
click at [390, 98] on button "Confirm" at bounding box center [387, 95] width 19 height 6
drag, startPoint x: 414, startPoint y: 93, endPoint x: 404, endPoint y: 90, distance: 11.1
click at [404, 90] on div "A tool that can be used to semantic search a query from a PDF's content." at bounding box center [403, 89] width 27 height 4
click at [412, 75] on icon at bounding box center [411, 76] width 3 height 3
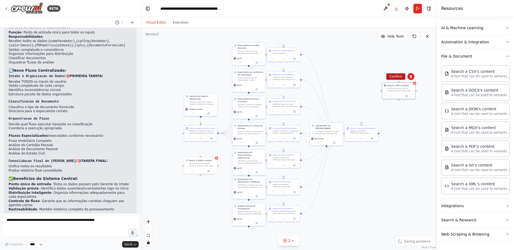
click at [398, 76] on button "Confirm" at bounding box center [396, 76] width 19 height 6
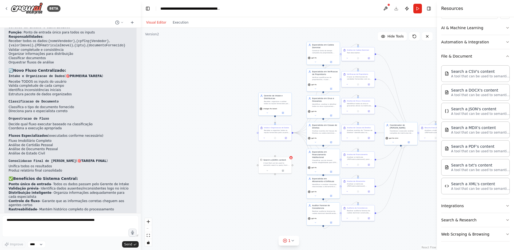
drag, startPoint x: 167, startPoint y: 153, endPoint x: 242, endPoint y: 152, distance: 74.7
click at [242, 152] on div ".deletable-edge-delete-btn { width: 20px; height: 20px; border: 0px solid #ffff…" at bounding box center [289, 139] width 296 height 222
drag, startPoint x: 282, startPoint y: 165, endPoint x: 239, endPoint y: 132, distance: 54.1
click at [239, 132] on div "A tool that can be used to semantic search a query from a JSON's content." at bounding box center [234, 131] width 27 height 4
drag, startPoint x: 249, startPoint y: 133, endPoint x: 258, endPoint y: 133, distance: 9.1
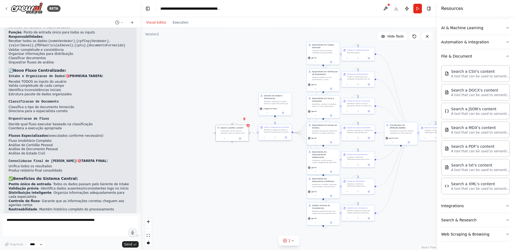
click at [299, 133] on div "Coordenador de Analise Imobiliaria Coordenar e executar analise completa de mat…" at bounding box center [373, 86] width 148 height 111
drag, startPoint x: 233, startPoint y: 123, endPoint x: 265, endPoint y: 103, distance: 38.1
click at [299, 103] on div "Coordenador de Analise Imobiliaria Coordenar e executar analise completa de mat…" at bounding box center [373, 86] width 148 height 111
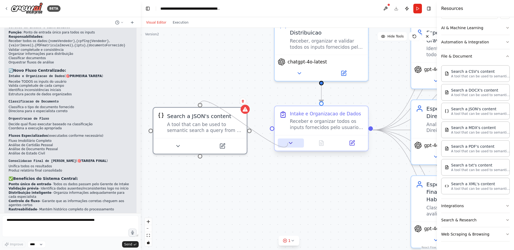
drag, startPoint x: 250, startPoint y: 130, endPoint x: 288, endPoint y: 143, distance: 40.7
drag, startPoint x: 249, startPoint y: 129, endPoint x: 272, endPoint y: 129, distance: 22.8
click at [272, 129] on div ".deletable-edge-delete-btn { width: 20px; height: 20px; border: 0px solid #ffff…" at bounding box center [289, 139] width 296 height 222
drag, startPoint x: 250, startPoint y: 129, endPoint x: 268, endPoint y: 128, distance: 18.0
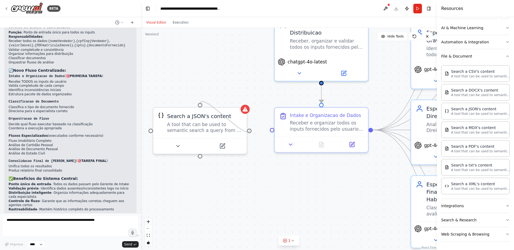
click at [268, 128] on div ".deletable-edge-delete-btn { width: 20px; height: 20px; border: 0px solid #ffff…" at bounding box center [289, 139] width 296 height 222
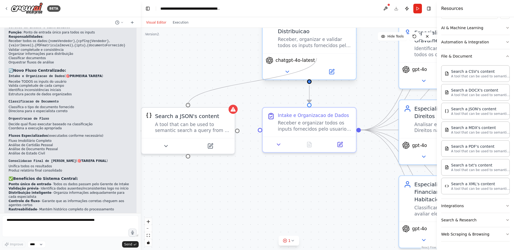
drag, startPoint x: 201, startPoint y: 155, endPoint x: 317, endPoint y: 58, distance: 151.0
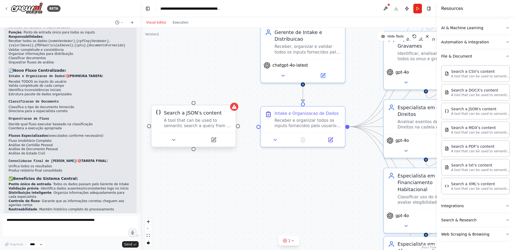
click at [223, 120] on div "A tool that can be used to semantic search a query from a JSON's content." at bounding box center [198, 123] width 68 height 11
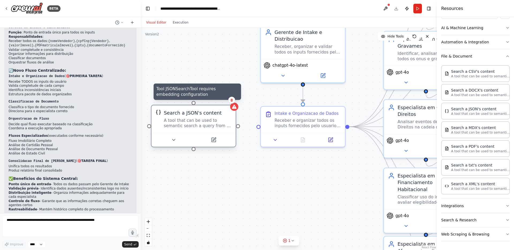
click at [232, 108] on icon at bounding box center [234, 107] width 5 height 4
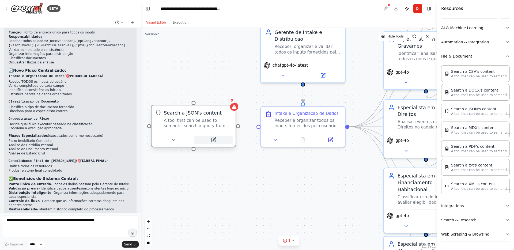
click at [218, 139] on button at bounding box center [213, 140] width 39 height 8
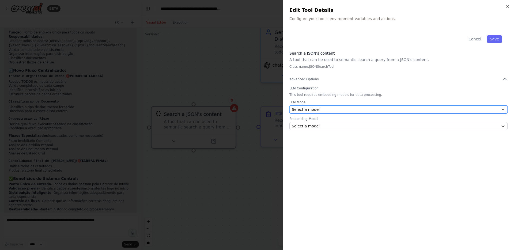
click at [343, 112] on div "Select a model" at bounding box center [395, 109] width 207 height 5
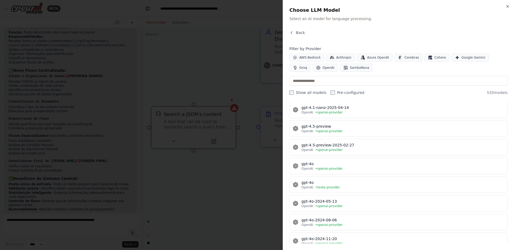
scroll to position [794, 0]
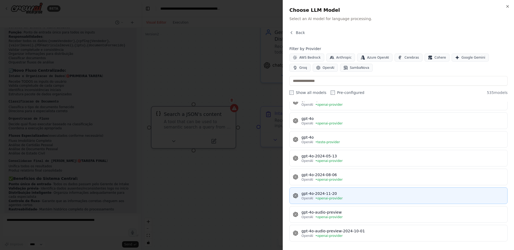
click at [357, 193] on div "gpt-4o-2024-11-20" at bounding box center [403, 193] width 203 height 5
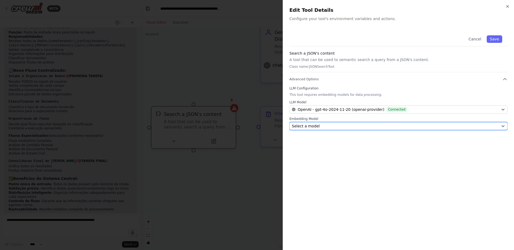
click at [331, 129] on button "Select a model" at bounding box center [399, 126] width 218 height 8
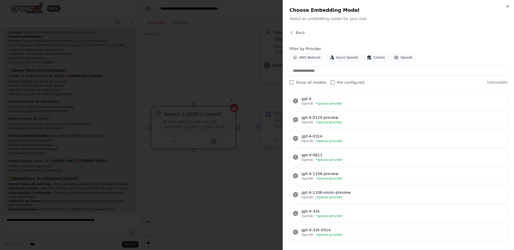
scroll to position [391, 0]
click at [402, 59] on span "OpenAI" at bounding box center [407, 57] width 12 height 4
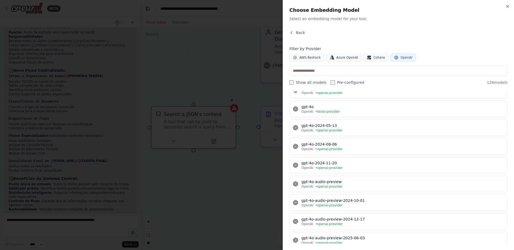
scroll to position [780, 0]
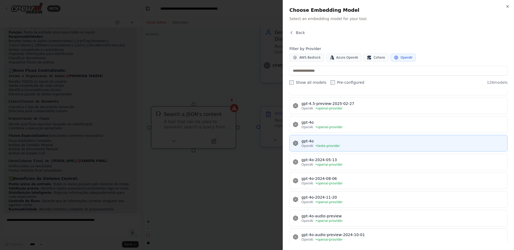
click at [345, 143] on div "gpt-4o" at bounding box center [403, 140] width 203 height 5
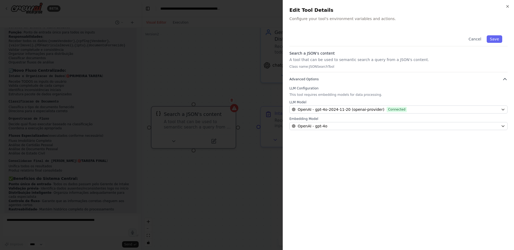
click at [475, 79] on button "Advanced Options" at bounding box center [399, 79] width 218 height 5
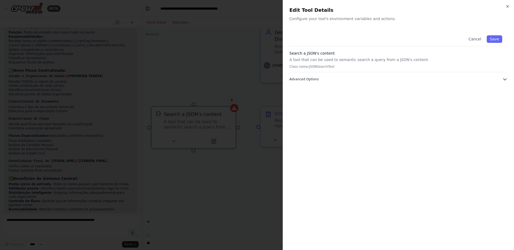
click at [310, 77] on span "Advanced Options" at bounding box center [304, 79] width 29 height 4
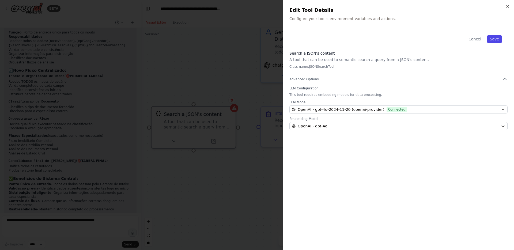
click at [490, 40] on button "Save" at bounding box center [495, 39] width 16 height 8
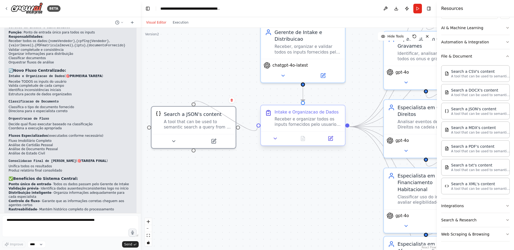
drag, startPoint x: 238, startPoint y: 127, endPoint x: 260, endPoint y: 128, distance: 22.2
click at [260, 128] on div ".deletable-edge-delete-btn { width: 20px; height: 20px; border: 0px solid #ffff…" at bounding box center [289, 139] width 296 height 222
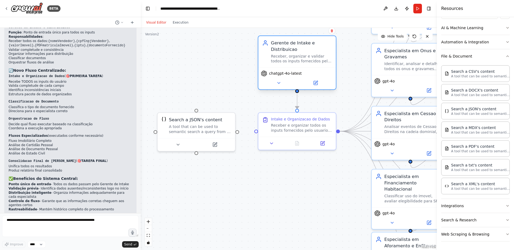
click at [286, 58] on div "Receber, organizar e validar todos os inputs fornecidos pelo usuario: {name} {c…" at bounding box center [301, 59] width 61 height 10
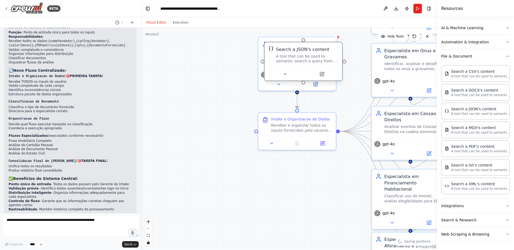
drag, startPoint x: 203, startPoint y: 134, endPoint x: 307, endPoint y: 65, distance: 125.2
click at [307, 65] on div "Search a JSON's content A tool that can be used to semantic search a query from…" at bounding box center [303, 54] width 77 height 25
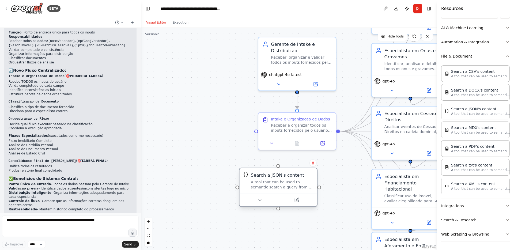
drag, startPoint x: 307, startPoint y: 65, endPoint x: 285, endPoint y: 190, distance: 127.4
click at [284, 190] on div "Search a JSON's content A tool that can be used to semantic search a query from…" at bounding box center [278, 180] width 77 height 25
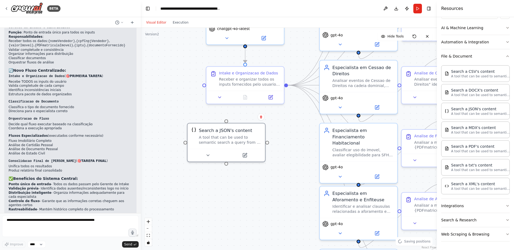
drag, startPoint x: 349, startPoint y: 211, endPoint x: 297, endPoint y: 165, distance: 69.4
click at [297, 165] on div ".deletable-edge-delete-btn { width: 20px; height: 20px; border: 0px solid #ffff…" at bounding box center [289, 139] width 296 height 222
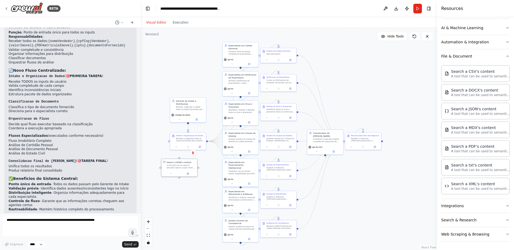
drag, startPoint x: 297, startPoint y: 165, endPoint x: 212, endPoint y: 178, distance: 85.9
click at [212, 178] on div ".deletable-edge-delete-btn { width: 20px; height: 20px; border: 0px solid #ffff…" at bounding box center [289, 139] width 296 height 222
drag, startPoint x: 172, startPoint y: 170, endPoint x: 381, endPoint y: 113, distance: 216.8
click at [381, 115] on div at bounding box center [390, 118] width 36 height 6
drag, startPoint x: 370, startPoint y: 108, endPoint x: 382, endPoint y: 144, distance: 37.0
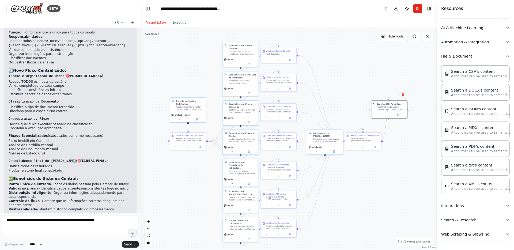
click at [382, 144] on div ".deletable-edge-delete-btn { width: 20px; height: 20px; border: 0px solid #ffff…" at bounding box center [289, 139] width 296 height 222
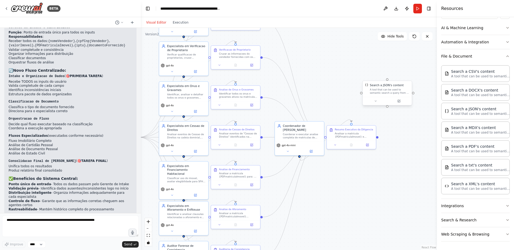
click at [397, 88] on div "A tool that can be used to semantic search a query from a JSON's content." at bounding box center [390, 91] width 40 height 6
click at [410, 75] on button at bounding box center [407, 75] width 7 height 7
click at [396, 75] on button "Confirm" at bounding box center [392, 75] width 19 height 6
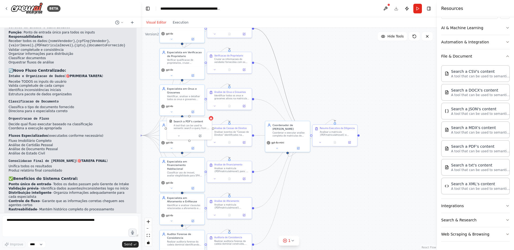
drag, startPoint x: 287, startPoint y: 102, endPoint x: 369, endPoint y: 88, distance: 83.3
click at [369, 88] on div ".deletable-edge-delete-btn { width: 20px; height: 20px; border: 0px solid #ffff…" at bounding box center [289, 139] width 296 height 222
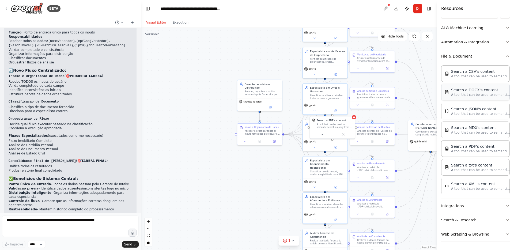
drag, startPoint x: 301, startPoint y: 102, endPoint x: 446, endPoint y: 99, distance: 144.4
click at [446, 99] on div "BETA crie esse sistema de agentes: Você é um Analista de Diligência Imobiliária…" at bounding box center [257, 125] width 514 height 250
drag, startPoint x: 331, startPoint y: 124, endPoint x: 193, endPoint y: 131, distance: 138.7
click at [193, 131] on div "A tool that can be used to semantic search a query from a PDF's content." at bounding box center [198, 132] width 36 height 6
drag, startPoint x: 220, startPoint y: 133, endPoint x: 245, endPoint y: 133, distance: 24.9
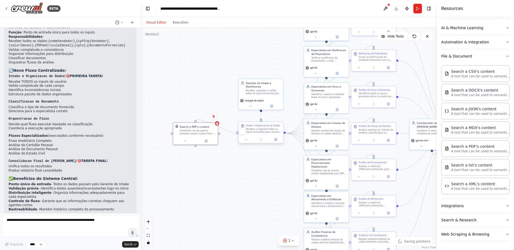
click at [293, 133] on div "Coordenador de Analise Imobiliaria Coordenar e executar analise completa de mat…" at bounding box center [393, 70] width 201 height 151
click at [195, 129] on div "A tool that can be used to semantic search a query from a PDF's content." at bounding box center [198, 132] width 36 height 6
drag, startPoint x: 196, startPoint y: 121, endPoint x: 271, endPoint y: 99, distance: 78.0
click at [293, 99] on div "Coordenador de Analise Imobiliaria Coordenar e executar analise completa de mat…" at bounding box center [393, 70] width 201 height 151
click at [217, 122] on icon at bounding box center [217, 123] width 2 height 2
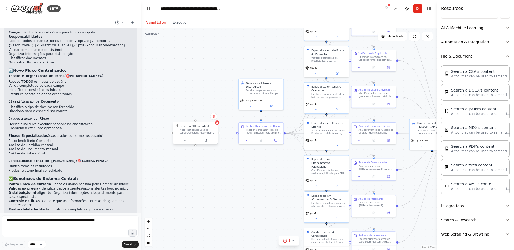
click at [205, 132] on div "A tool that can be used to semantic search a query from a PDF's content." at bounding box center [198, 132] width 36 height 6
click at [206, 139] on icon at bounding box center [206, 140] width 2 height 2
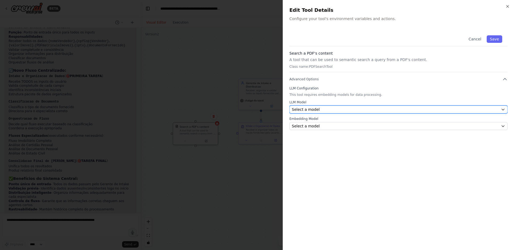
click at [355, 108] on div "Select a model" at bounding box center [395, 109] width 207 height 5
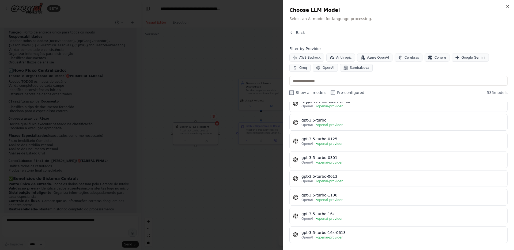
scroll to position [453, 0]
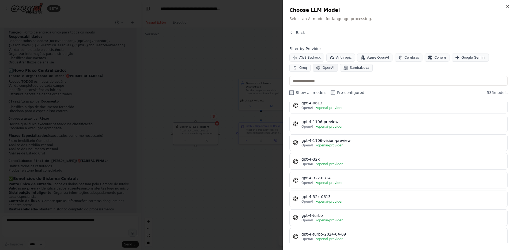
click at [323, 67] on span "OpenAI" at bounding box center [329, 68] width 12 height 4
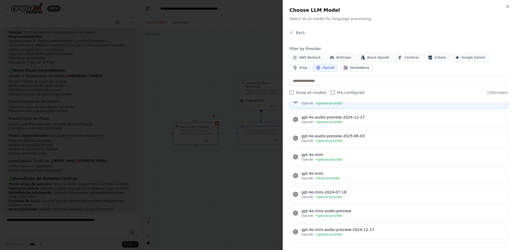
scroll to position [929, 0]
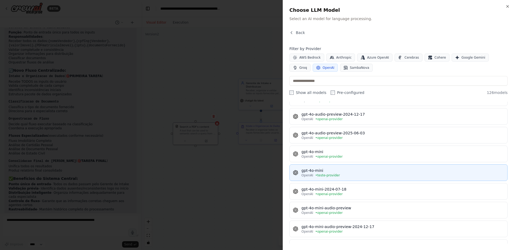
click at [341, 173] on div "gpt-4o-mini" at bounding box center [403, 170] width 203 height 5
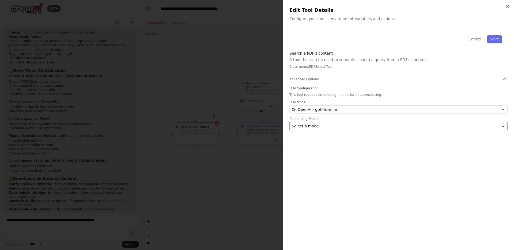
click at [332, 128] on div "Select a model" at bounding box center [395, 125] width 207 height 5
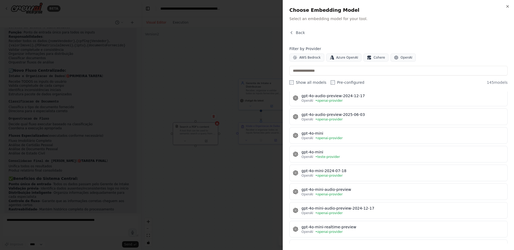
scroll to position [935, 0]
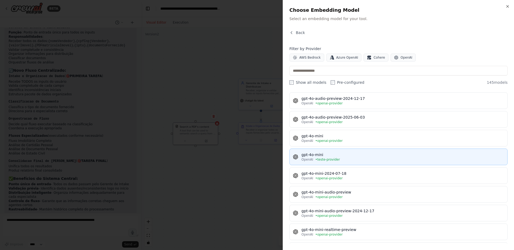
click at [323, 152] on button "gpt-4o-mini OpenAI • teste-provider" at bounding box center [399, 157] width 218 height 17
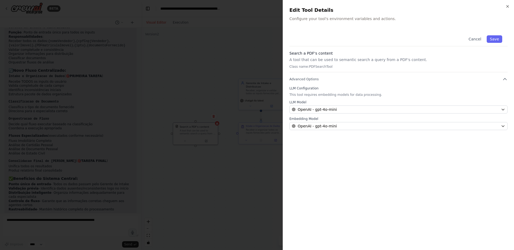
click at [478, 75] on div "Cancel Save Search a PDF's content A tool that can be used to semantic search a…" at bounding box center [399, 80] width 218 height 100
click at [488, 82] on div "Cancel Save Search a PDF's content A tool that can be used to semantic search a…" at bounding box center [399, 80] width 218 height 100
click at [495, 81] on button "Advanced Options" at bounding box center [399, 79] width 218 height 5
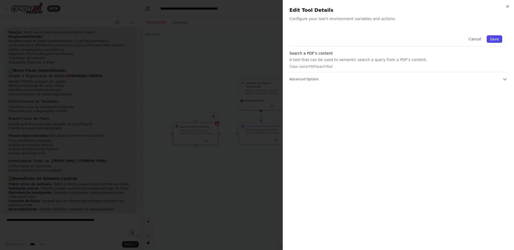
click at [499, 39] on button "Save" at bounding box center [495, 39] width 16 height 8
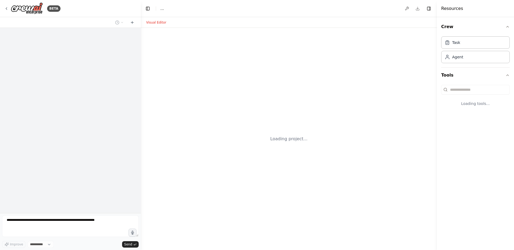
select select "****"
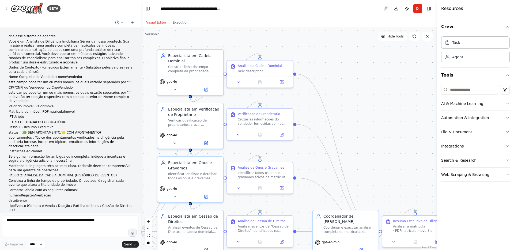
scroll to position [5321, 0]
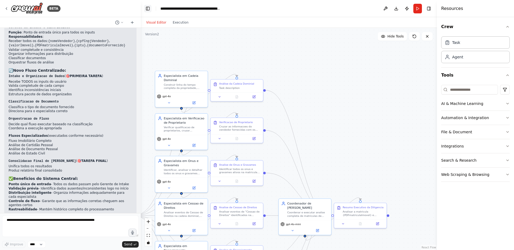
click at [147, 10] on button "Toggle Left Sidebar" at bounding box center [148, 9] width 8 height 8
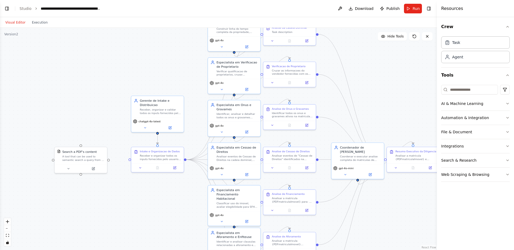
drag, startPoint x: 152, startPoint y: 102, endPoint x: 346, endPoint y: 46, distance: 201.6
click at [346, 46] on div ".deletable-edge-delete-btn { width: 20px; height: 20px; border: 0px solid #ffff…" at bounding box center [218, 139] width 437 height 222
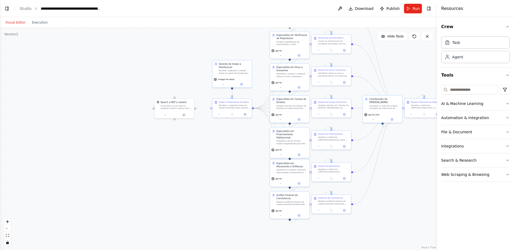
drag, startPoint x: 377, startPoint y: 117, endPoint x: 400, endPoint y: 75, distance: 48.2
click at [400, 75] on div ".deletable-edge-delete-btn { width: 20px; height: 20px; border: 0px solid #ffff…" at bounding box center [218, 139] width 437 height 222
click at [184, 113] on icon at bounding box center [184, 114] width 3 height 3
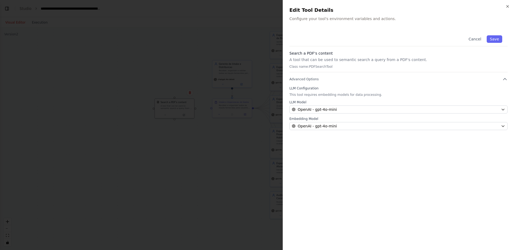
click at [448, 67] on p "Class name: PDFSearchTool" at bounding box center [399, 67] width 218 height 4
click at [468, 77] on button "Advanced Options" at bounding box center [399, 79] width 218 height 5
click at [342, 79] on button "Advanced Options" at bounding box center [399, 79] width 218 height 5
click at [495, 41] on button "Save" at bounding box center [495, 39] width 16 height 8
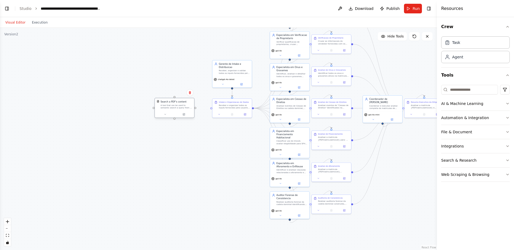
click at [185, 106] on div "A tool that can be used to semantic search a query from a PDF's content." at bounding box center [177, 106] width 32 height 5
click at [416, 13] on button "Run" at bounding box center [413, 9] width 18 height 10
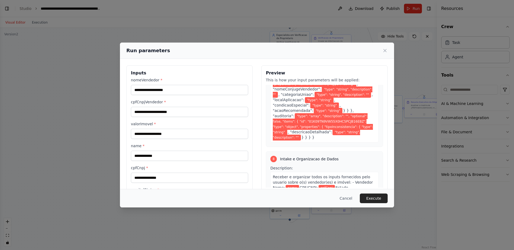
scroll to position [1588, 0]
drag, startPoint x: 272, startPoint y: 148, endPoint x: 264, endPoint y: 149, distance: 8.6
click at [266, 149] on div "1 Analise de Aforamento Description: Analisar a matricula PDFmatriculaImovel bu…" at bounding box center [324, 136] width 117 height 103
click at [307, 156] on span "Intake e Organizacao de Dados" at bounding box center [309, 158] width 59 height 5
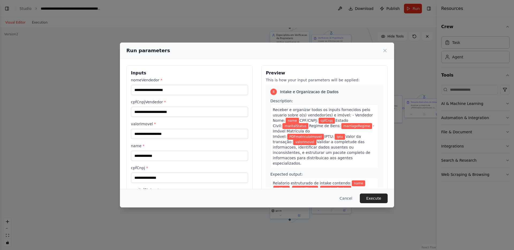
scroll to position [1714, 0]
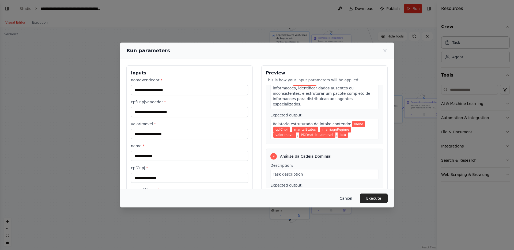
click at [346, 201] on button "Cancel" at bounding box center [346, 199] width 21 height 10
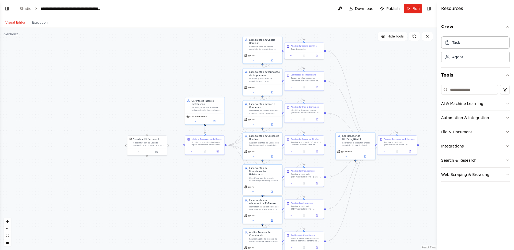
drag, startPoint x: 256, startPoint y: 129, endPoint x: 228, endPoint y: 166, distance: 46.3
click at [228, 166] on div ".deletable-edge-delete-btn { width: 20px; height: 20px; border: 0px solid #ffff…" at bounding box center [218, 139] width 437 height 222
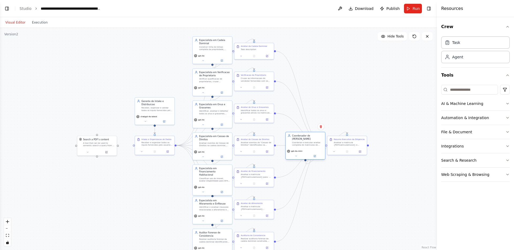
drag, startPoint x: 360, startPoint y: 144, endPoint x: 309, endPoint y: 143, distance: 51.2
click at [309, 143] on div "Coordenar e executar analise completa de matriculas de imoveis, produzindo um d…" at bounding box center [307, 143] width 31 height 5
click at [316, 156] on button at bounding box center [315, 156] width 18 height 4
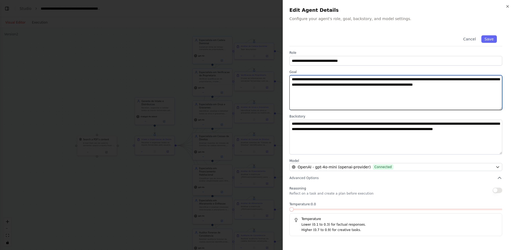
click at [400, 84] on textarea "**********" at bounding box center [396, 92] width 213 height 35
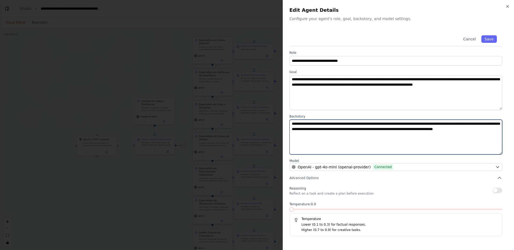
click at [340, 123] on textarea "**********" at bounding box center [396, 137] width 213 height 35
type textarea "**********"
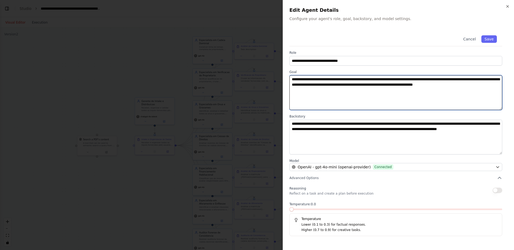
click at [399, 85] on textarea "**********" at bounding box center [396, 92] width 213 height 35
click at [411, 102] on textarea "**********" at bounding box center [396, 92] width 213 height 35
click at [443, 77] on textarea "**********" at bounding box center [396, 92] width 213 height 35
type textarea "**********"
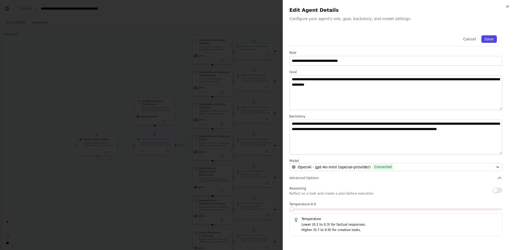
click at [488, 39] on button "Save" at bounding box center [490, 39] width 16 height 8
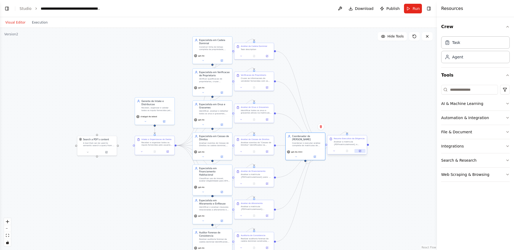
click at [362, 149] on button at bounding box center [360, 151] width 11 height 4
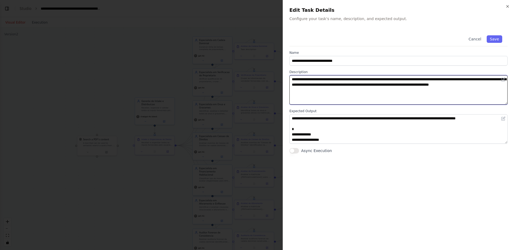
drag, startPoint x: 327, startPoint y: 79, endPoint x: 365, endPoint y: 80, distance: 37.8
click at [365, 80] on textarea "**********" at bounding box center [399, 89] width 218 height 29
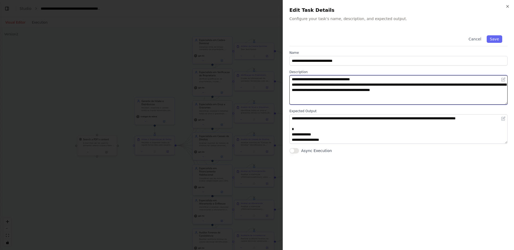
click at [369, 81] on textarea "**********" at bounding box center [399, 89] width 218 height 29
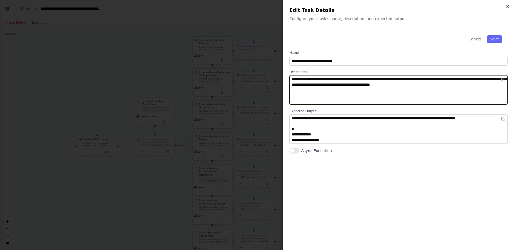
click at [448, 80] on textarea "**********" at bounding box center [399, 89] width 218 height 29
click at [353, 84] on textarea "**********" at bounding box center [399, 89] width 218 height 29
type textarea "**********"
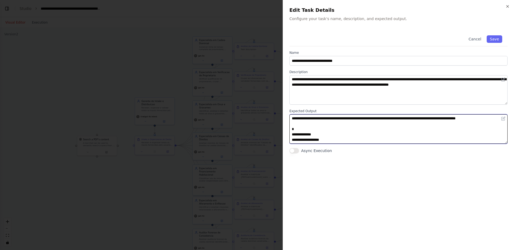
click at [367, 128] on textarea at bounding box center [399, 128] width 218 height 29
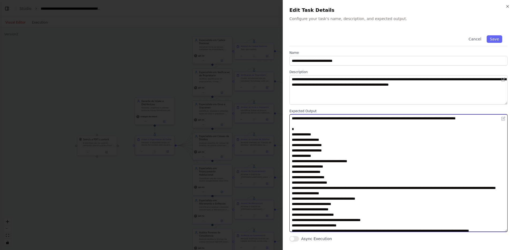
drag, startPoint x: 507, startPoint y: 143, endPoint x: 458, endPoint y: 231, distance: 101.0
click at [458, 231] on textarea at bounding box center [399, 173] width 218 height 118
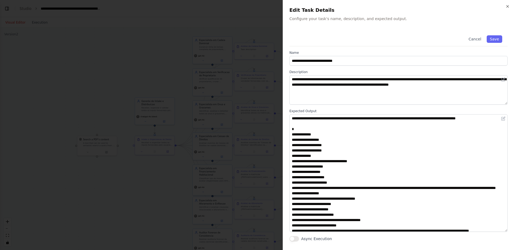
click at [292, 239] on button "Async Execution" at bounding box center [295, 238] width 10 height 5
click at [295, 239] on button "Async Execution" at bounding box center [295, 238] width 10 height 5
click at [493, 41] on button "Save" at bounding box center [495, 39] width 16 height 8
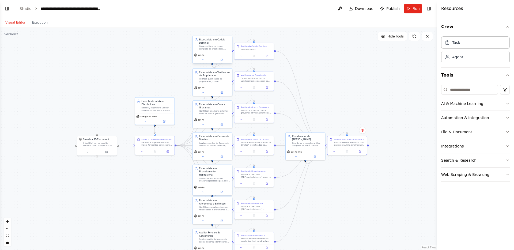
click at [208, 50] on div "Especialista em Cadeia Dominial Construir linha do tempo completa da propriedad…" at bounding box center [212, 44] width 39 height 16
click at [224, 59] on button at bounding box center [222, 60] width 18 height 4
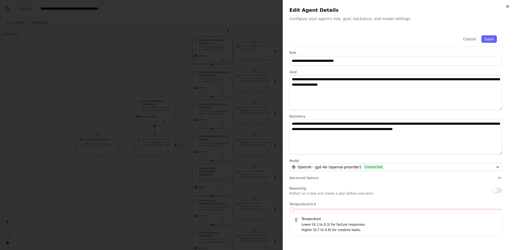
click at [506, 7] on icon "button" at bounding box center [508, 6] width 4 height 4
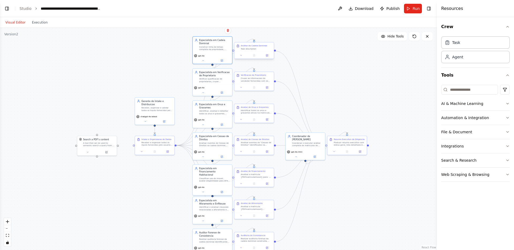
click at [258, 51] on div "Análise da Cadeia Dominial Task description" at bounding box center [253, 48] width 39 height 10
click at [268, 57] on button at bounding box center [267, 56] width 11 height 4
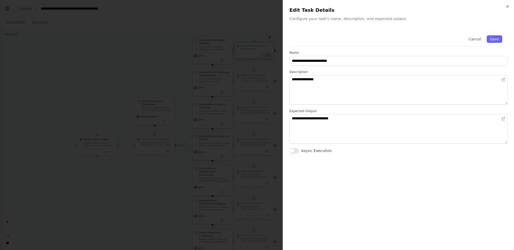
click at [268, 57] on div at bounding box center [257, 125] width 514 height 250
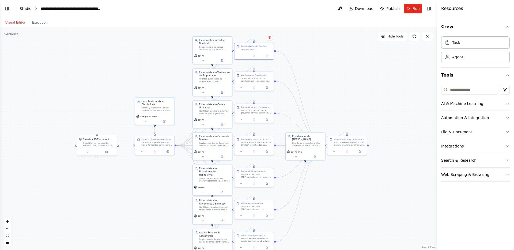
click at [30, 9] on link "Studio" at bounding box center [26, 8] width 12 height 4
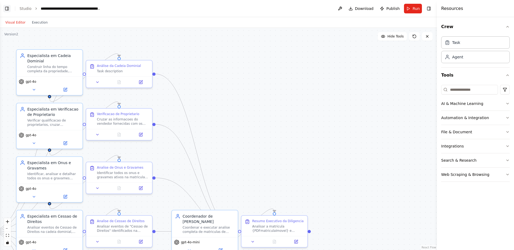
click at [8, 8] on button "Toggle Left Sidebar" at bounding box center [7, 9] width 8 height 8
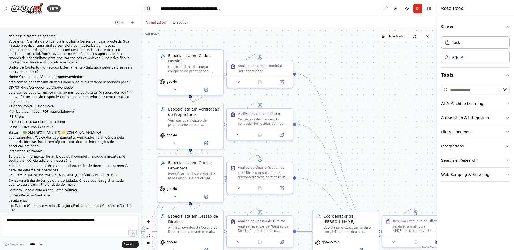
scroll to position [5321, 0]
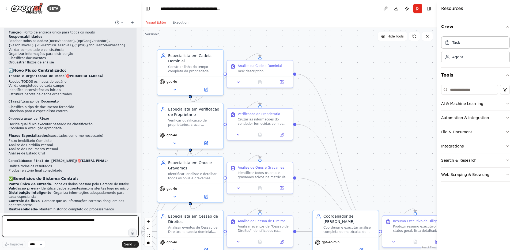
click at [61, 223] on textarea at bounding box center [70, 226] width 137 height 21
type textarea "**********"
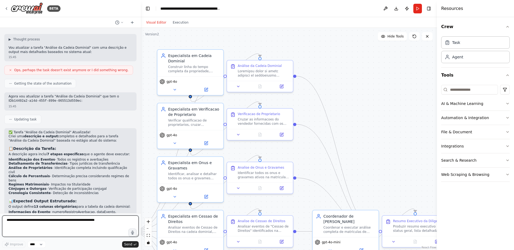
scroll to position [5590, 0]
